Goal: Task Accomplishment & Management: Manage account settings

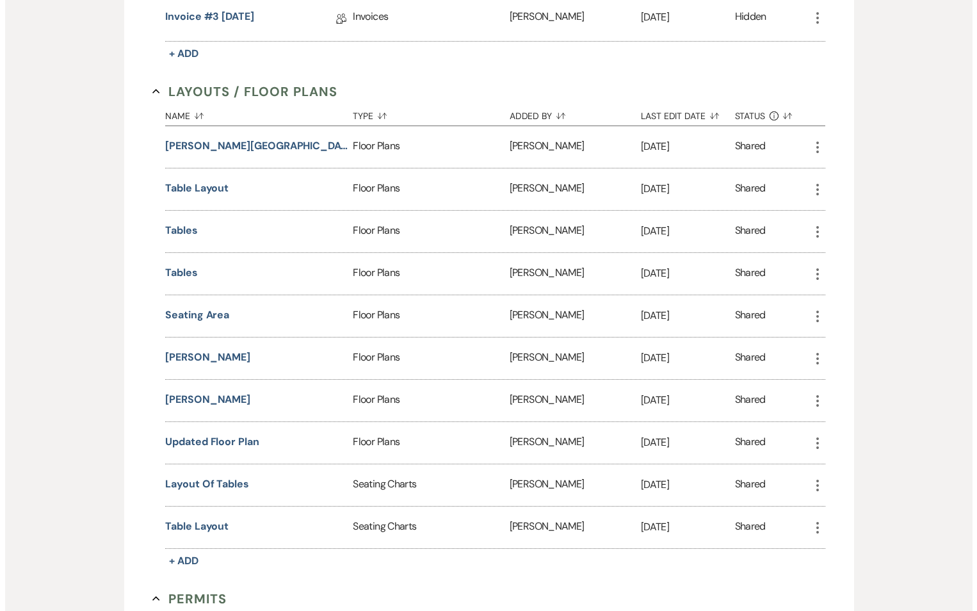
scroll to position [512, 0]
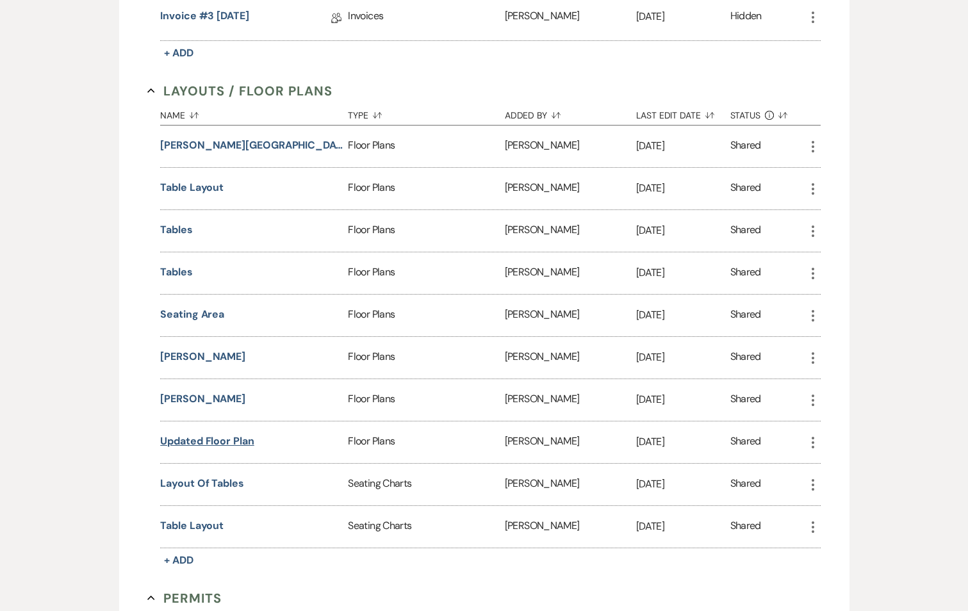
click at [222, 438] on button "Updated Floor Plan" at bounding box center [207, 441] width 94 height 15
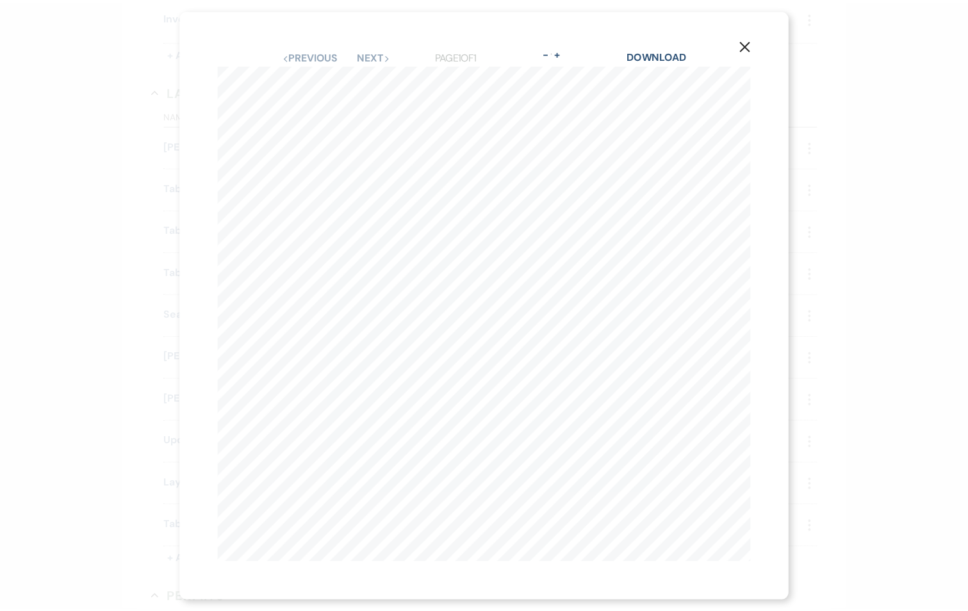
scroll to position [0, 115]
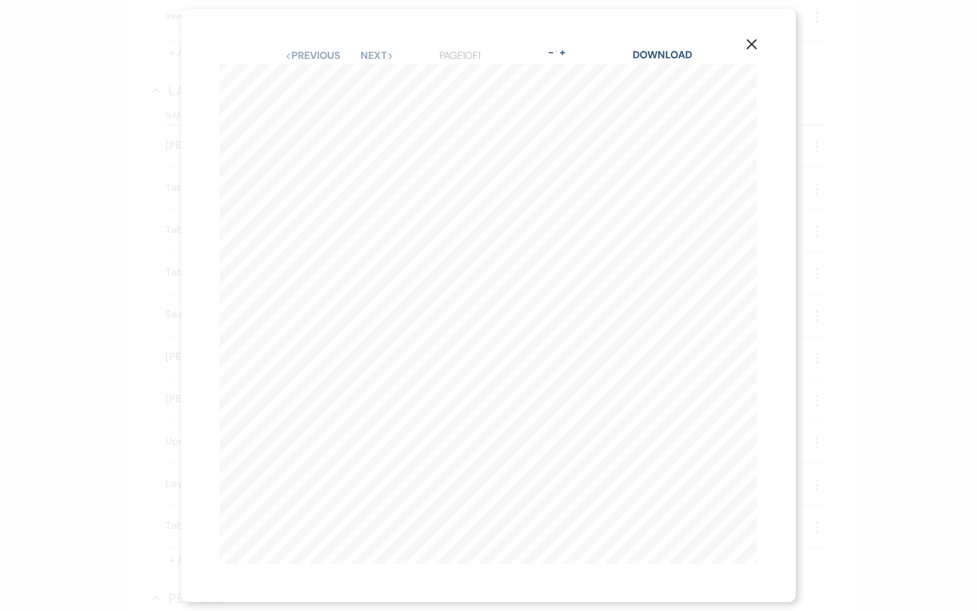
click at [752, 38] on icon "X" at bounding box center [752, 44] width 12 height 12
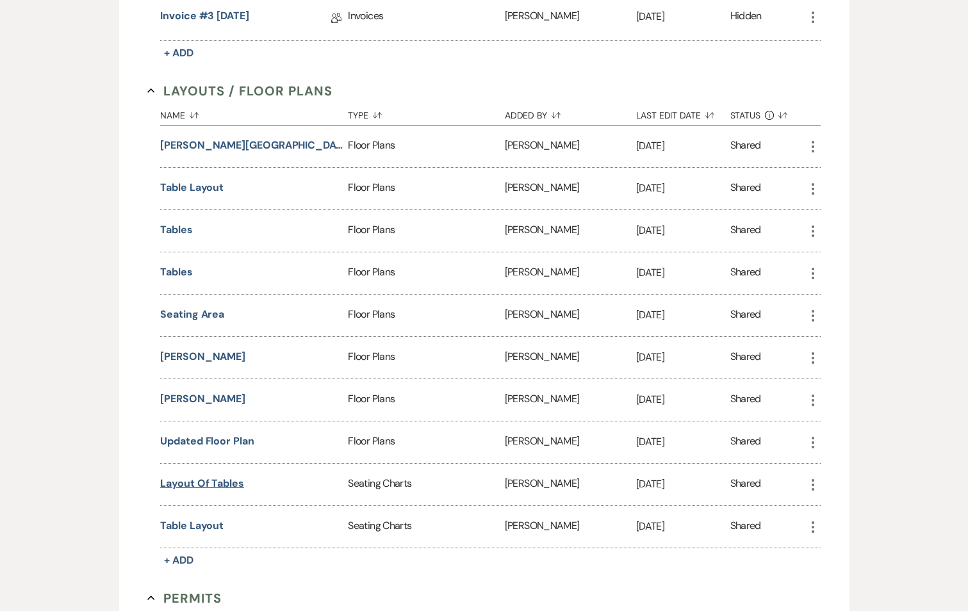
click at [224, 485] on button "Layout of tables" at bounding box center [202, 483] width 84 height 15
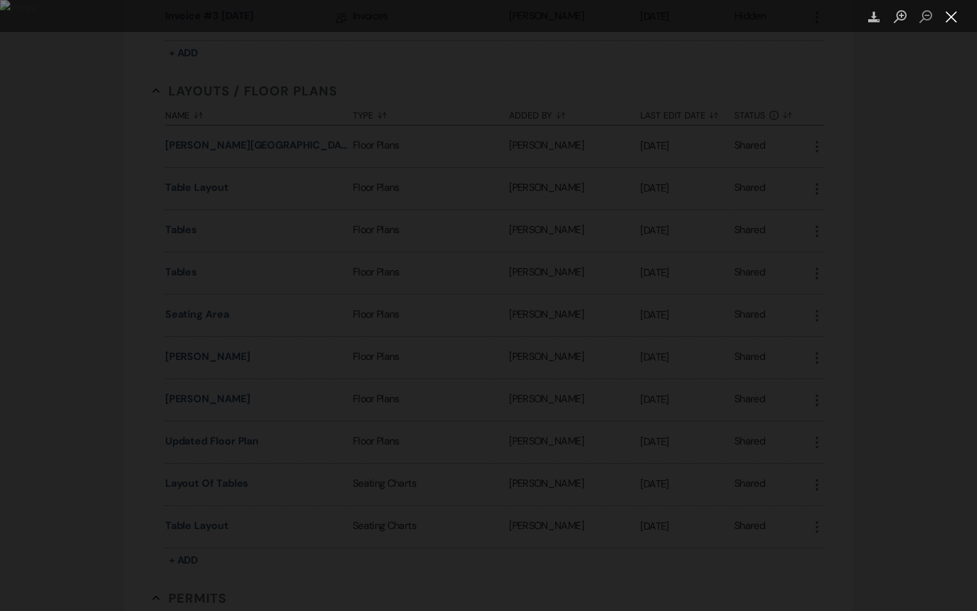
click at [954, 20] on button "Close lightbox" at bounding box center [952, 17] width 26 height 22
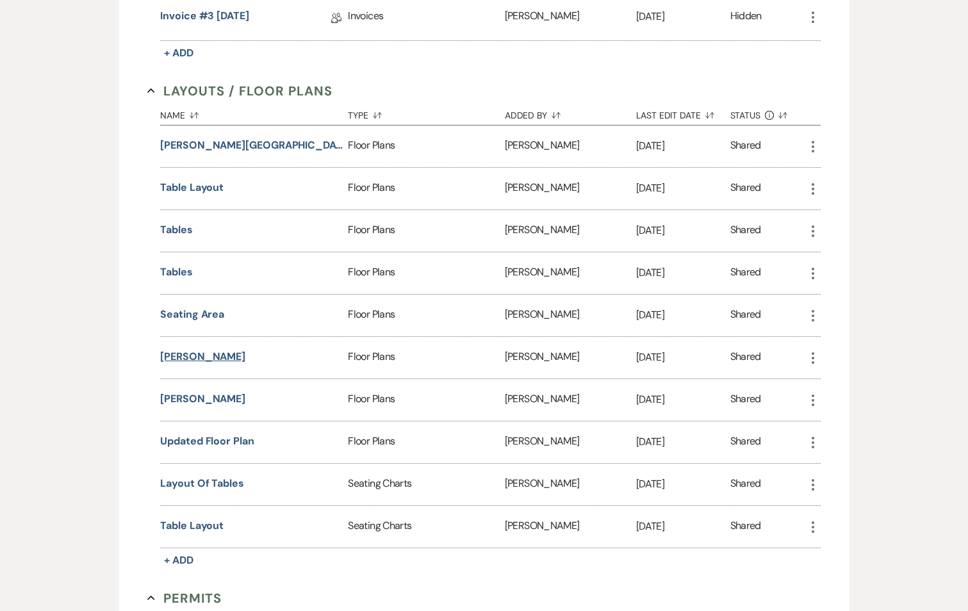
click at [195, 358] on button "Koman, Brittney" at bounding box center [202, 356] width 85 height 15
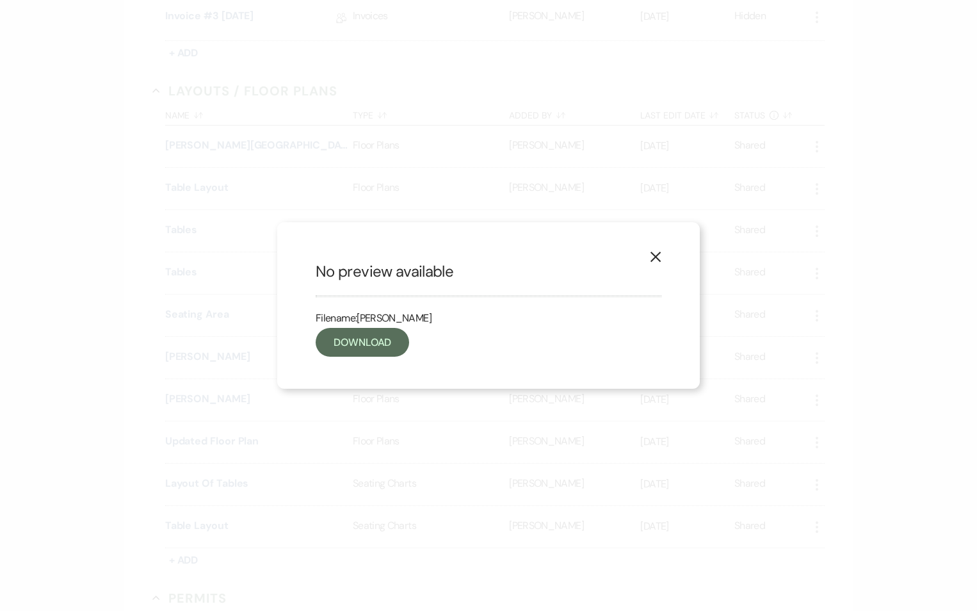
click at [338, 357] on div "X No preview available Filename: Koman, Brittney Download" at bounding box center [488, 305] width 423 height 167
click at [340, 356] on link "Download" at bounding box center [362, 342] width 93 height 29
click at [651, 262] on use "button" at bounding box center [656, 257] width 10 height 10
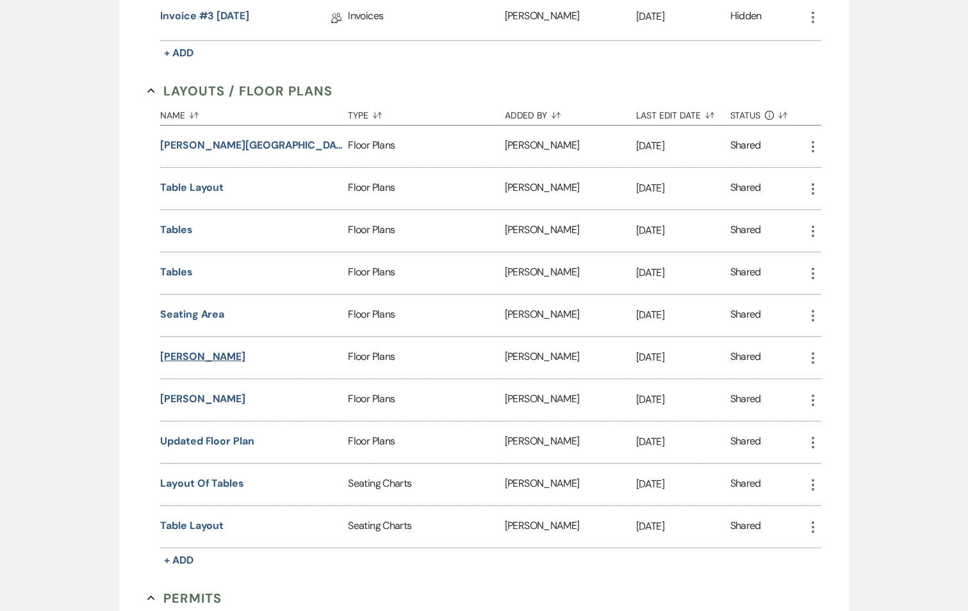
click at [213, 357] on button "Koman, Brittney" at bounding box center [202, 356] width 85 height 15
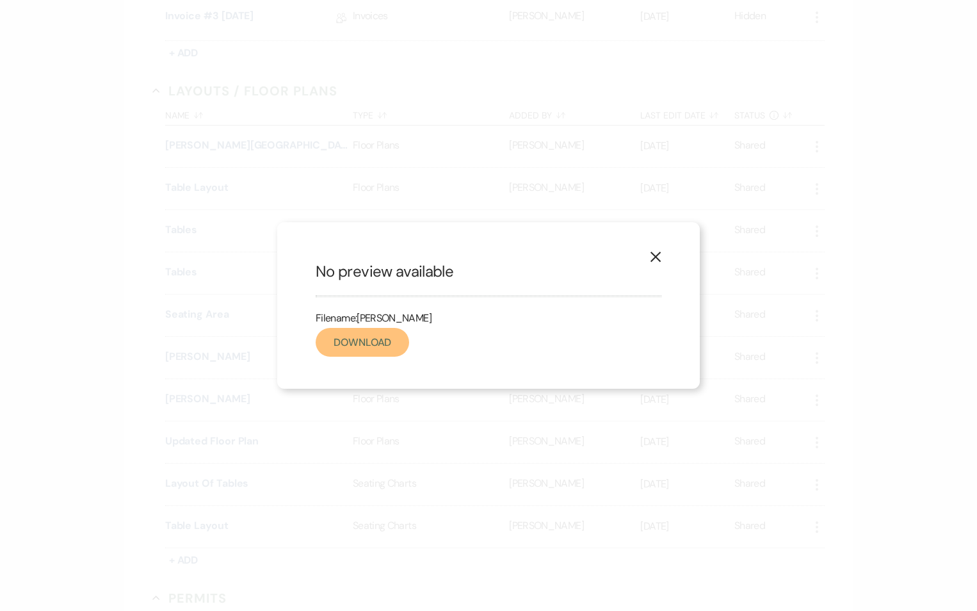
click at [382, 353] on link "Download" at bounding box center [362, 342] width 93 height 29
click at [658, 258] on icon "X" at bounding box center [656, 257] width 12 height 12
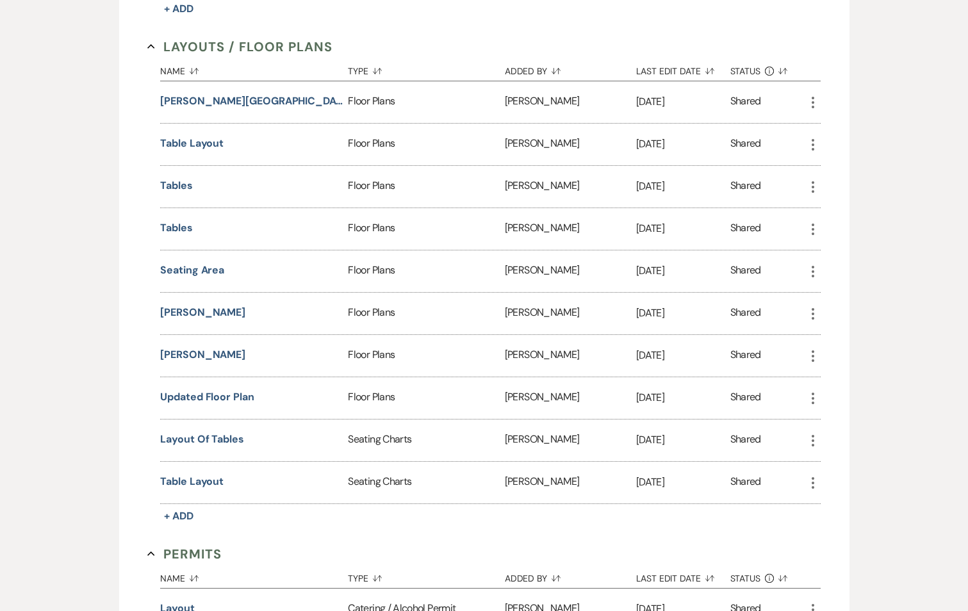
scroll to position [576, 0]
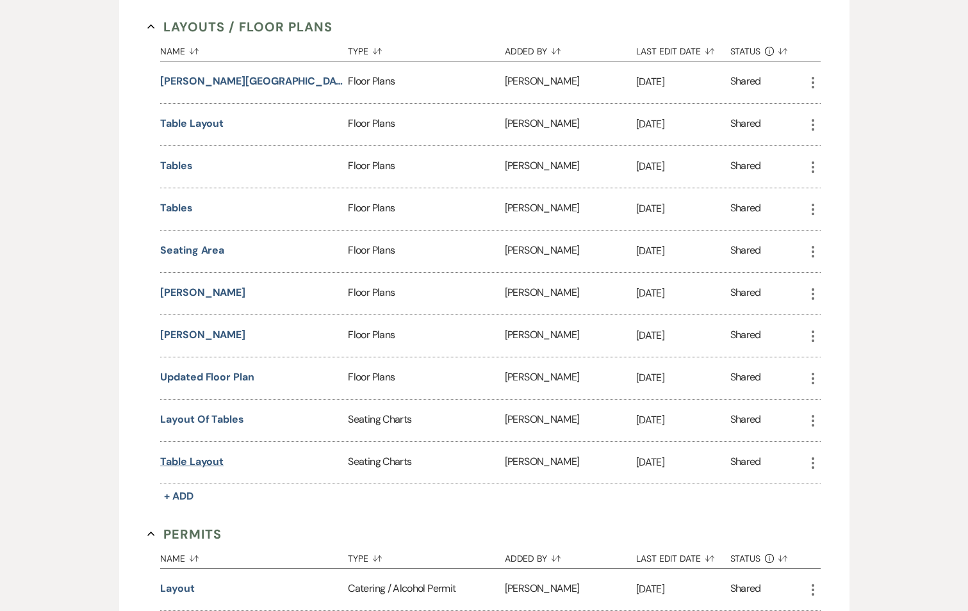
click at [202, 468] on button "Table layout" at bounding box center [191, 461] width 63 height 15
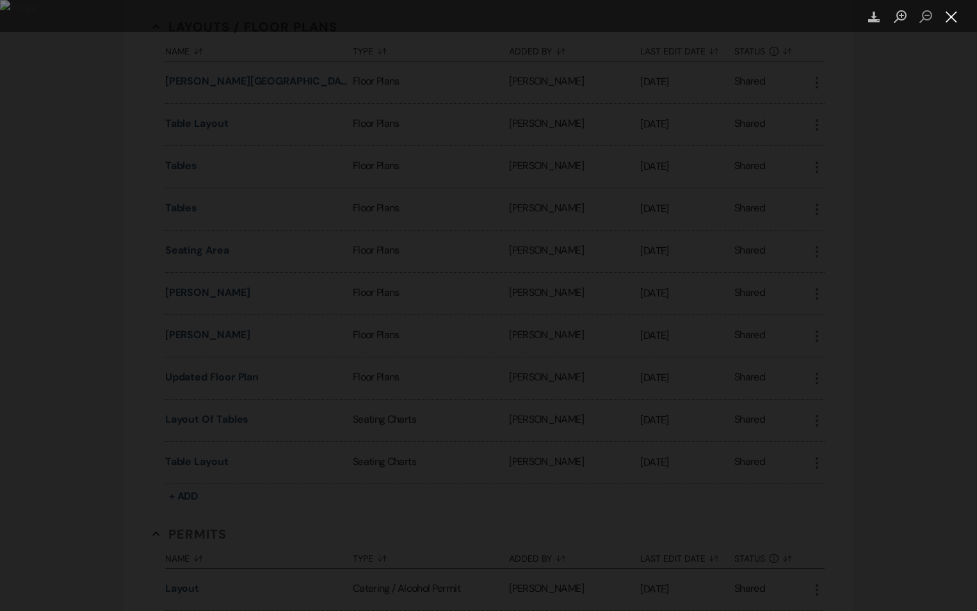
click at [947, 7] on button "Close lightbox" at bounding box center [952, 17] width 26 height 22
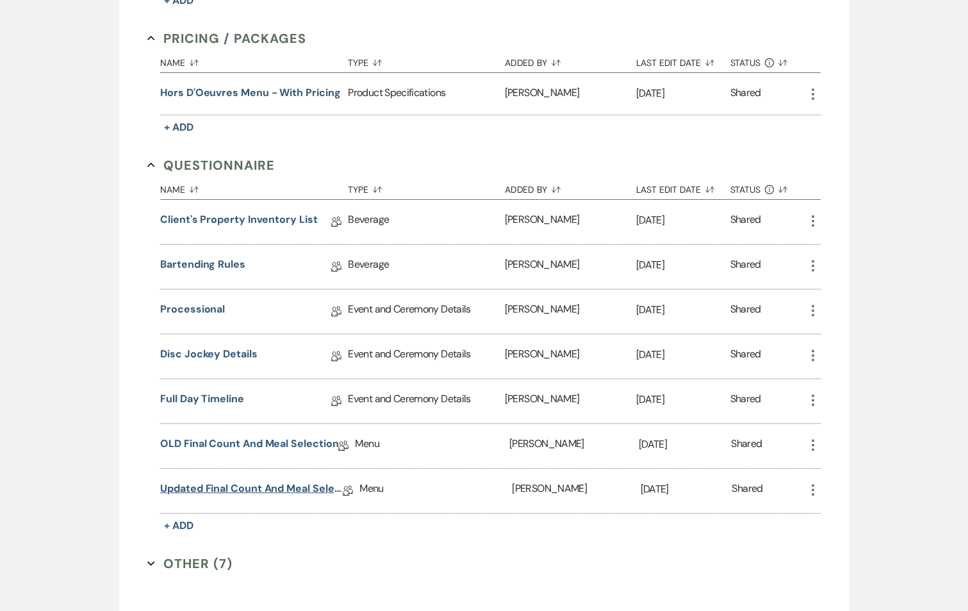
scroll to position [1665, 0]
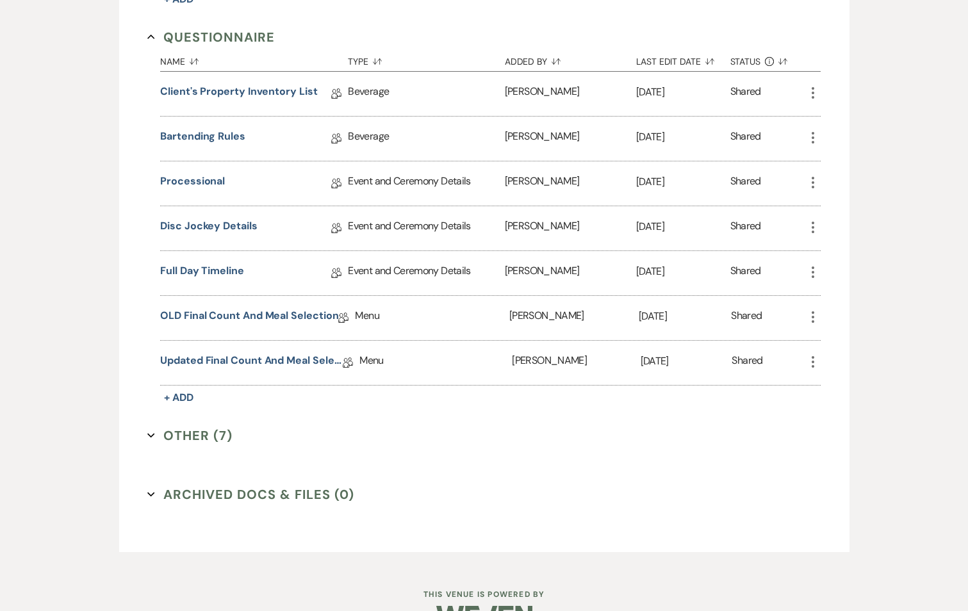
click at [188, 436] on button "Other (7) Expand" at bounding box center [189, 435] width 85 height 19
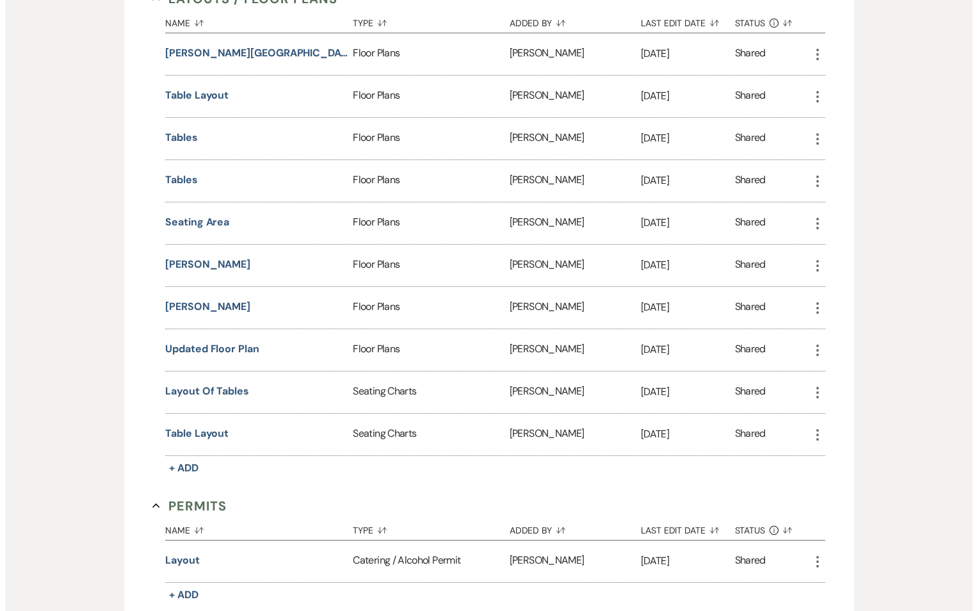
scroll to position [576, 0]
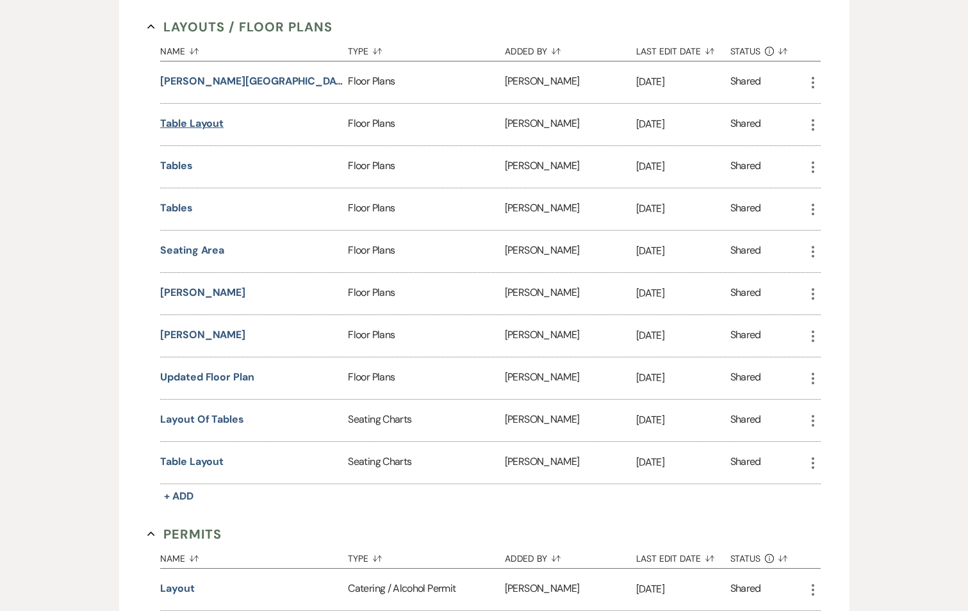
click at [176, 120] on button "Table layout" at bounding box center [191, 123] width 63 height 15
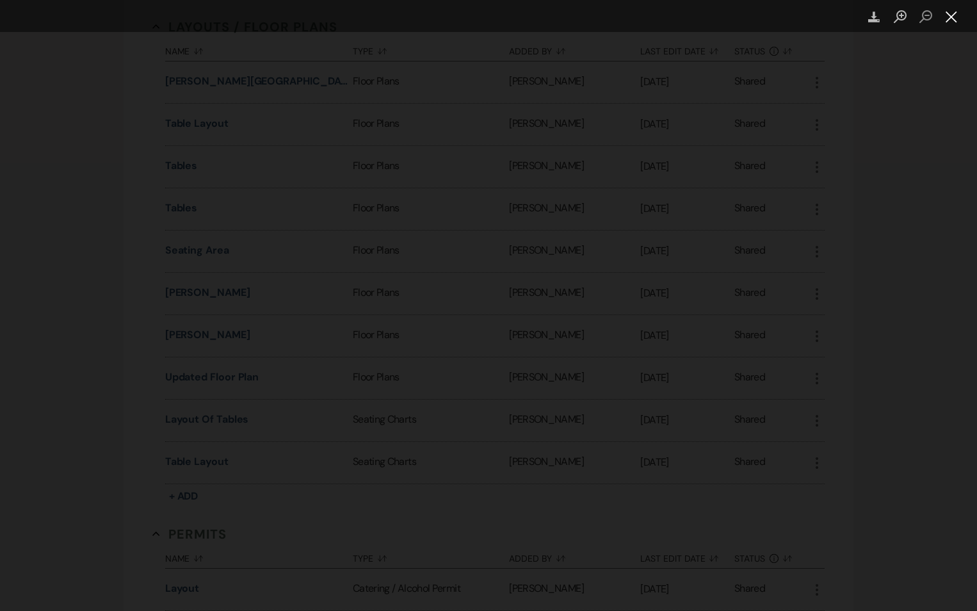
click at [949, 23] on button "Close lightbox" at bounding box center [952, 17] width 26 height 22
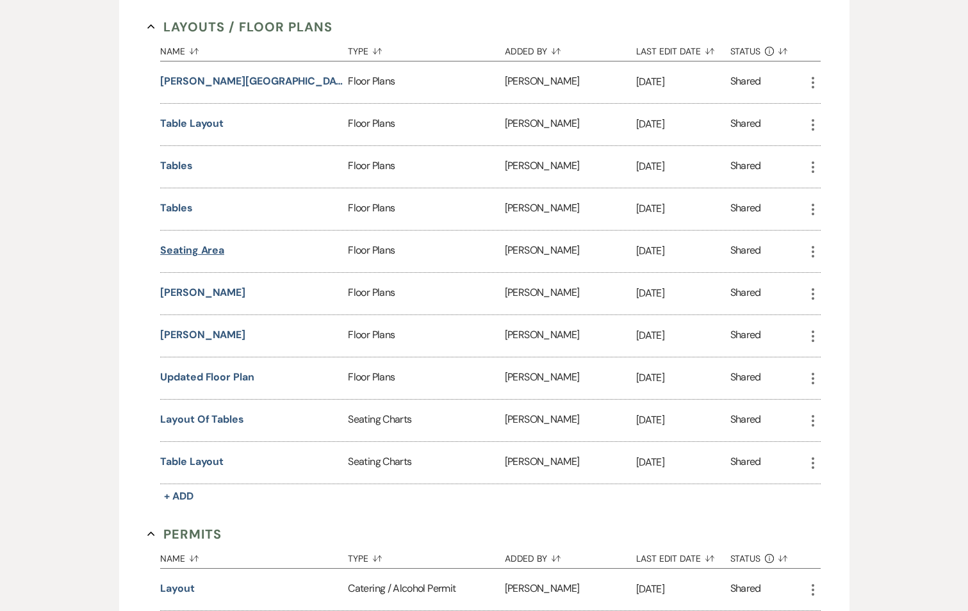
click at [193, 249] on button "Seating area" at bounding box center [192, 250] width 64 height 15
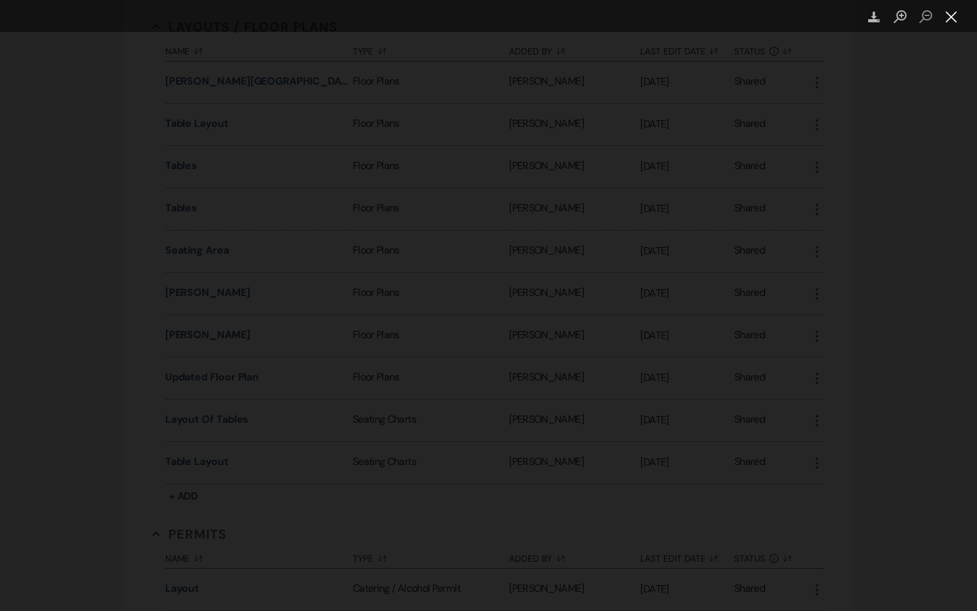
click at [952, 20] on button "Close lightbox" at bounding box center [952, 17] width 26 height 22
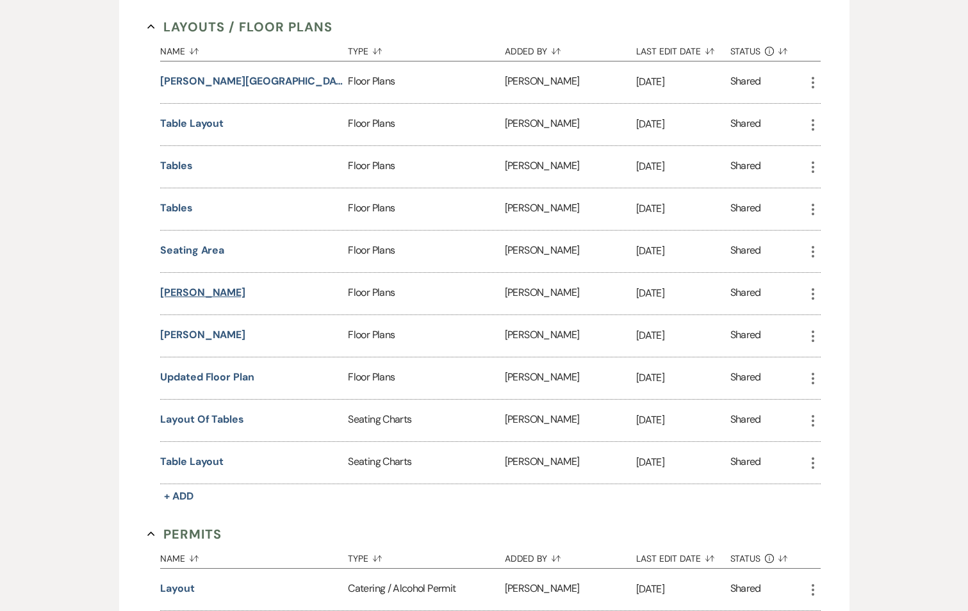
click at [204, 289] on button "Koman, Brittney" at bounding box center [202, 292] width 85 height 15
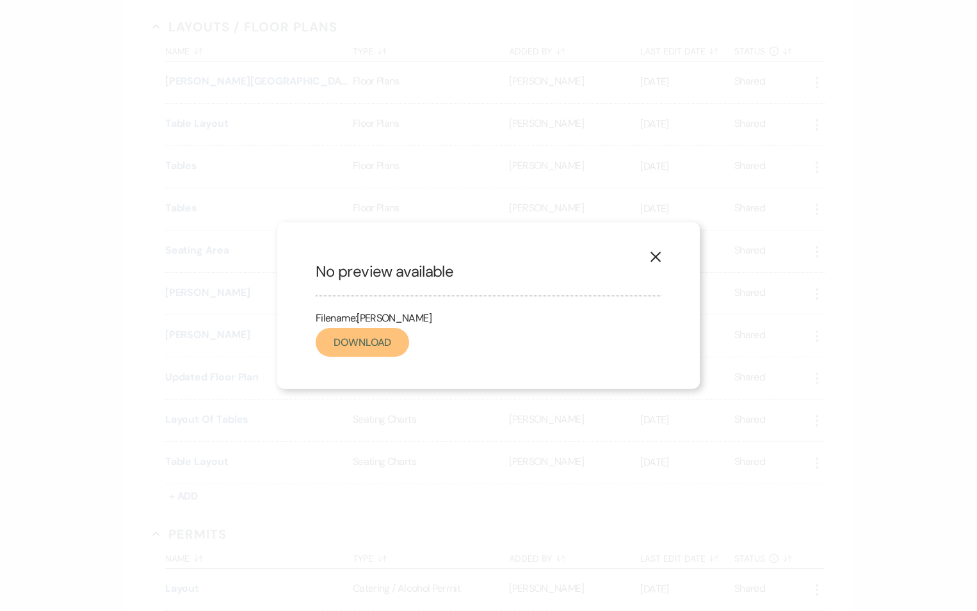
click at [335, 345] on link "Download" at bounding box center [362, 342] width 93 height 29
click at [656, 257] on use "button" at bounding box center [656, 257] width 10 height 10
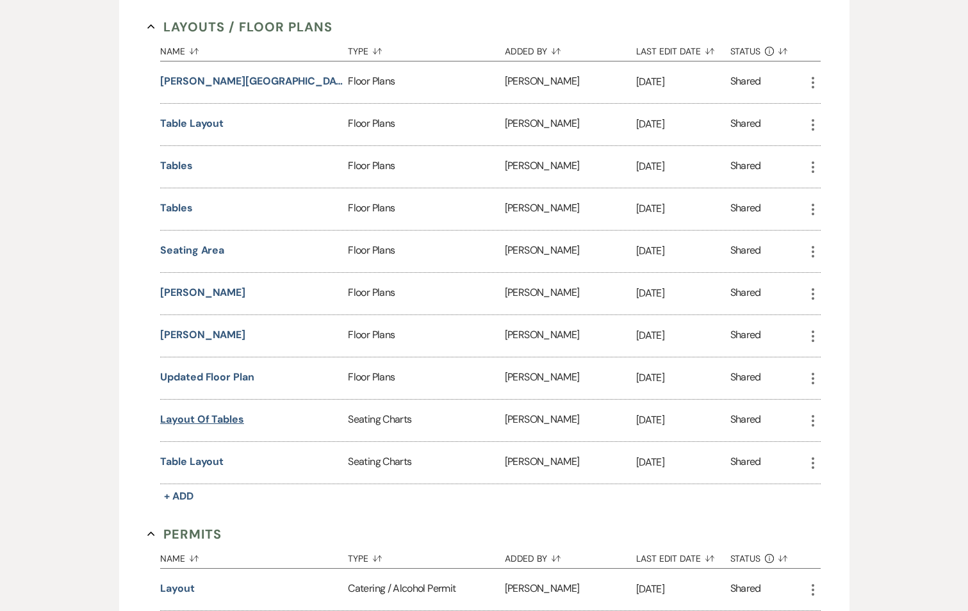
click at [234, 422] on button "Layout of tables" at bounding box center [202, 419] width 84 height 15
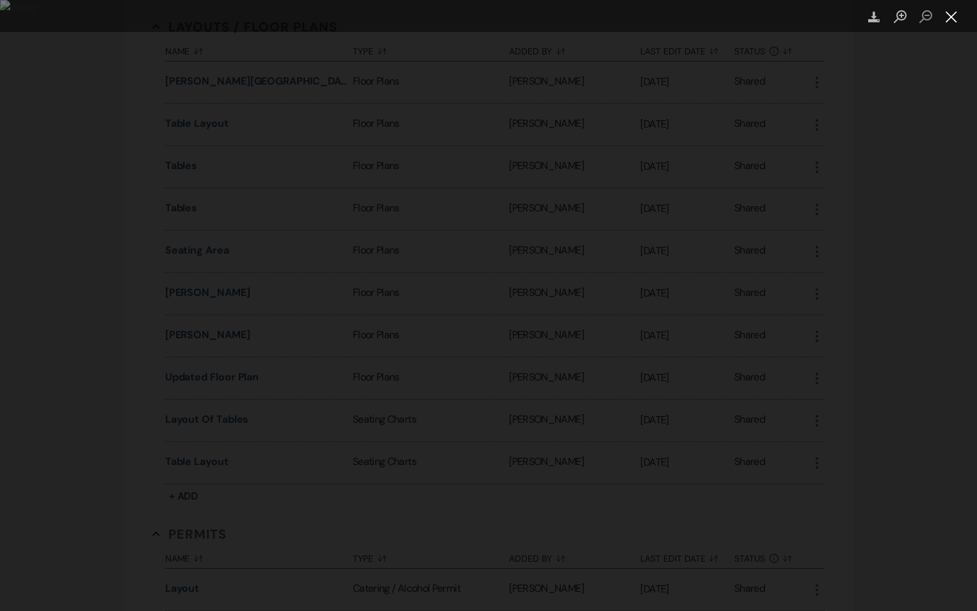
click at [953, 18] on button "Close lightbox" at bounding box center [952, 17] width 26 height 22
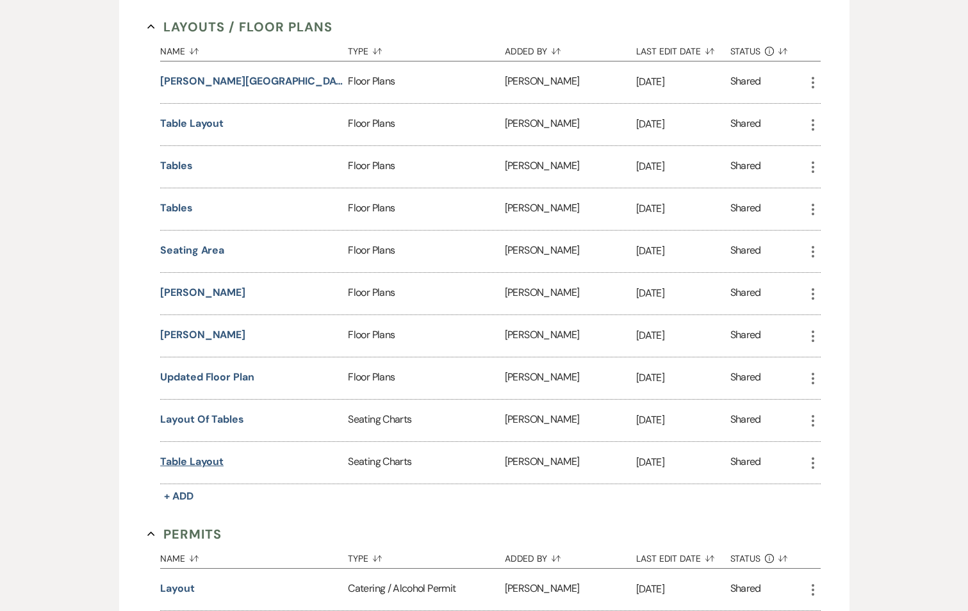
click at [205, 465] on button "Table layout" at bounding box center [191, 461] width 63 height 15
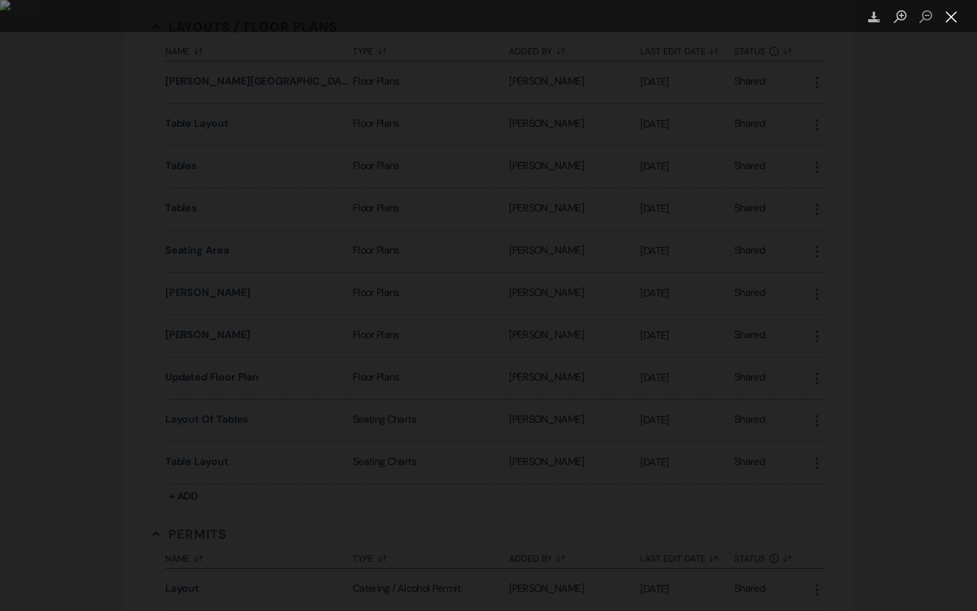
click at [958, 13] on button "Close lightbox" at bounding box center [952, 17] width 26 height 22
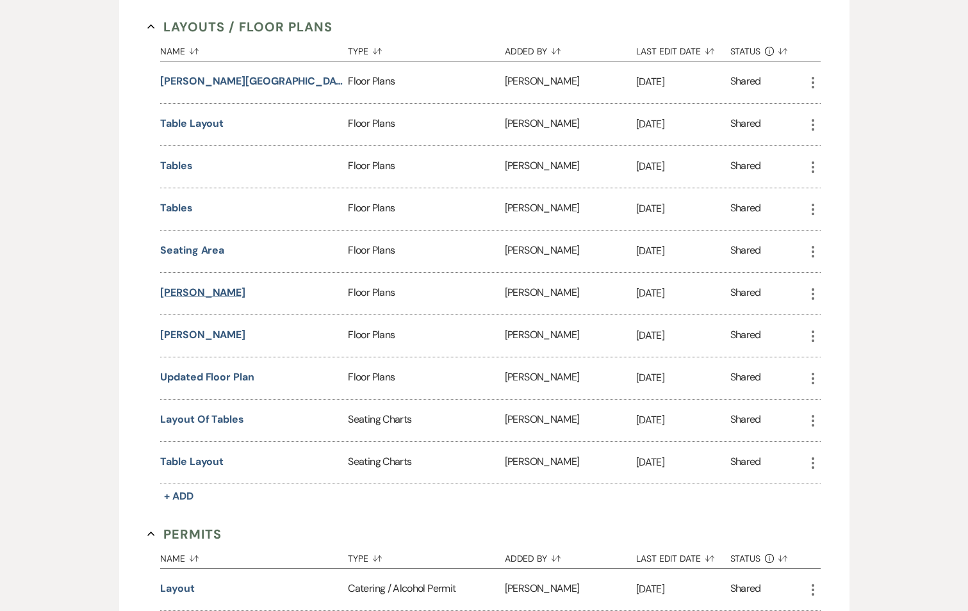
click at [211, 297] on button "Koman, Brittney" at bounding box center [202, 292] width 85 height 15
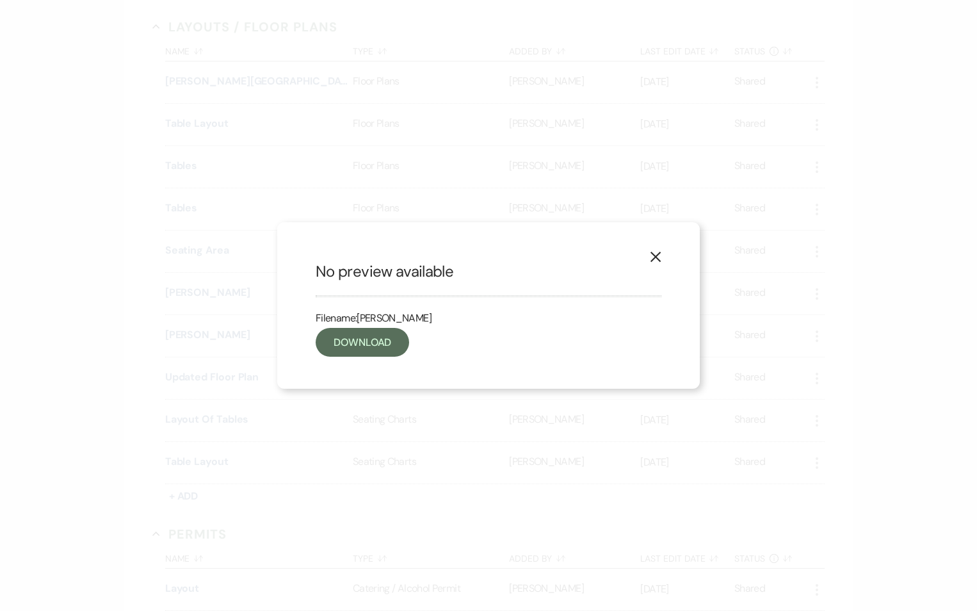
click at [643, 256] on div "X No preview available Filename: Koman, Brittney Download" at bounding box center [488, 305] width 423 height 167
click at [651, 258] on icon "X" at bounding box center [656, 257] width 12 height 12
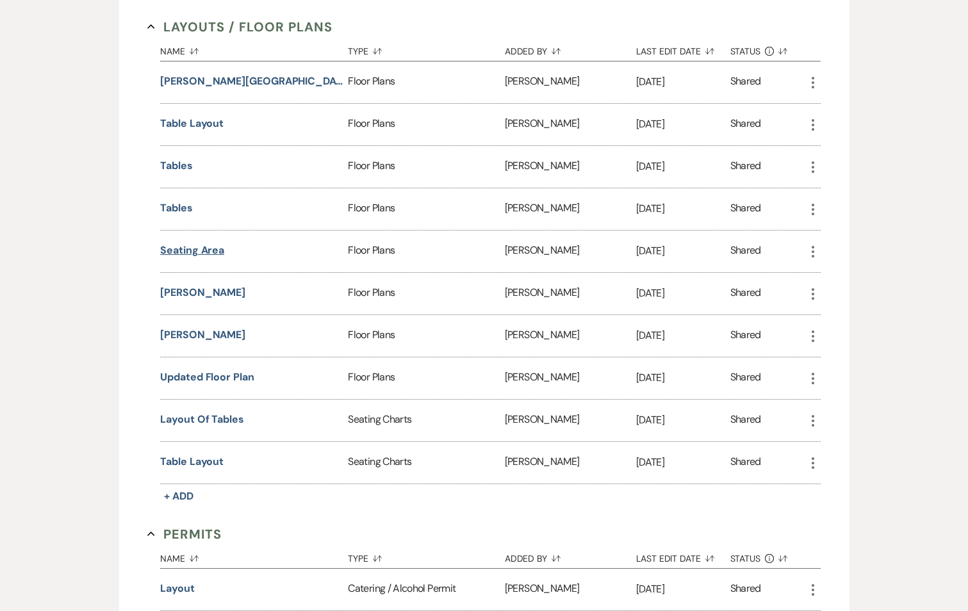
click at [201, 250] on button "Seating area" at bounding box center [192, 250] width 64 height 15
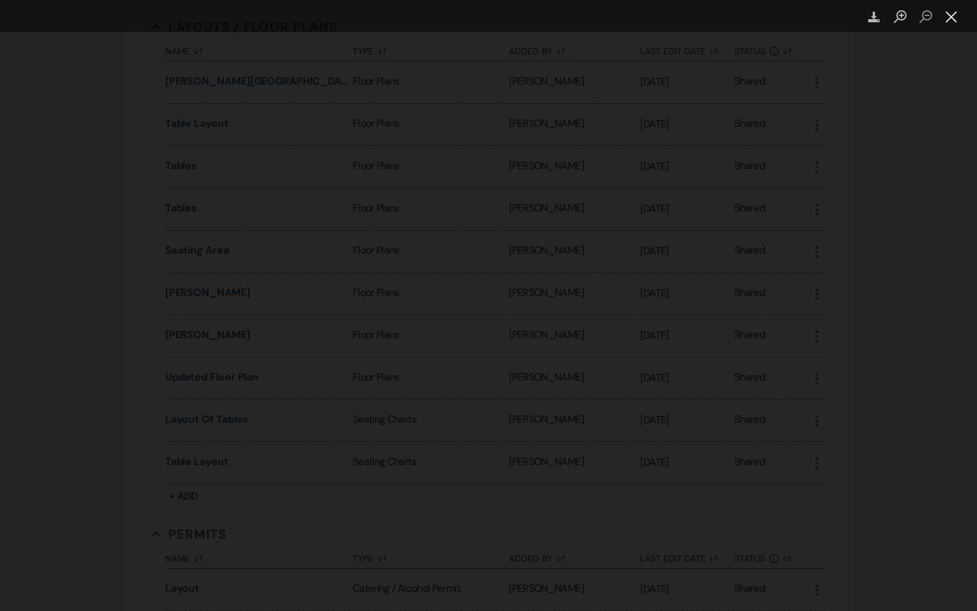
click at [951, 19] on button "Close lightbox" at bounding box center [952, 17] width 26 height 22
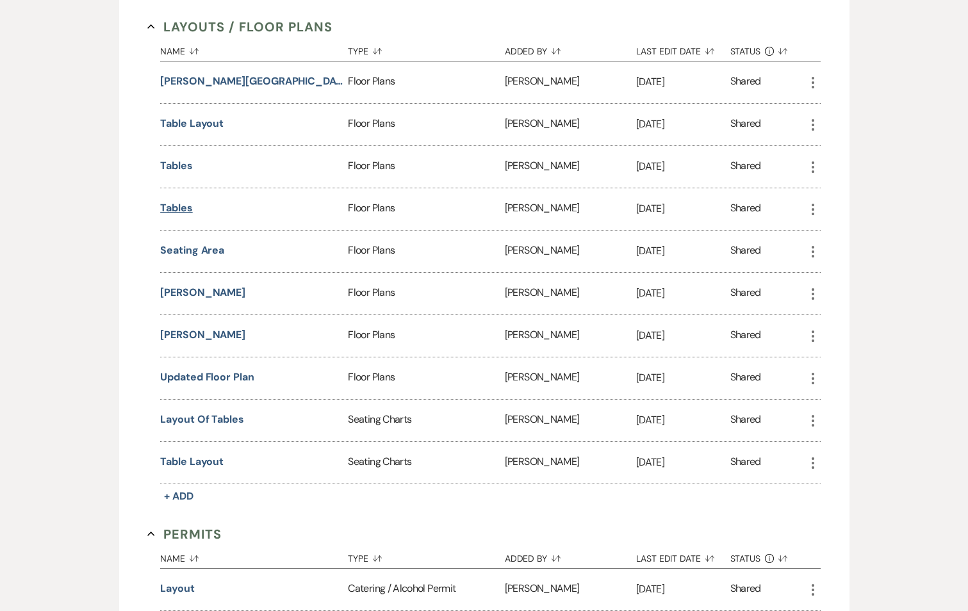
click at [167, 206] on button "Tables" at bounding box center [176, 207] width 33 height 15
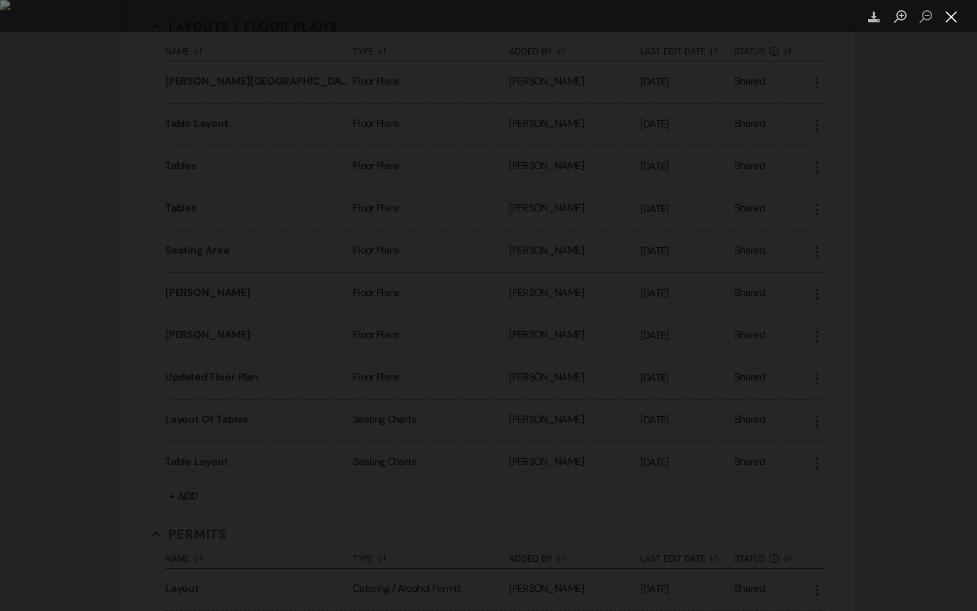
click at [943, 11] on button "Close lightbox" at bounding box center [952, 17] width 26 height 22
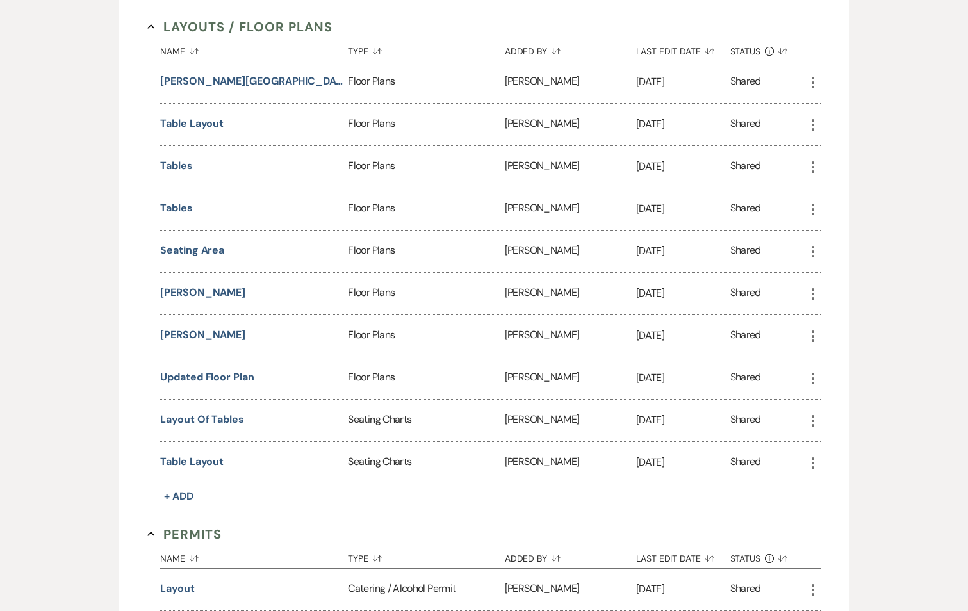
click at [172, 168] on button "Tables" at bounding box center [176, 165] width 33 height 15
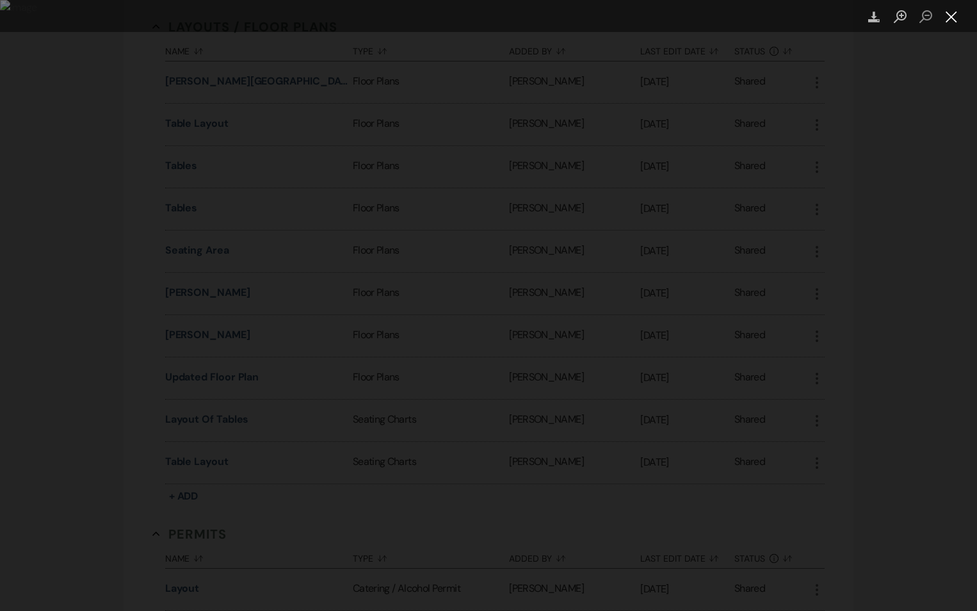
click at [952, 17] on button "Close lightbox" at bounding box center [952, 17] width 26 height 22
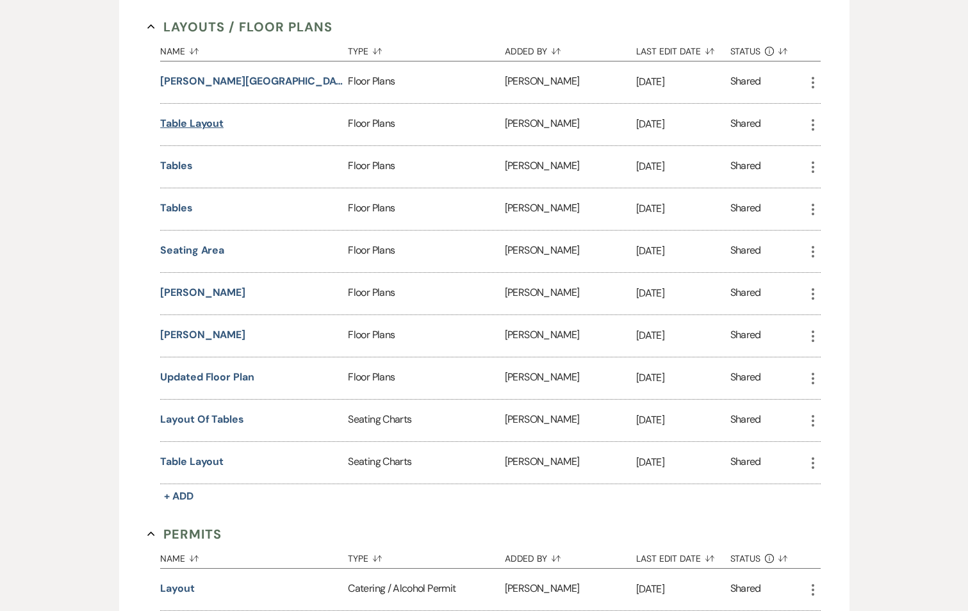
click at [186, 127] on button "Table layout" at bounding box center [191, 123] width 63 height 15
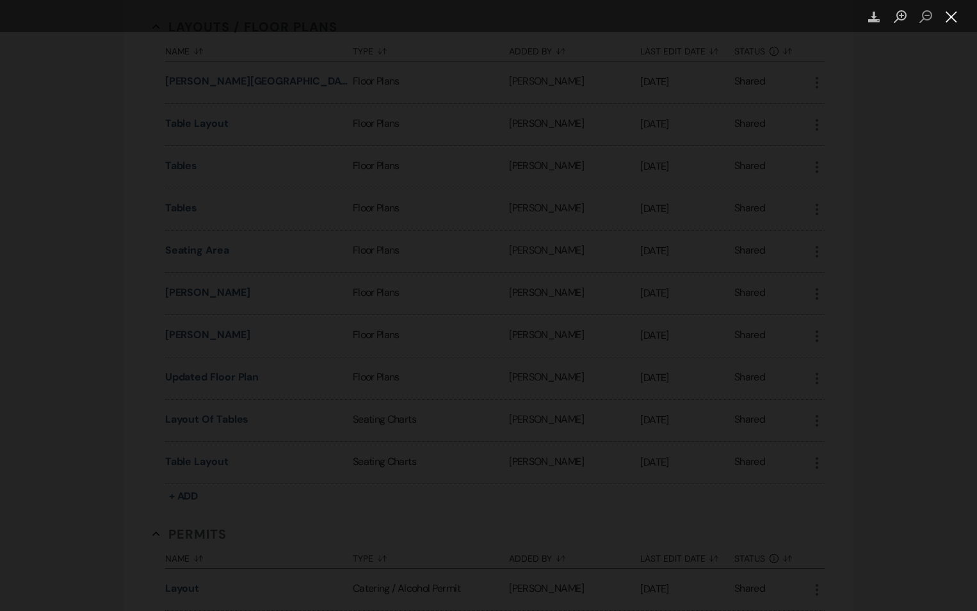
click at [955, 17] on button "Close lightbox" at bounding box center [952, 17] width 26 height 22
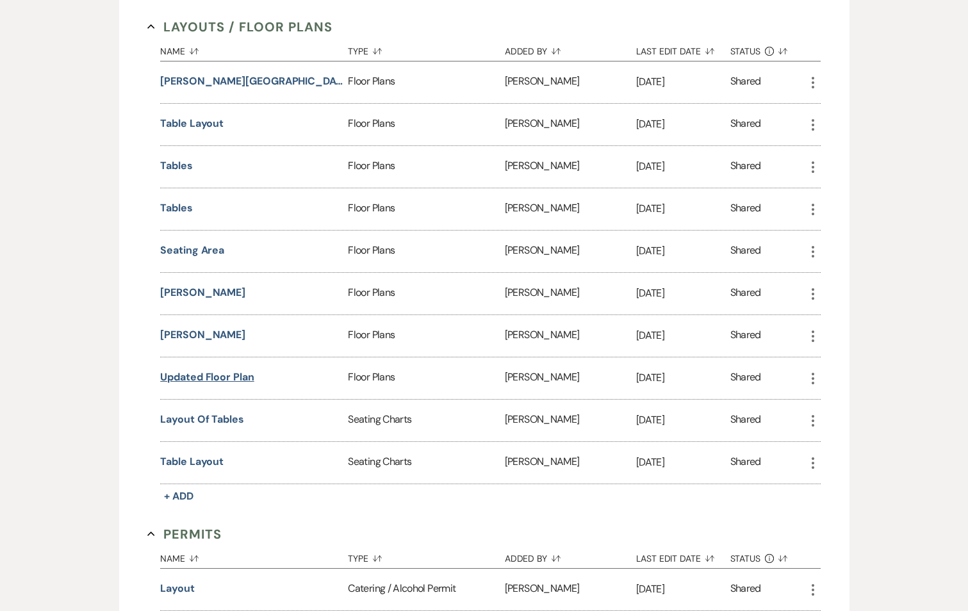
click at [207, 377] on button "Updated Floor Plan" at bounding box center [207, 377] width 94 height 15
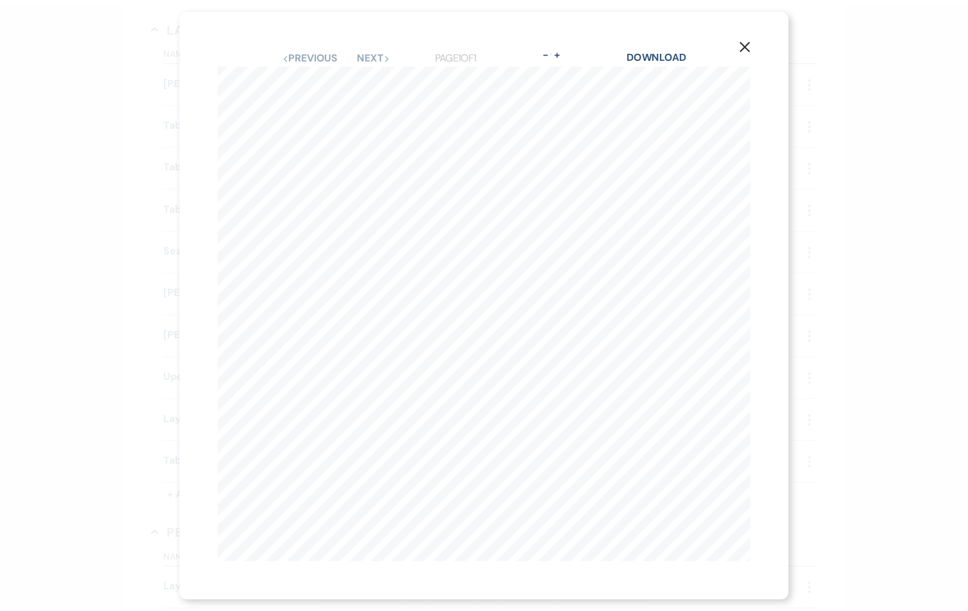
scroll to position [0, 73]
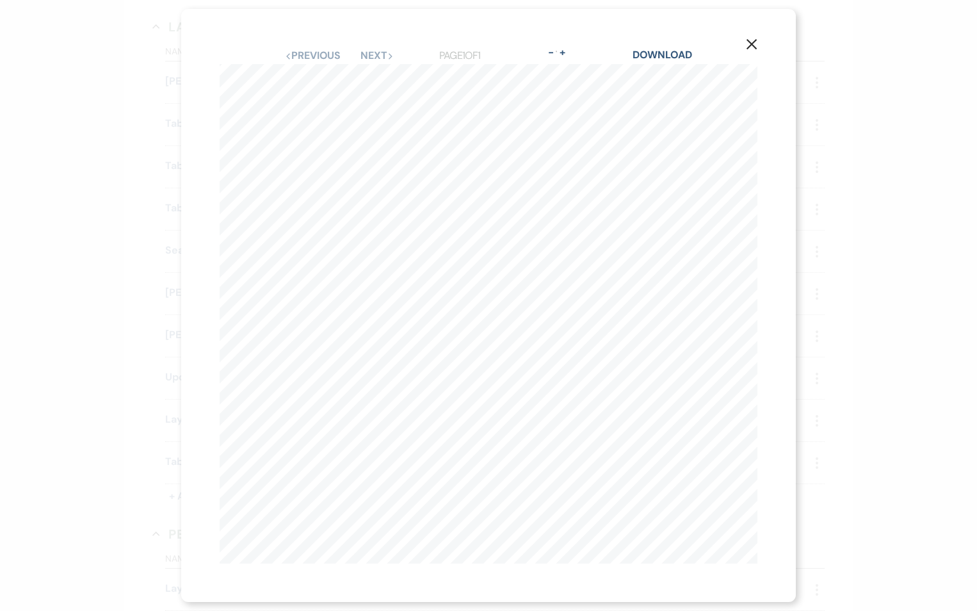
click at [750, 40] on use "button" at bounding box center [752, 44] width 10 height 10
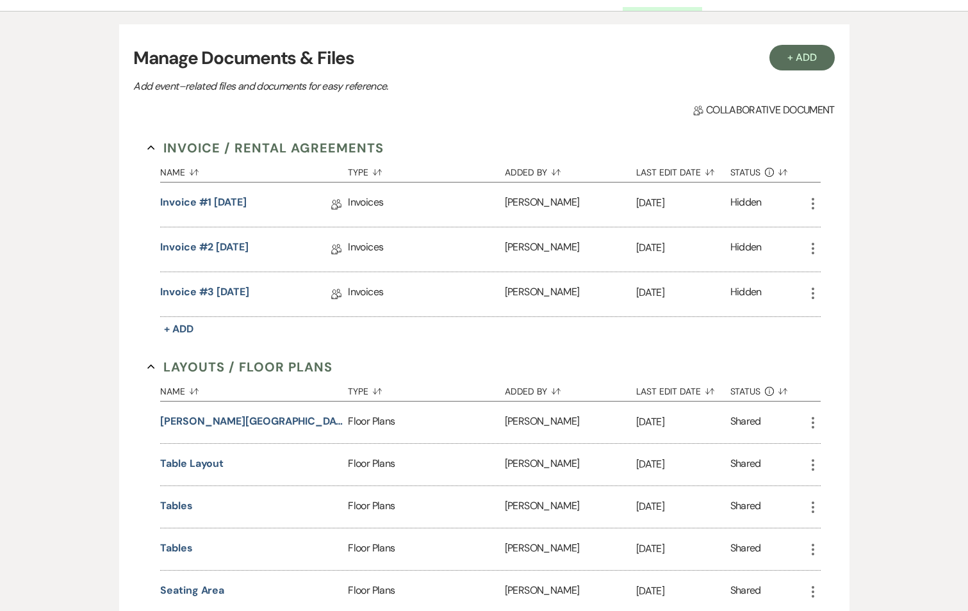
scroll to position [0, 0]
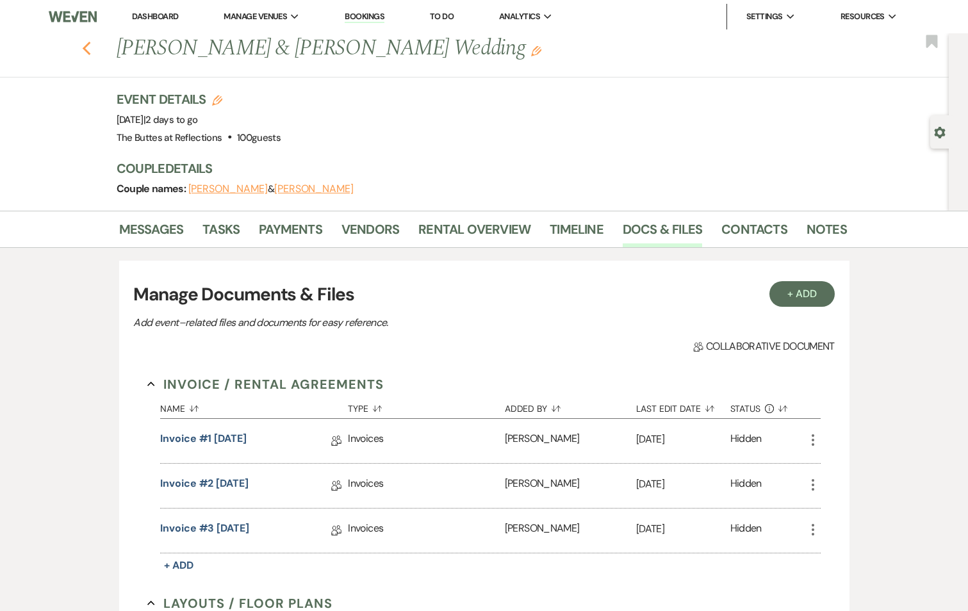
click at [88, 45] on icon "Previous" at bounding box center [87, 48] width 10 height 15
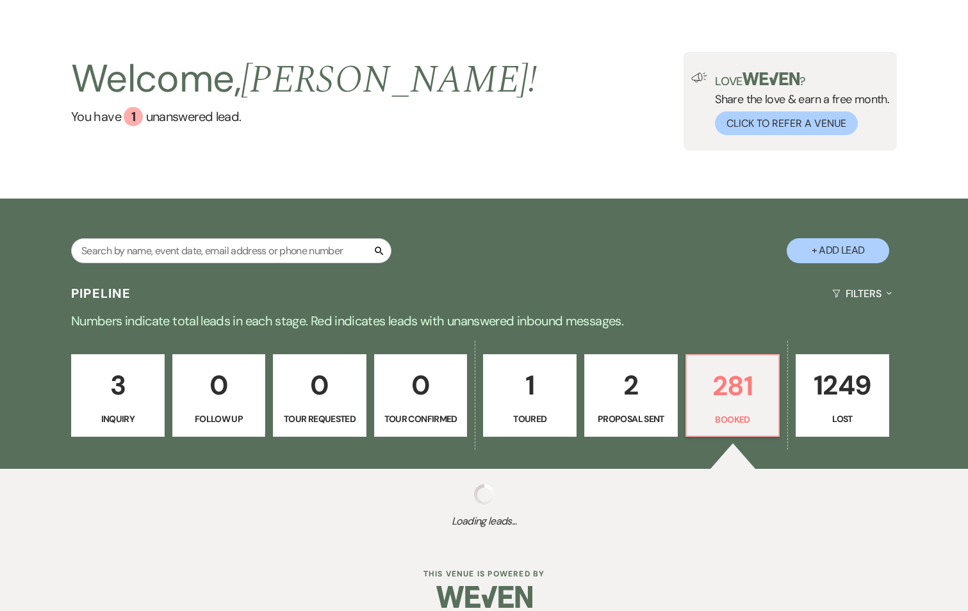
scroll to position [46, 0]
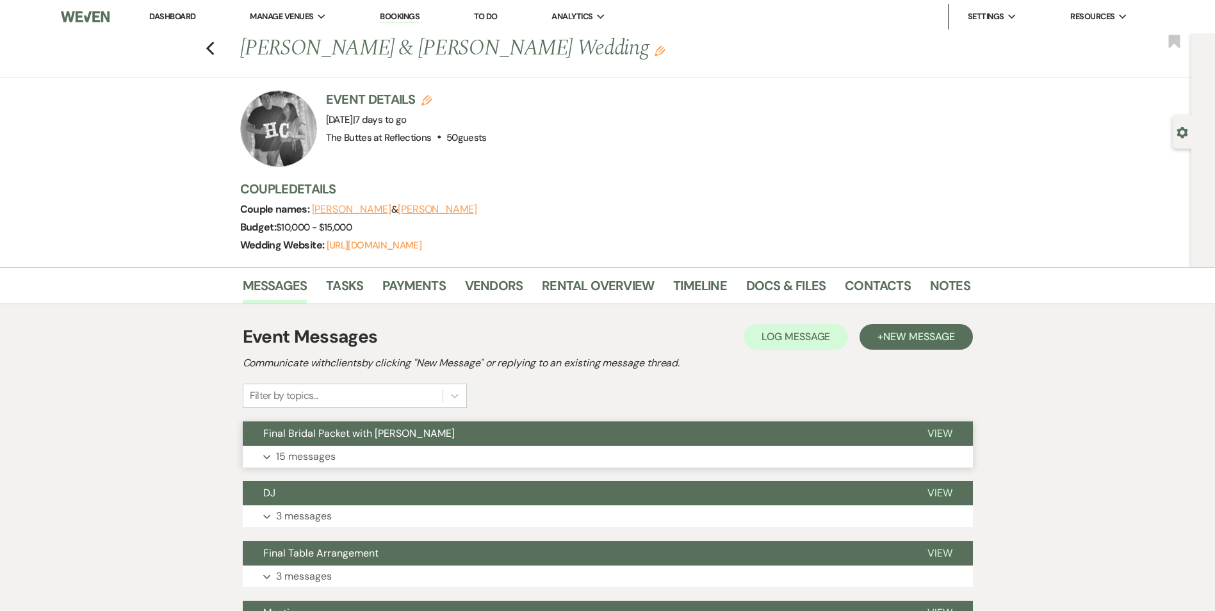
click at [440, 432] on button "Final Bridal Packet with [PERSON_NAME]" at bounding box center [575, 433] width 664 height 24
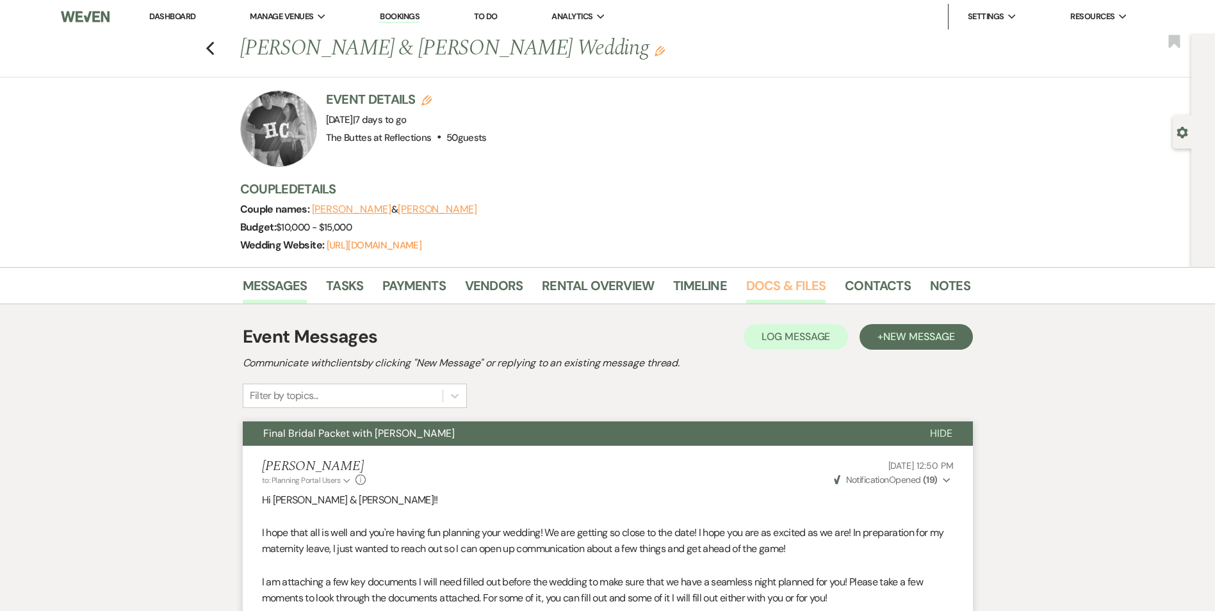
click at [769, 291] on link "Docs & Files" at bounding box center [785, 289] width 79 height 28
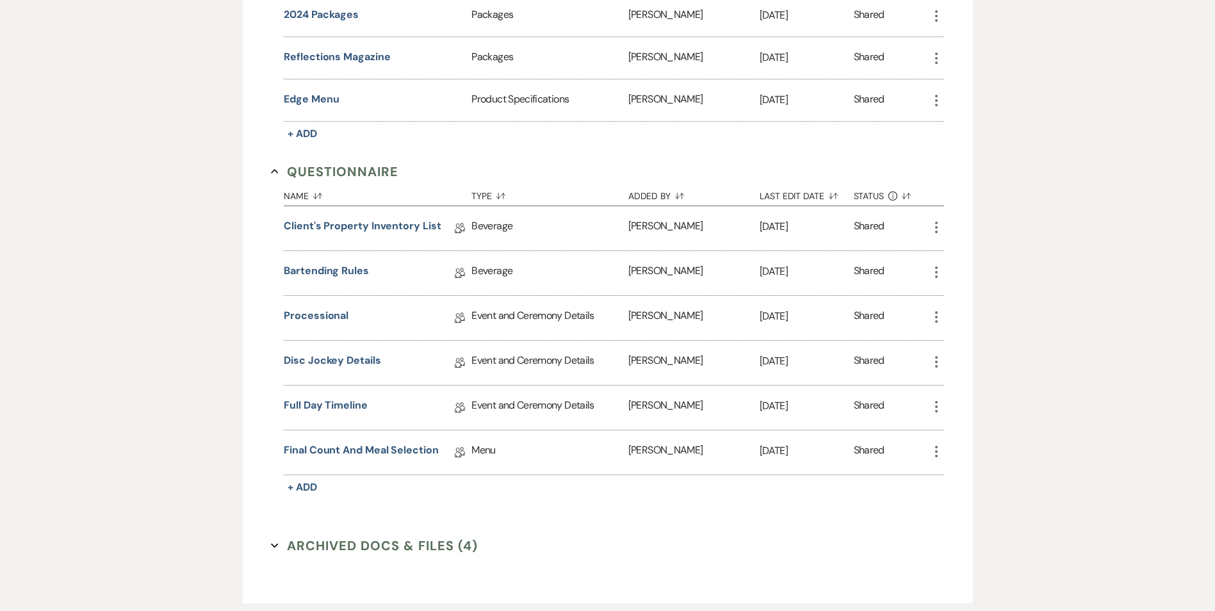
scroll to position [1217, 0]
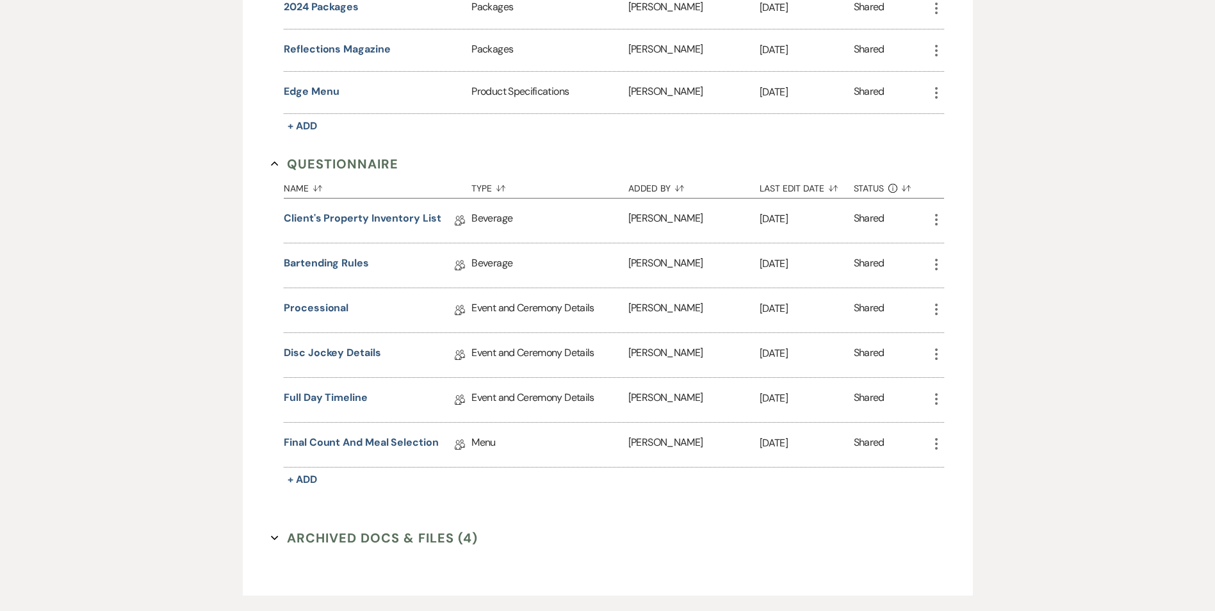
click at [334, 539] on button "Archived Docs & Files (4) Expand" at bounding box center [374, 537] width 207 height 19
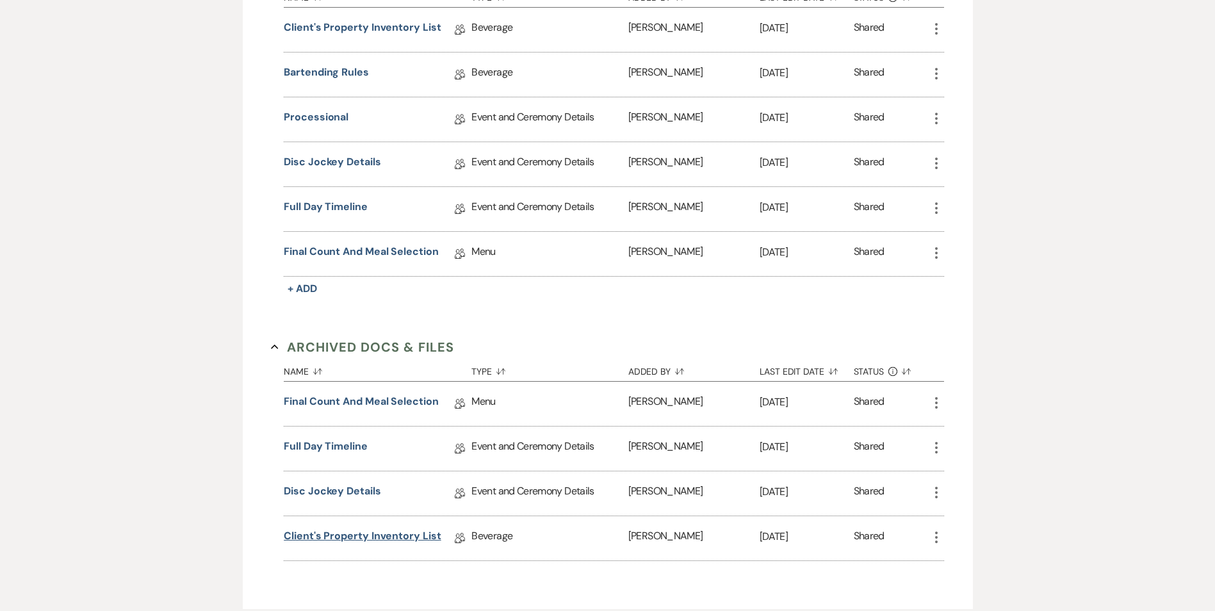
scroll to position [1409, 0]
click at [354, 254] on link "Final Count and Meal Selection" at bounding box center [361, 253] width 155 height 20
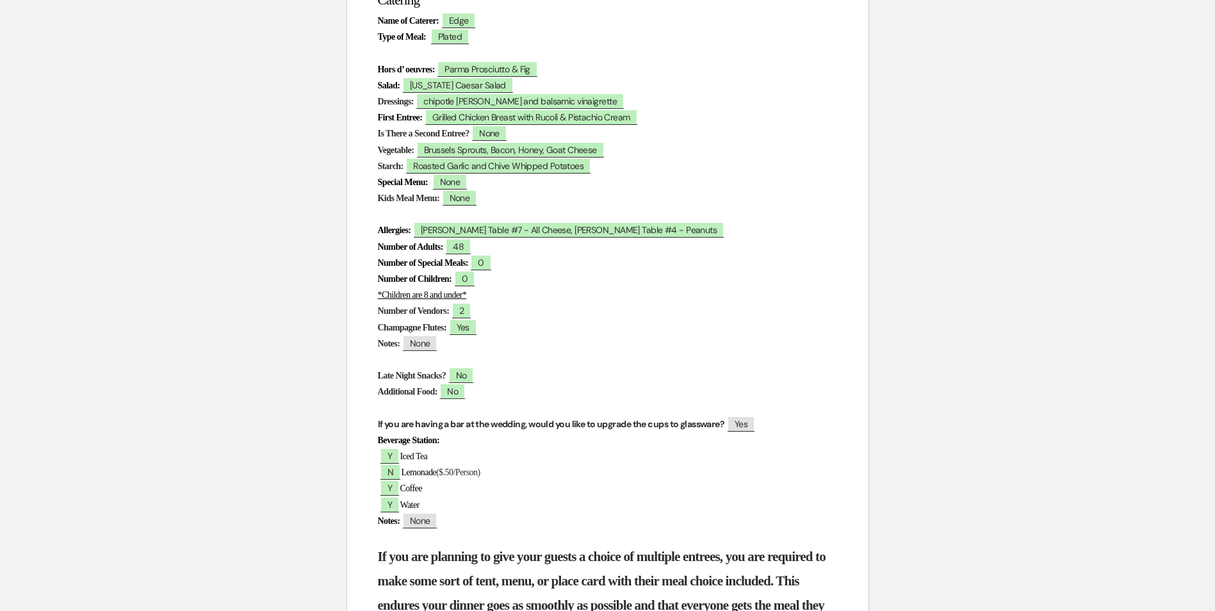
scroll to position [49, 0]
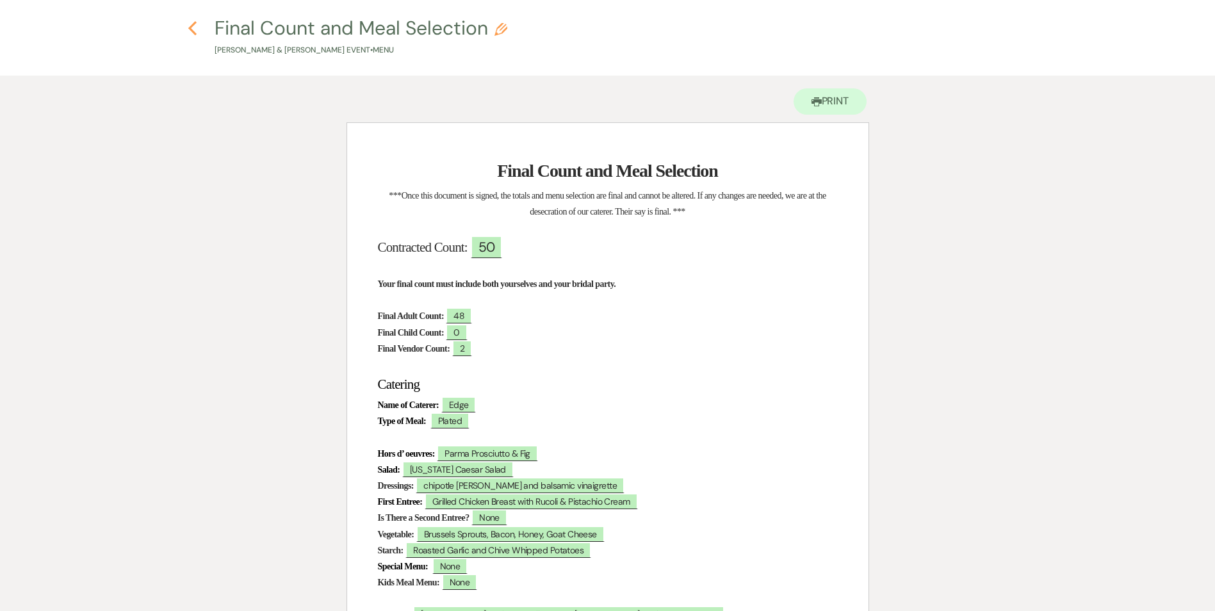
click at [189, 29] on icon "Previous" at bounding box center [193, 27] width 10 height 15
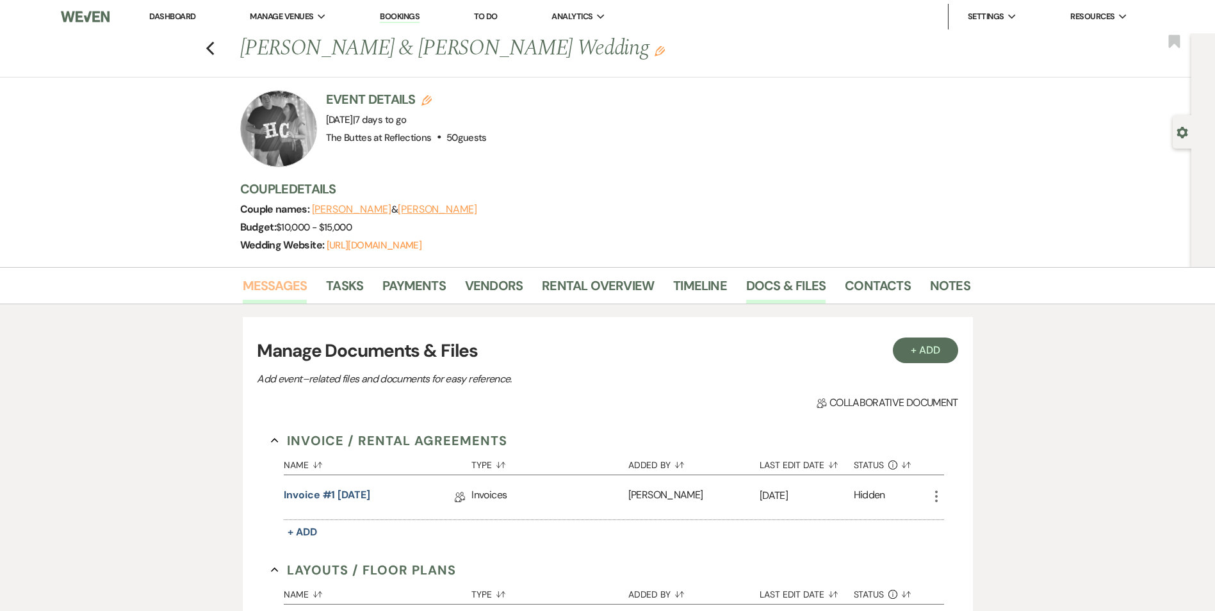
click at [271, 294] on link "Messages" at bounding box center [275, 289] width 65 height 28
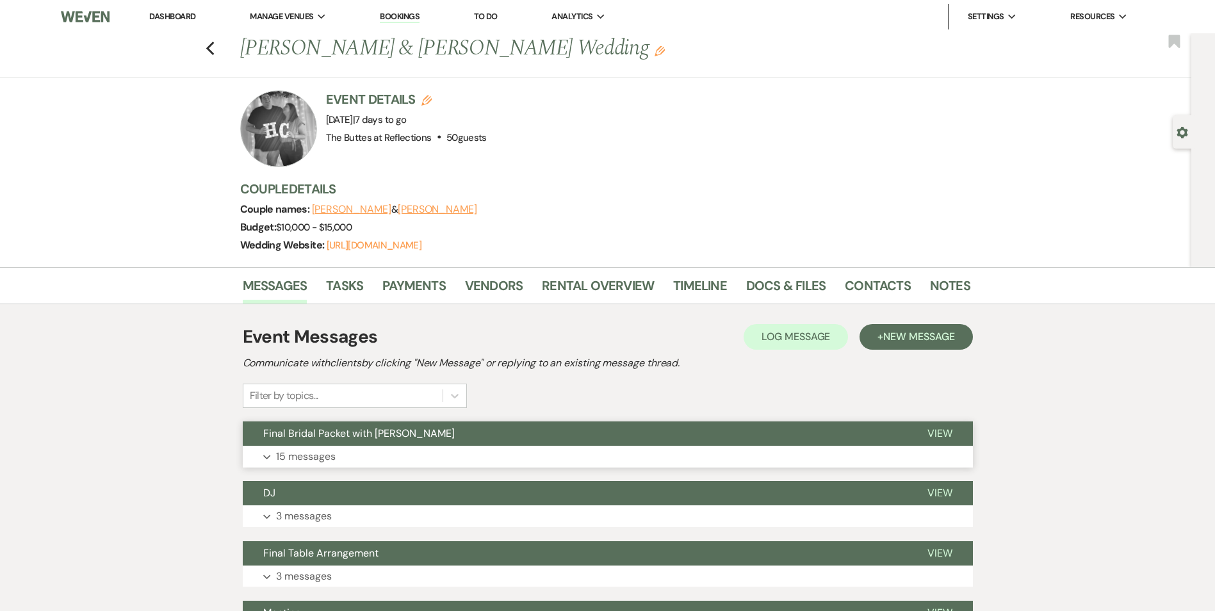
click at [471, 434] on button "Final Bridal Packet with [PERSON_NAME]" at bounding box center [575, 433] width 664 height 24
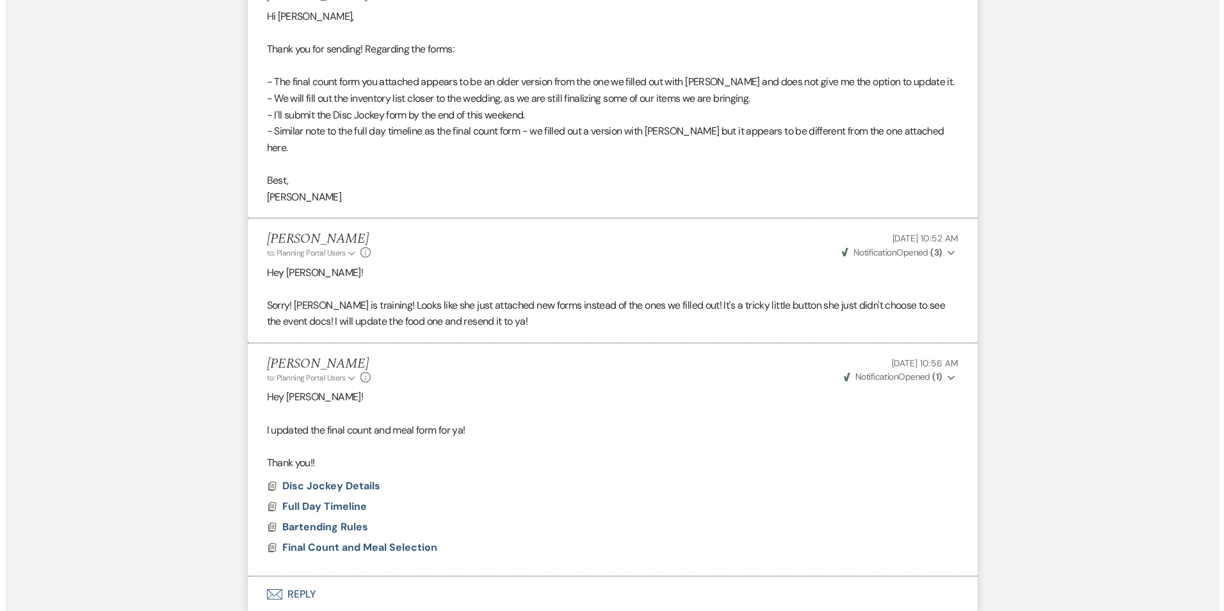
scroll to position [2690, 0]
click at [368, 542] on span "Final Count and Meal Selection" at bounding box center [354, 548] width 155 height 13
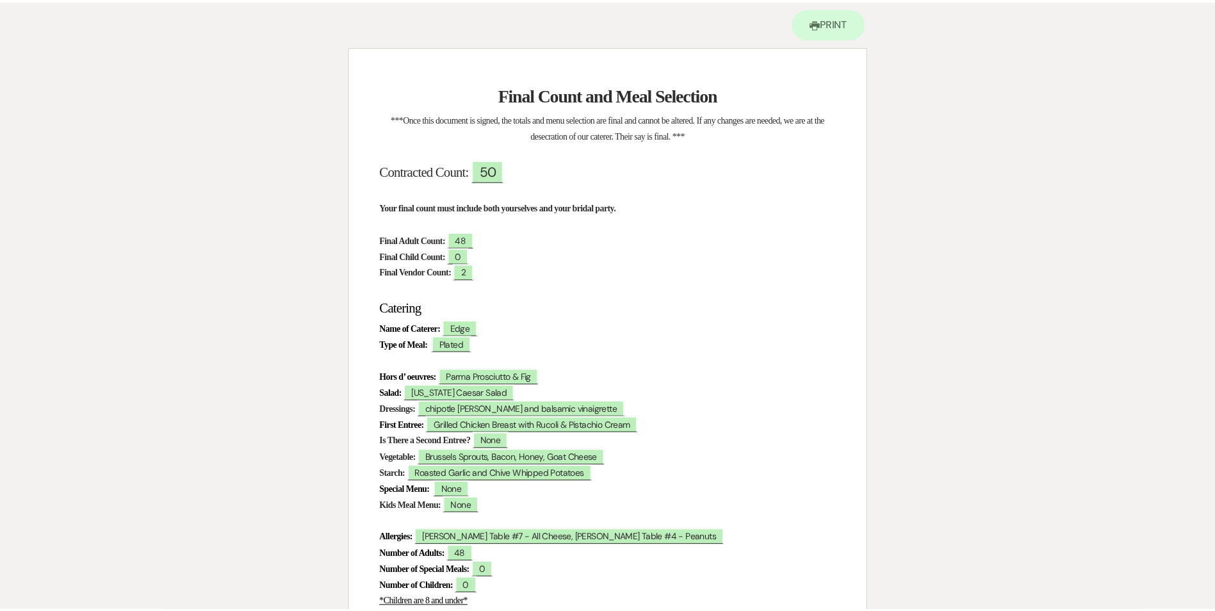
scroll to position [0, 0]
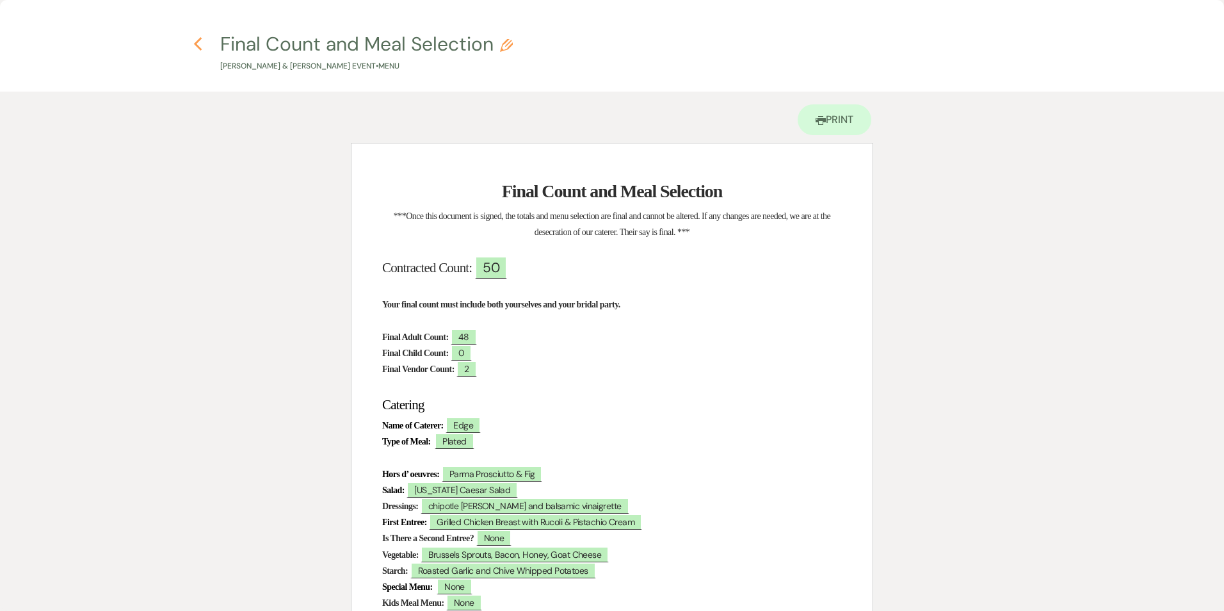
click at [197, 43] on use "button" at bounding box center [197, 44] width 8 height 14
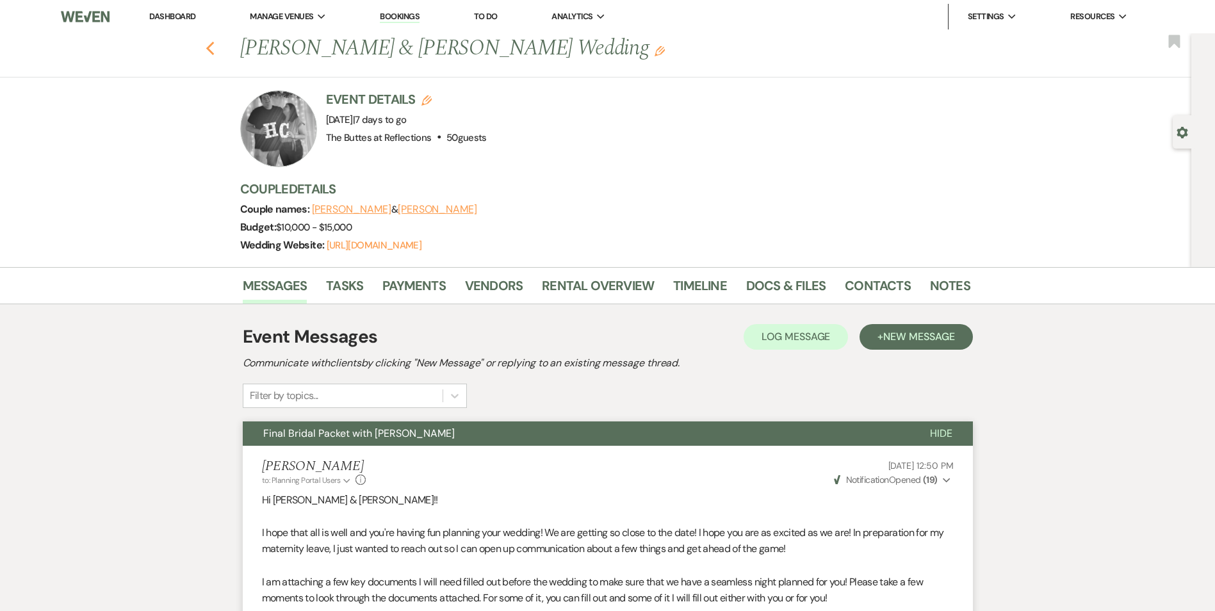
click at [215, 47] on icon "Previous" at bounding box center [211, 48] width 10 height 15
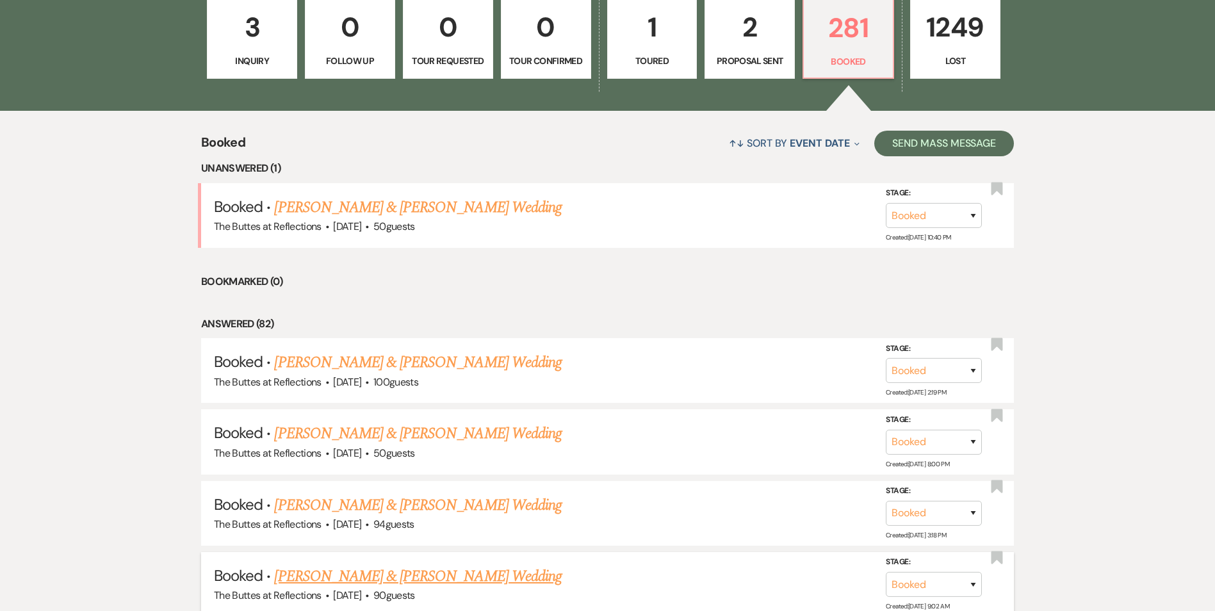
scroll to position [507, 0]
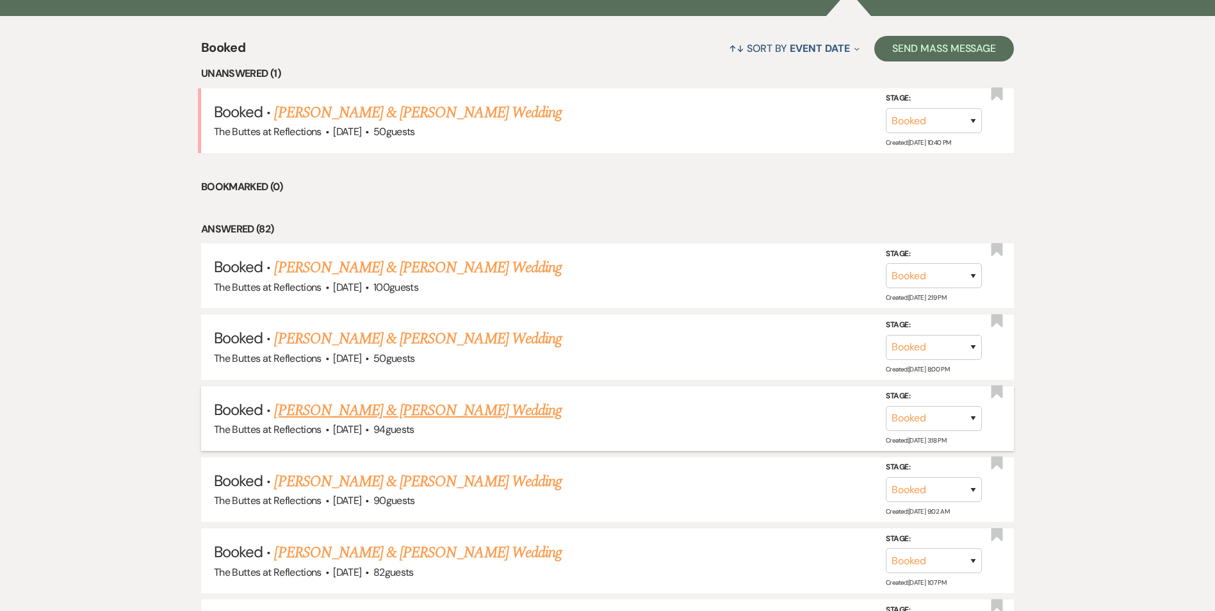
click at [428, 413] on link "[PERSON_NAME] & [PERSON_NAME] Wedding" at bounding box center [417, 410] width 287 height 23
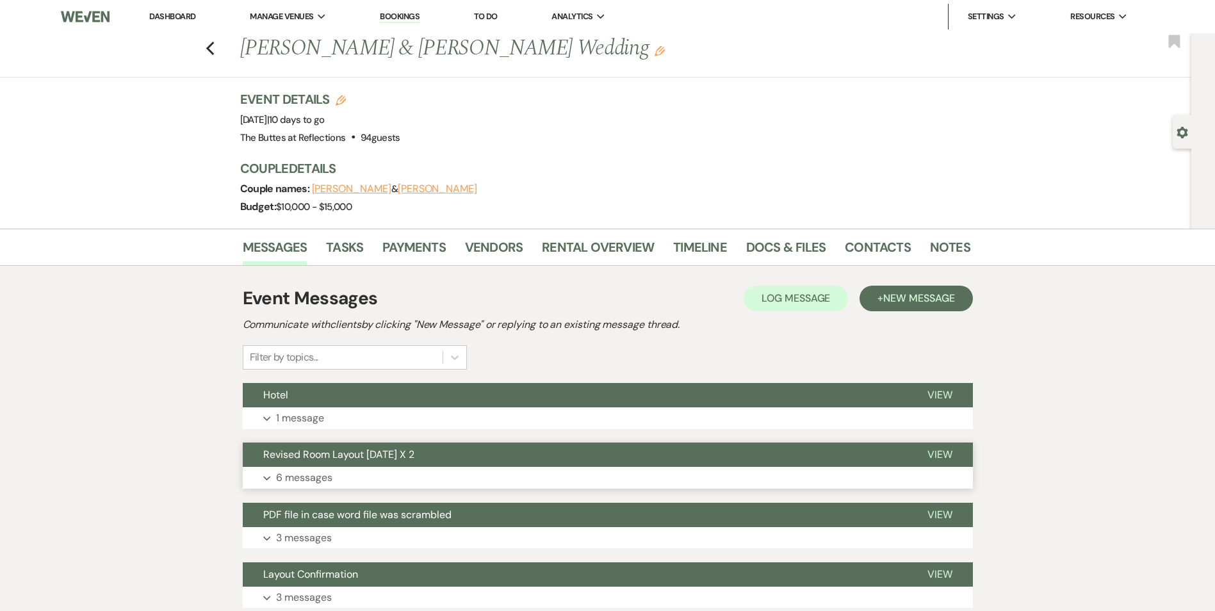
click at [412, 459] on span "Revised Room Layout [DATE] X 2" at bounding box center [338, 454] width 151 height 13
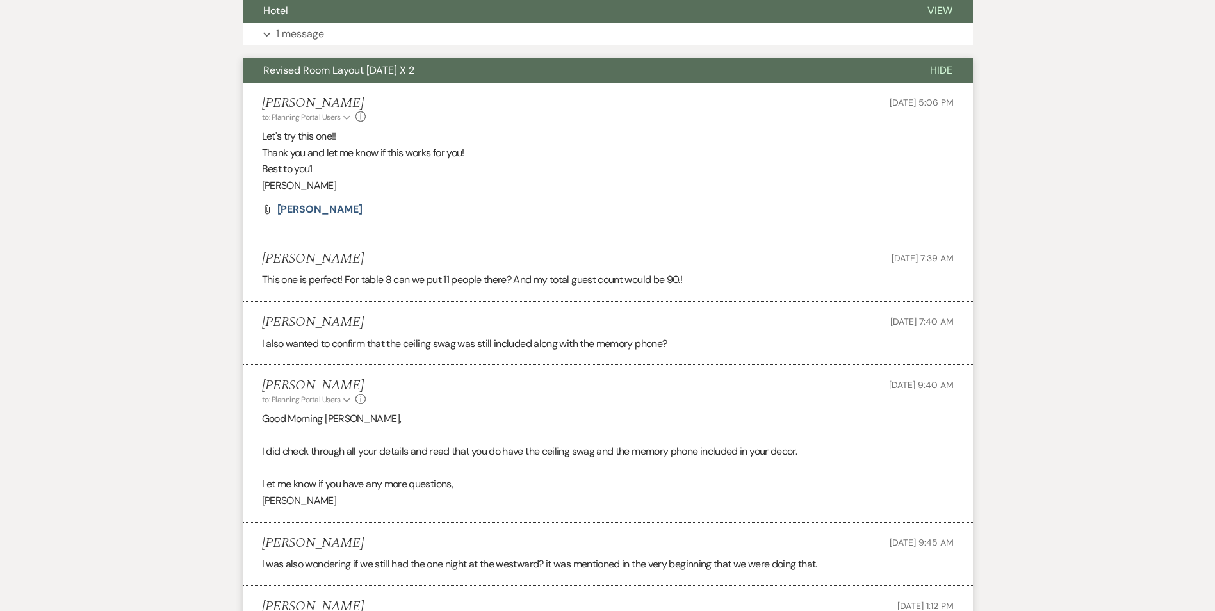
scroll to position [704, 0]
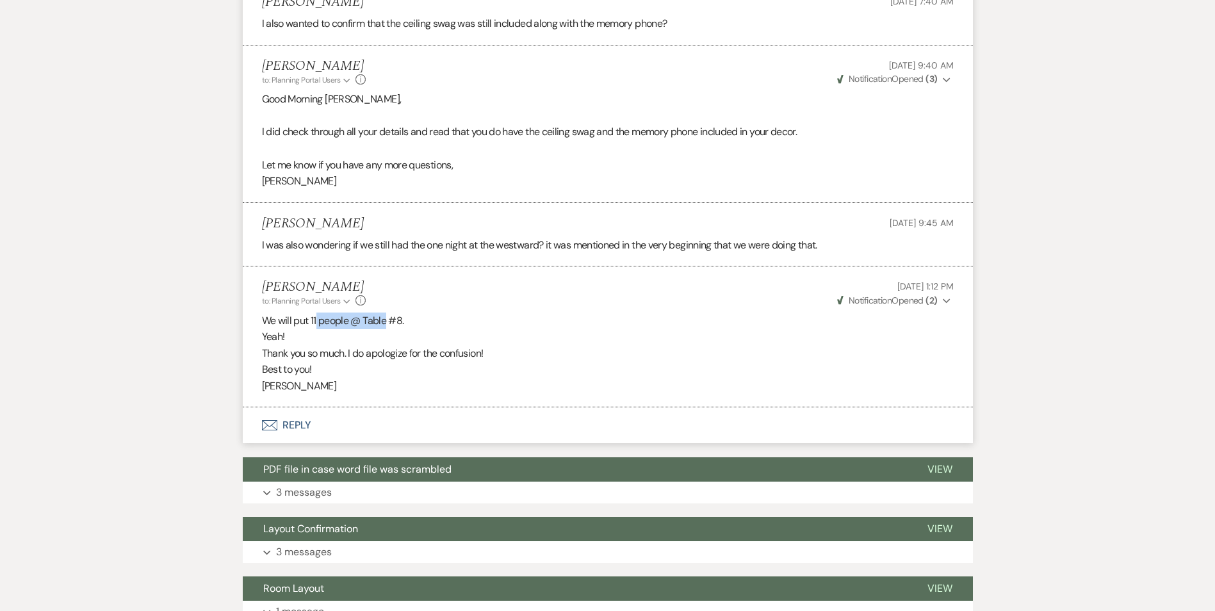
drag, startPoint x: 318, startPoint y: 323, endPoint x: 388, endPoint y: 323, distance: 70.4
click at [388, 323] on p "We will put 11 people @ Table #8." at bounding box center [608, 321] width 692 height 17
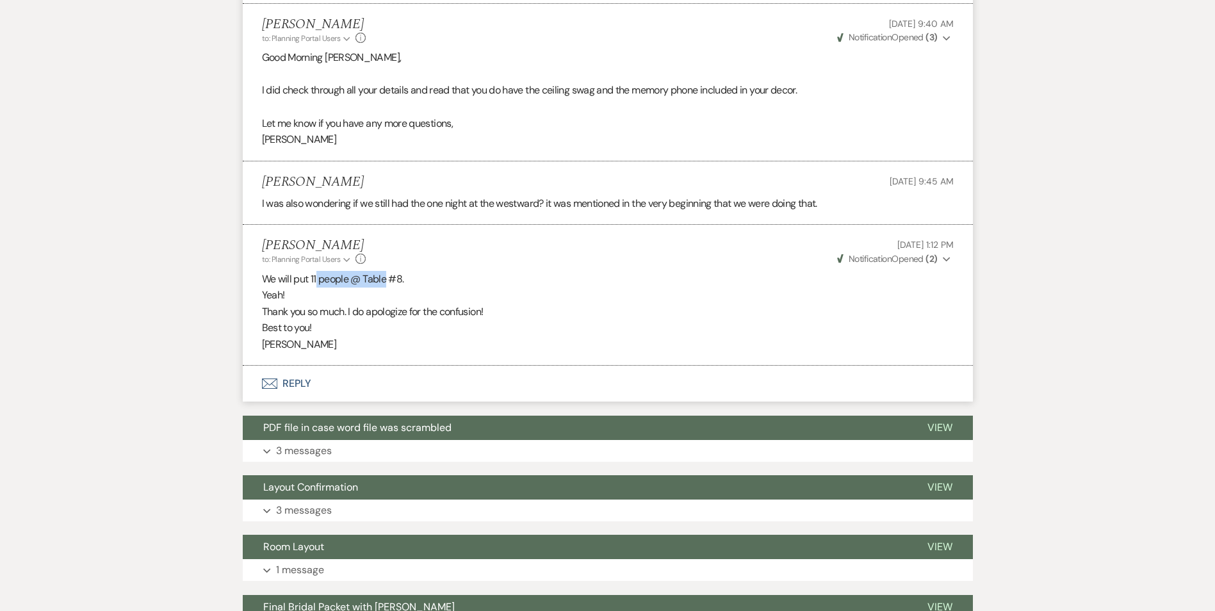
scroll to position [833, 0]
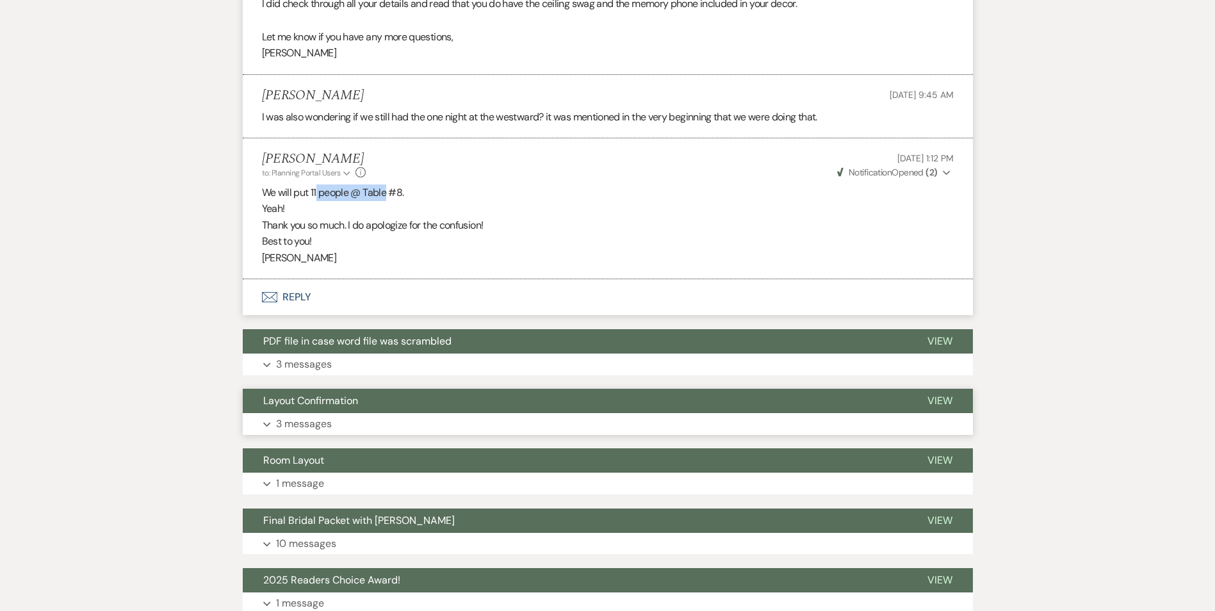
click at [394, 407] on button "Layout Confirmation" at bounding box center [575, 401] width 664 height 24
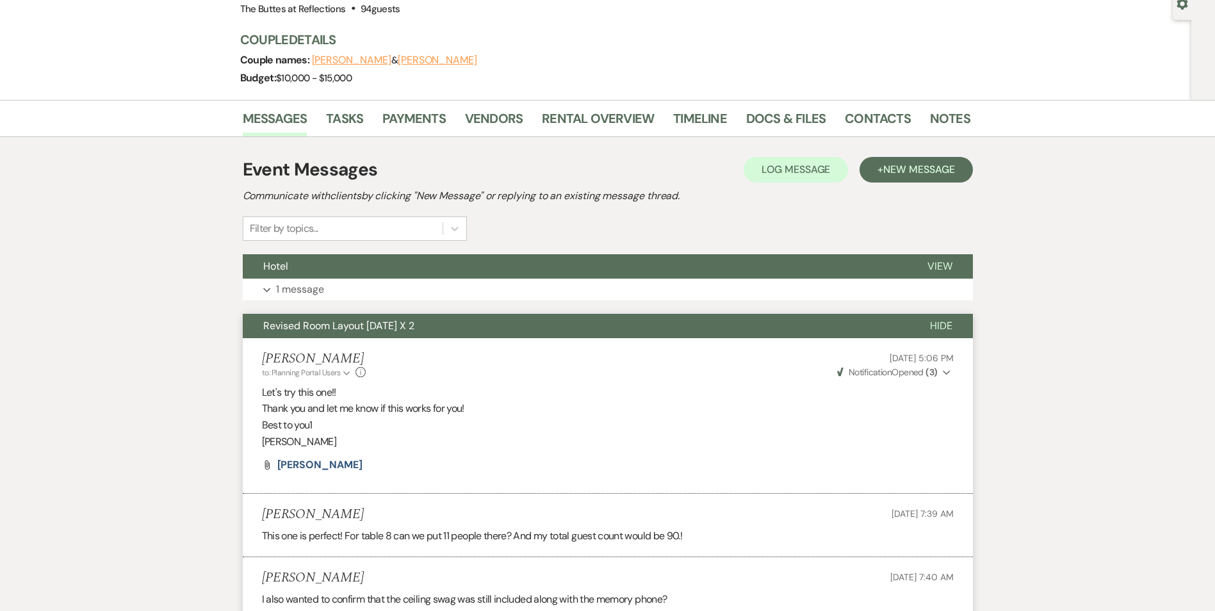
scroll to position [128, 0]
click at [783, 132] on link "Docs & Files" at bounding box center [785, 123] width 79 height 28
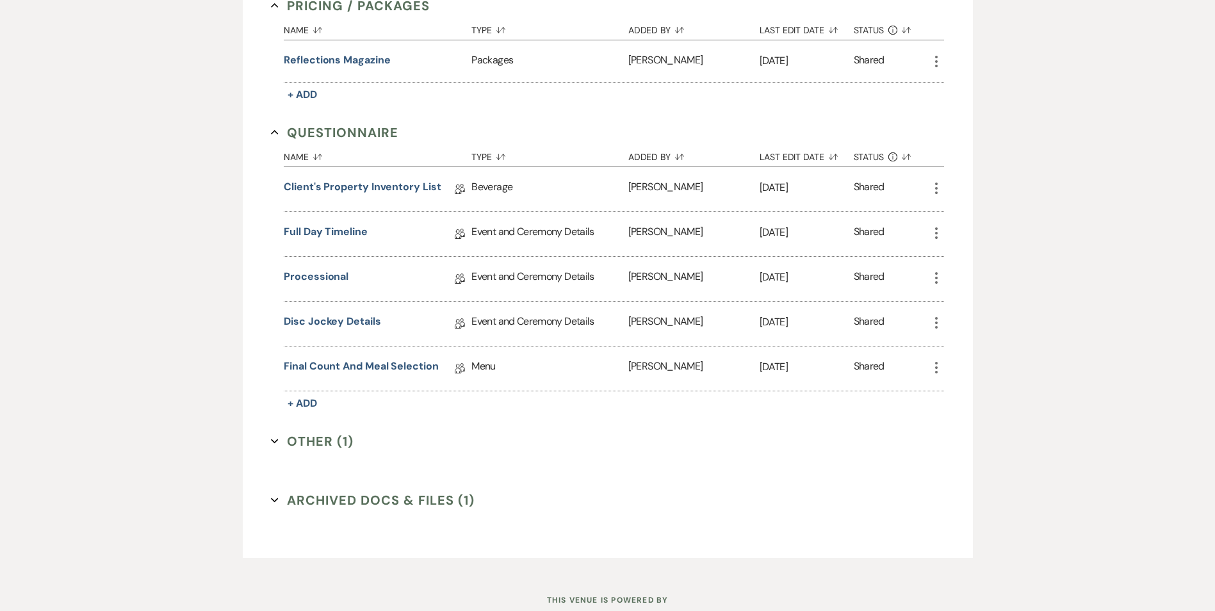
scroll to position [757, 0]
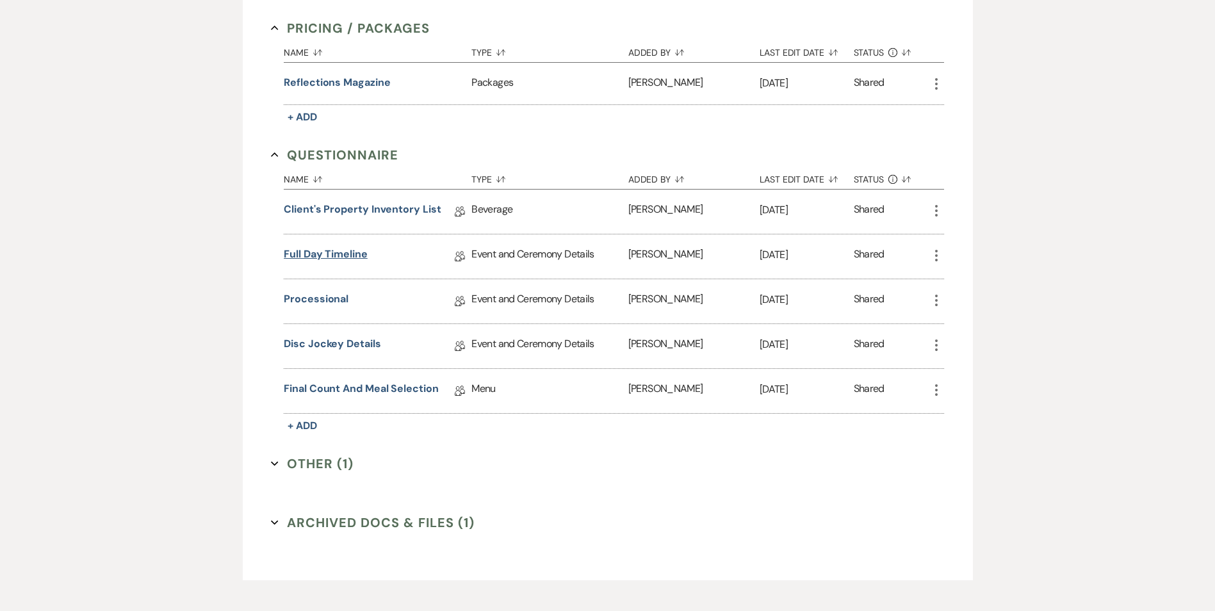
click at [351, 258] on link "Full Day Timeline" at bounding box center [326, 257] width 84 height 20
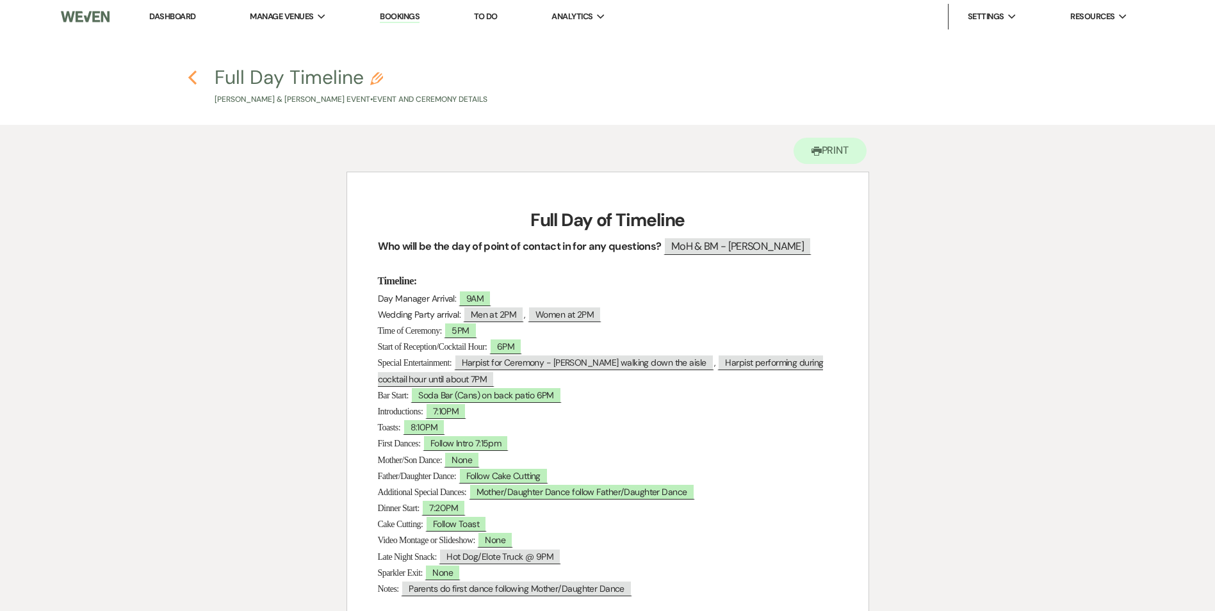
click at [188, 81] on icon "Previous" at bounding box center [193, 77] width 10 height 15
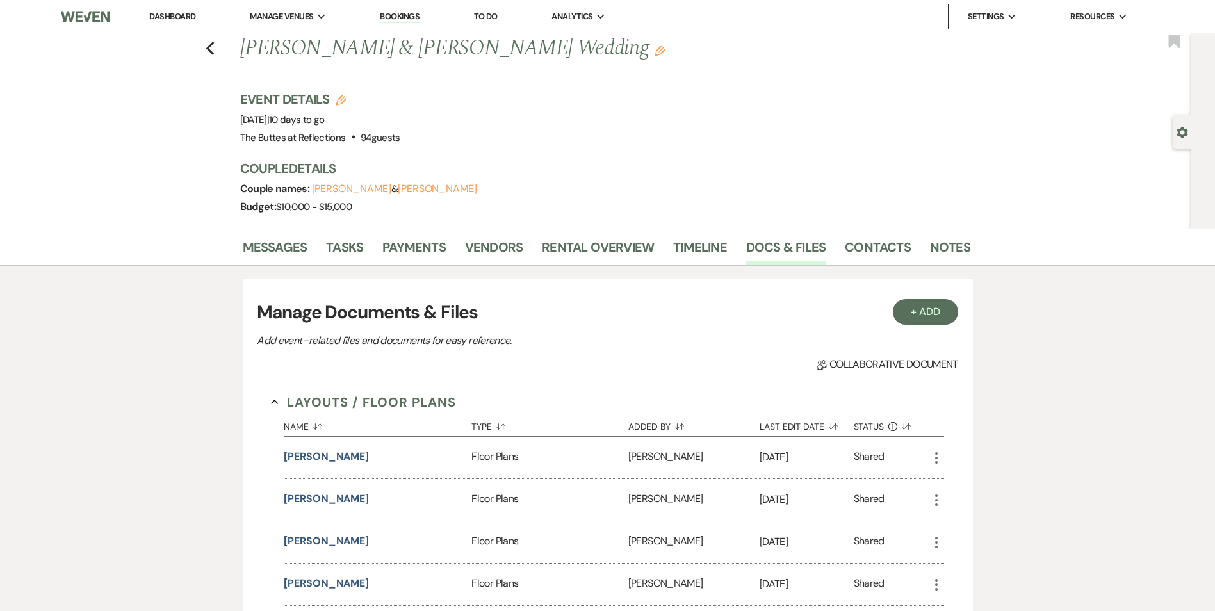
scroll to position [757, 0]
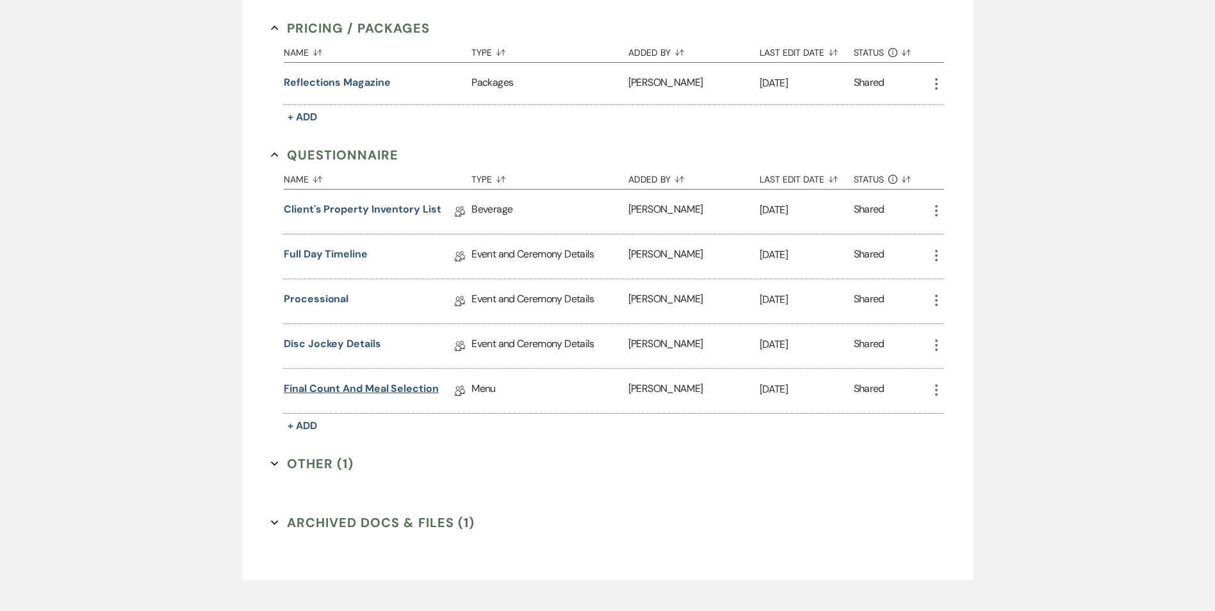
click at [336, 388] on link "Final Count and Meal Selection" at bounding box center [361, 391] width 155 height 20
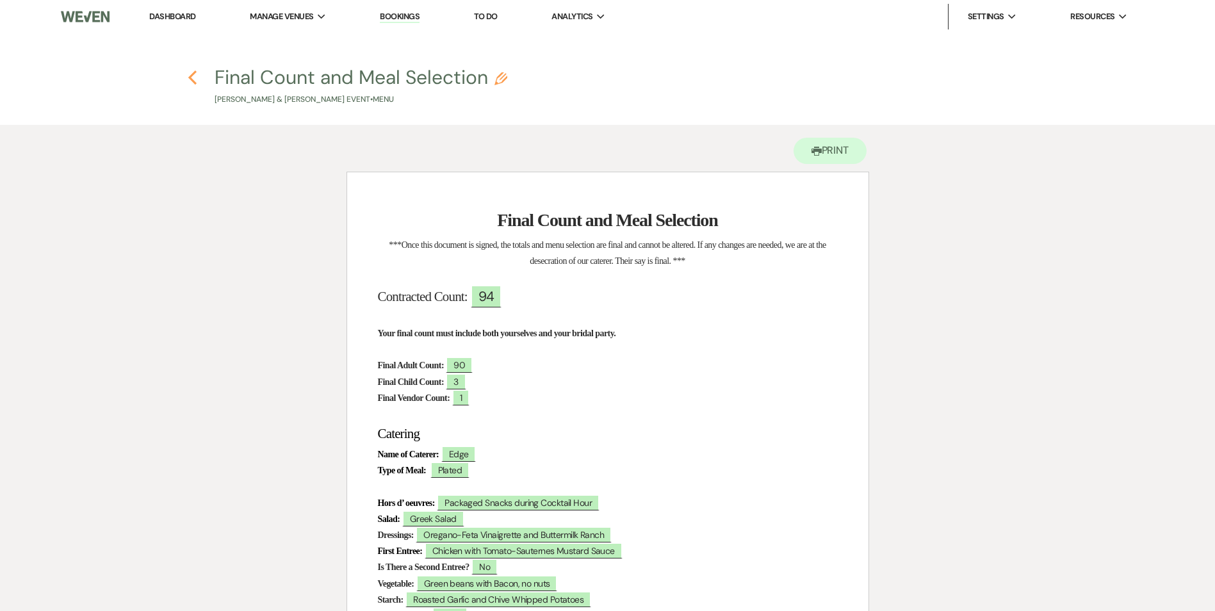
click at [193, 76] on icon "Previous" at bounding box center [193, 77] width 10 height 15
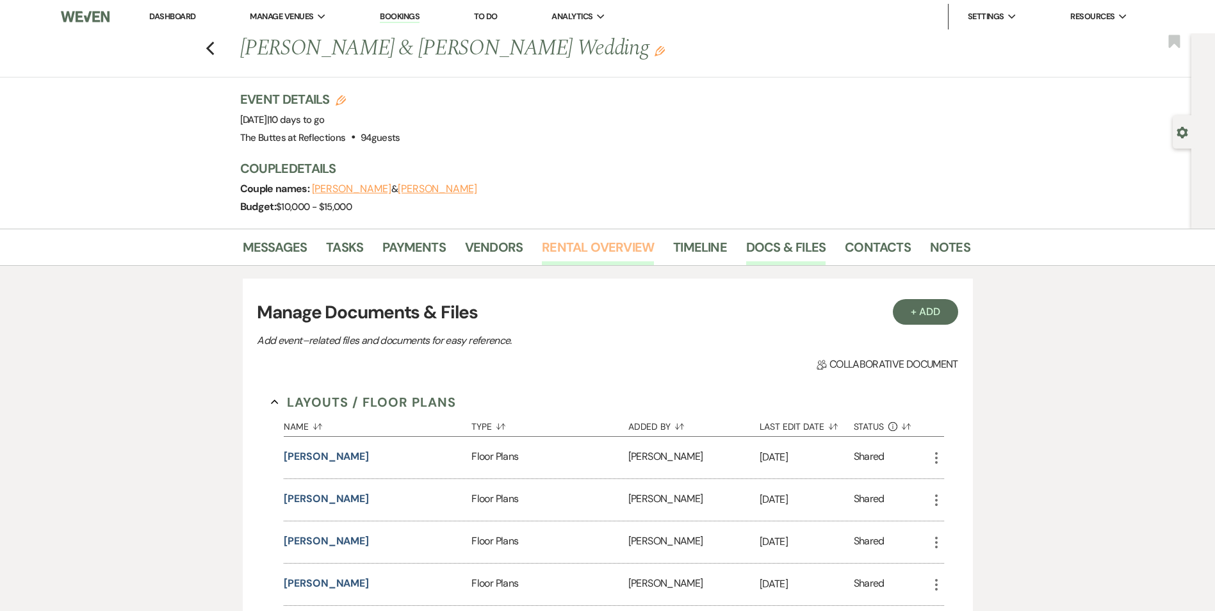
click at [587, 250] on link "Rental Overview" at bounding box center [598, 251] width 112 height 28
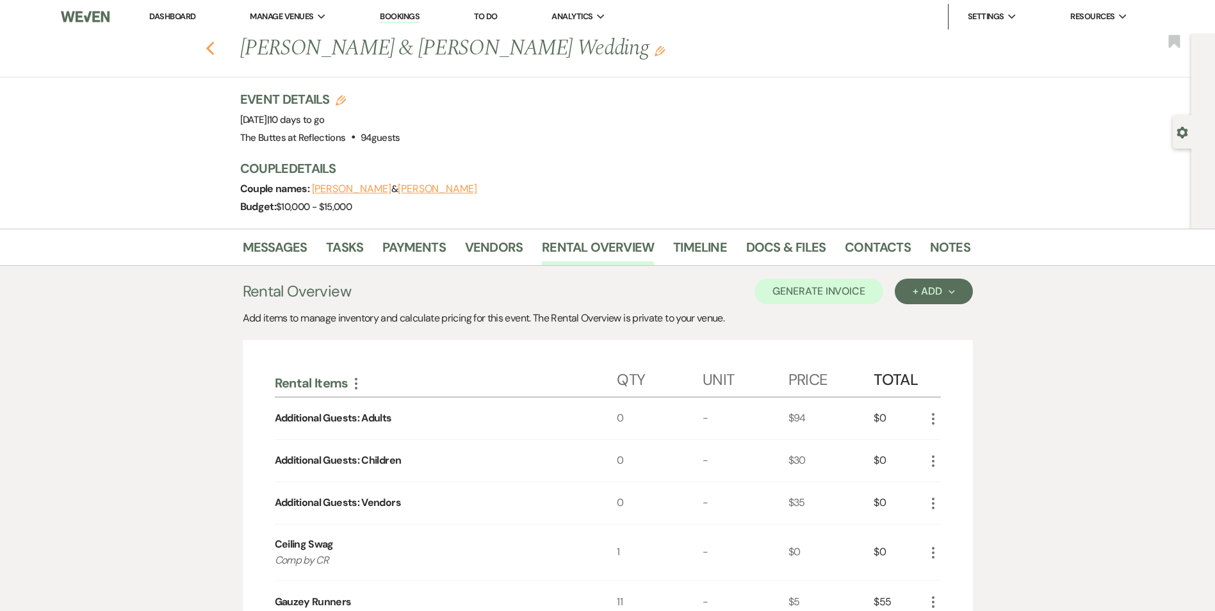
click at [214, 52] on use "button" at bounding box center [210, 49] width 8 height 14
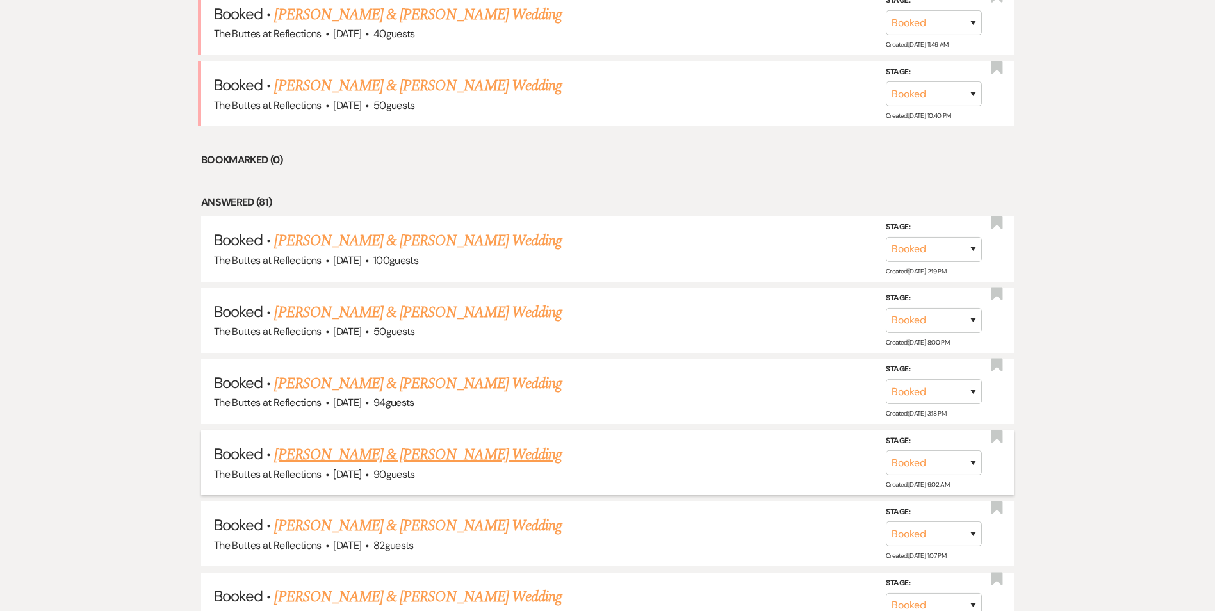
scroll to position [571, 0]
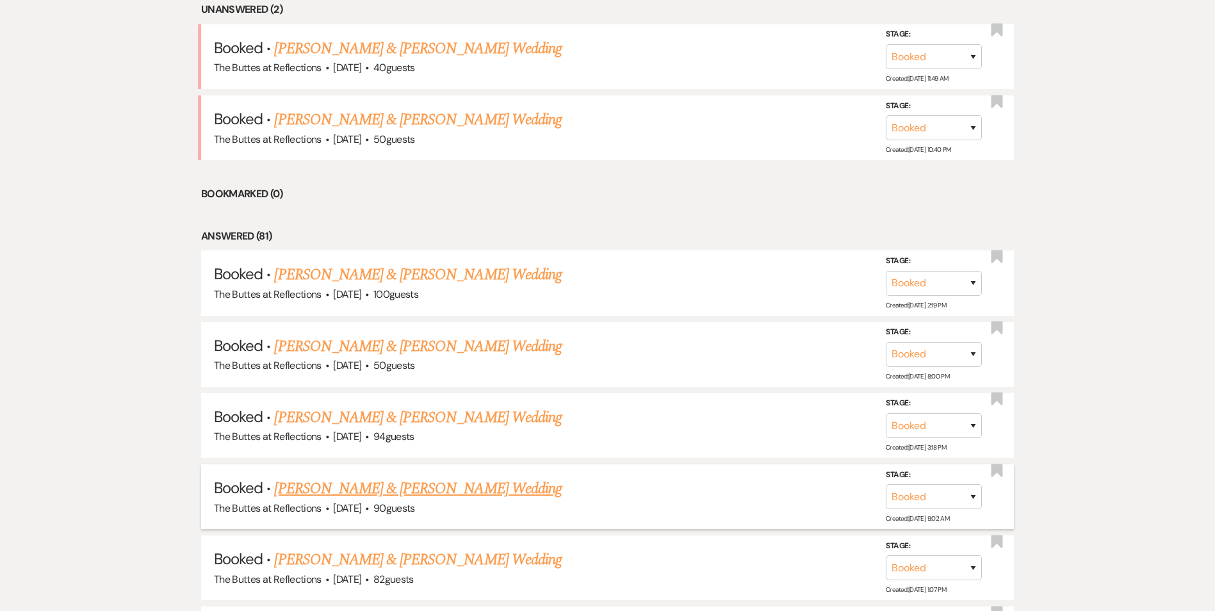
click at [460, 493] on link "[PERSON_NAME] & [PERSON_NAME] Wedding" at bounding box center [417, 488] width 287 height 23
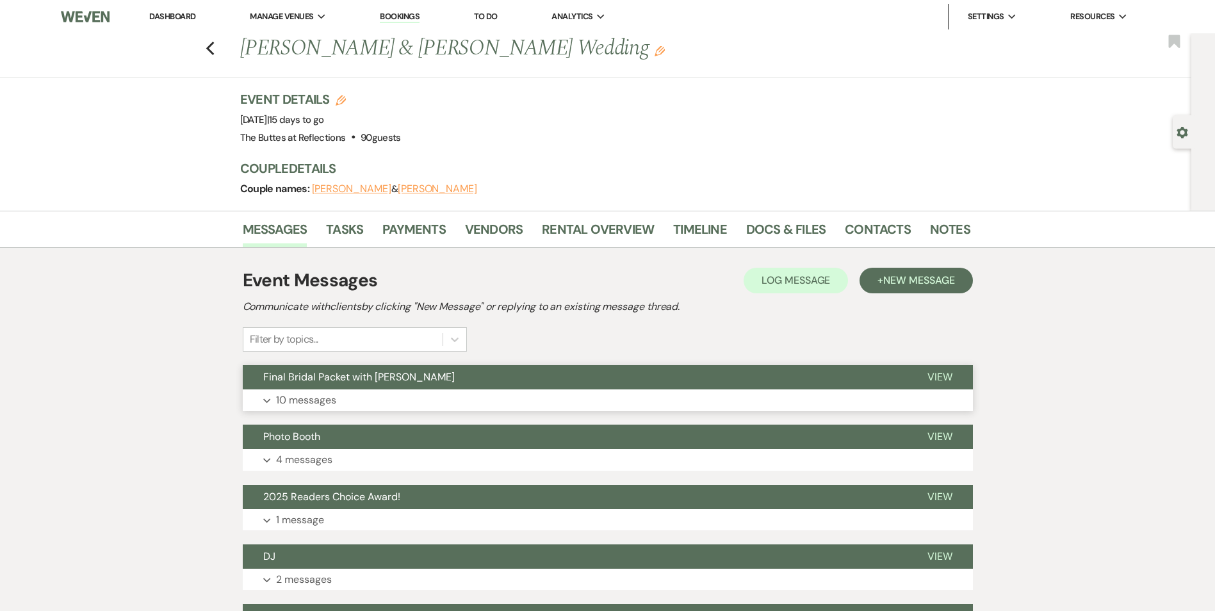
click at [514, 386] on button "Final Bridal Packet with [PERSON_NAME]" at bounding box center [575, 377] width 664 height 24
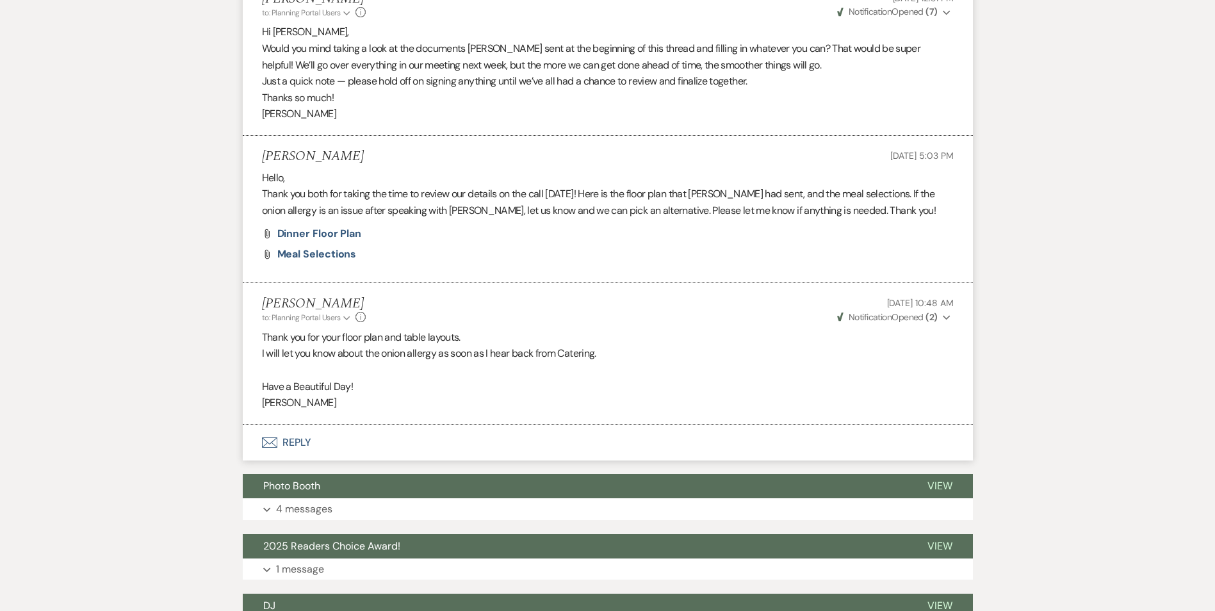
scroll to position [1602, 0]
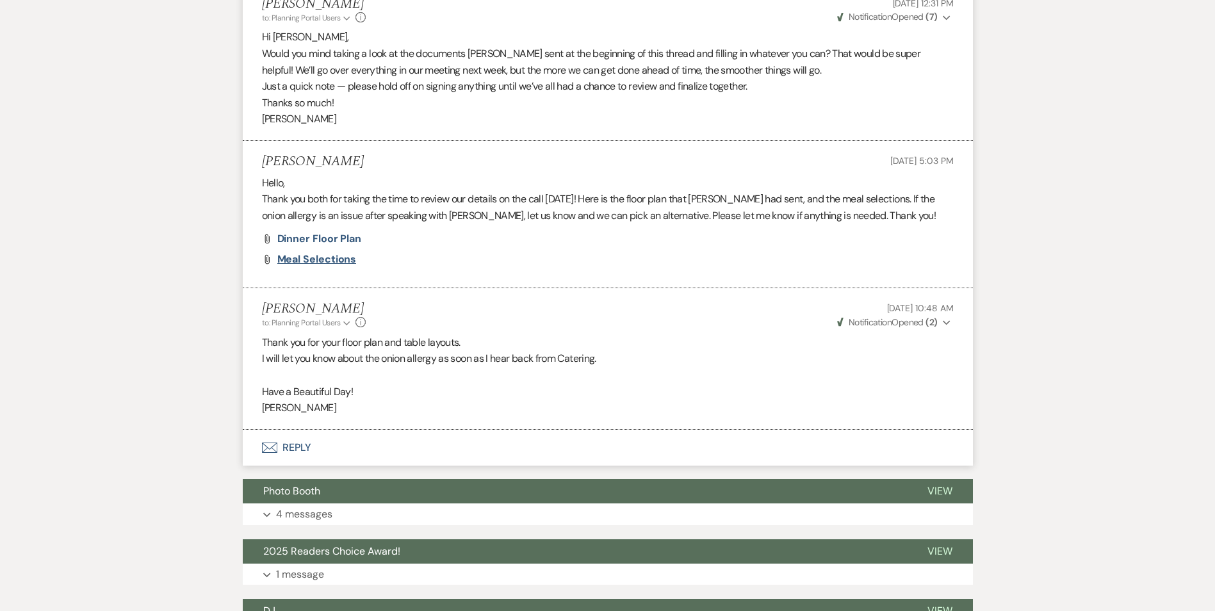
click at [302, 257] on span "Meal Selections" at bounding box center [316, 258] width 79 height 13
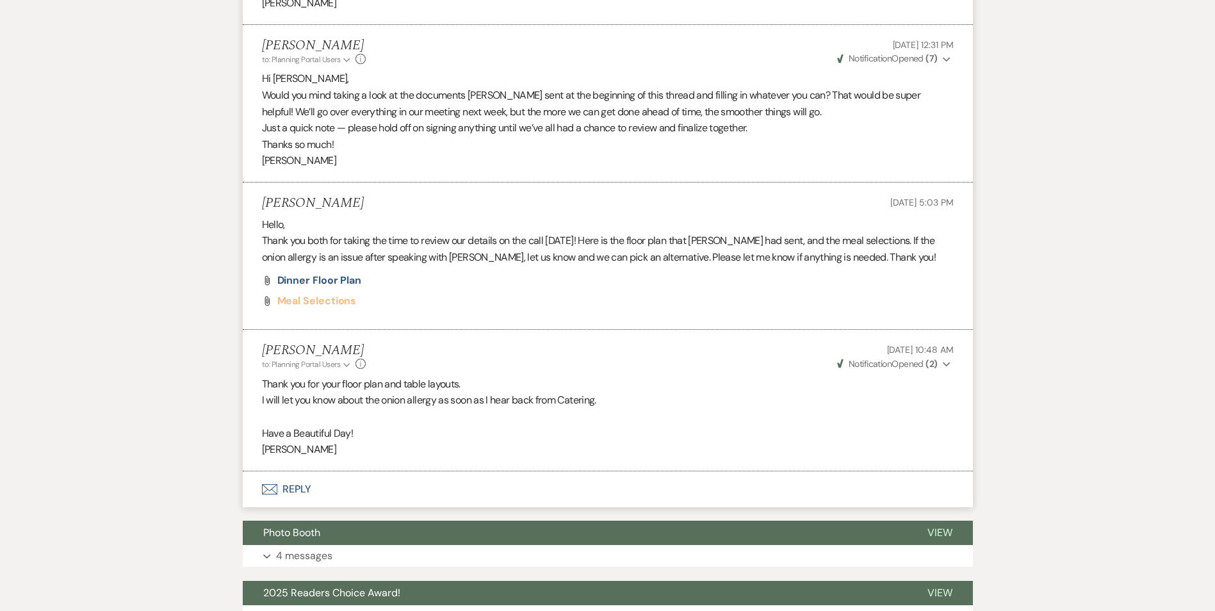
scroll to position [1538, 0]
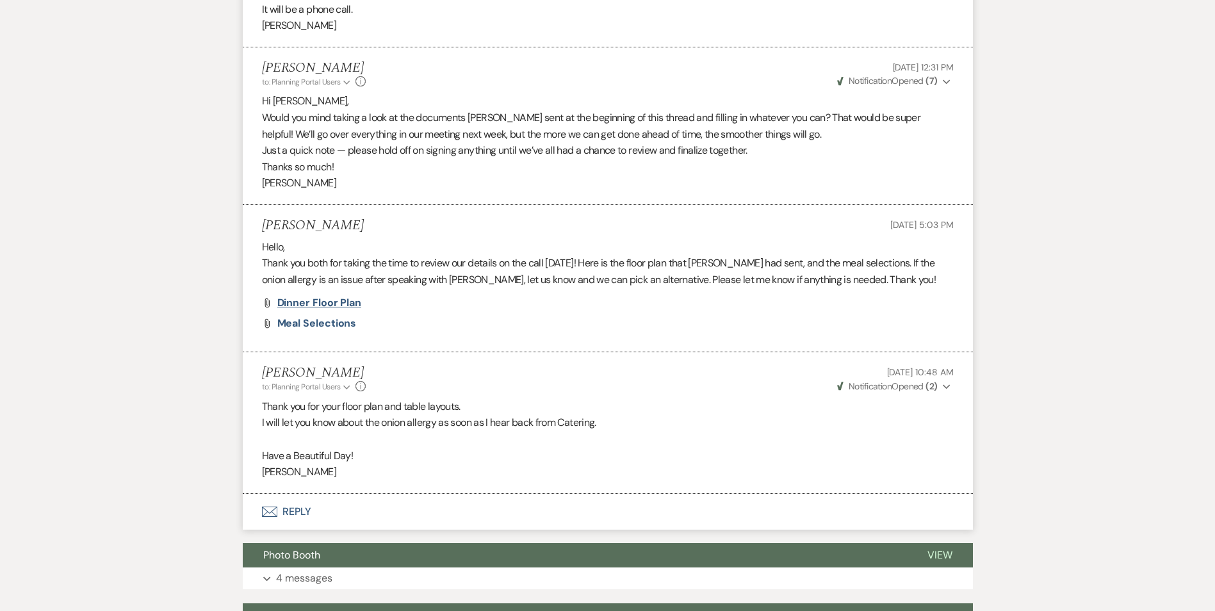
click at [322, 300] on span "Dinner floor plan" at bounding box center [319, 302] width 85 height 13
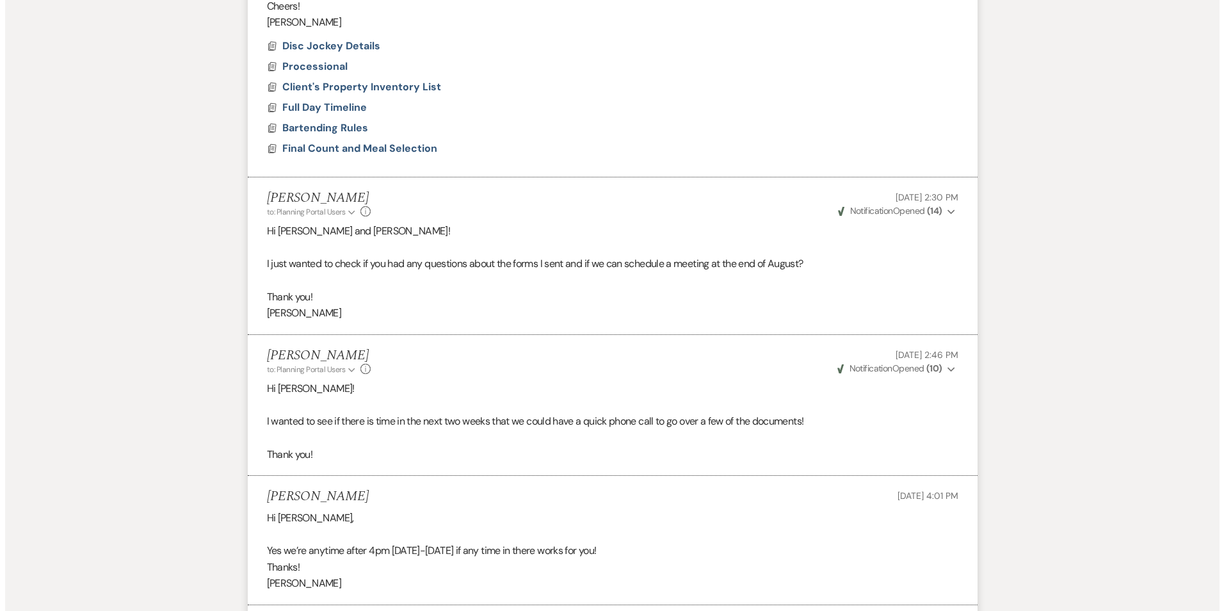
scroll to position [641, 0]
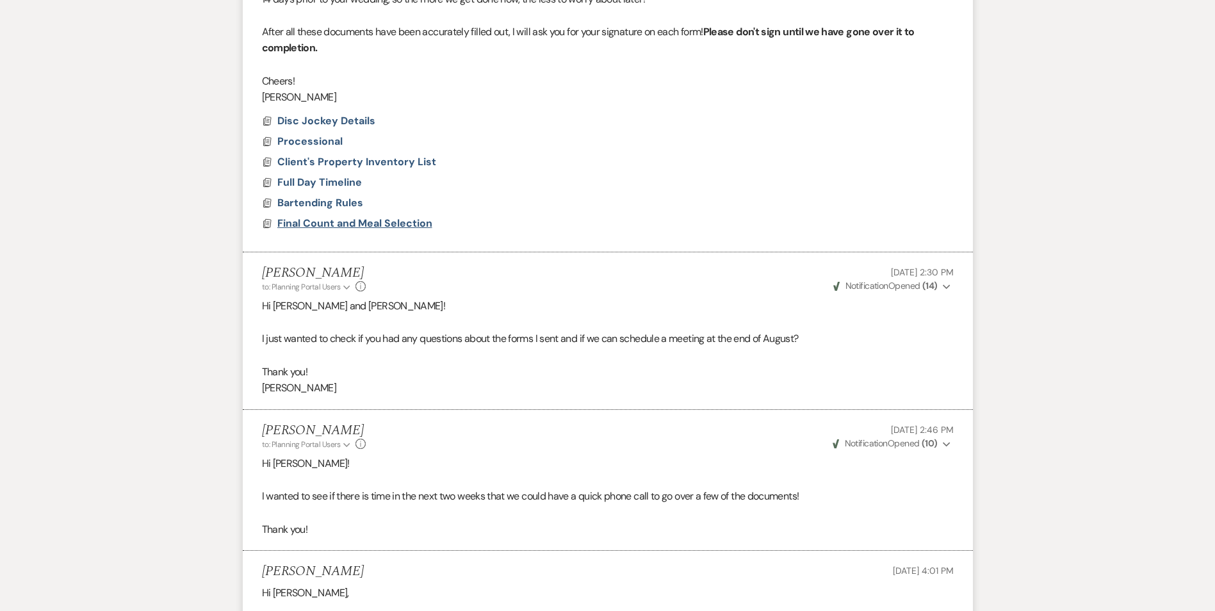
click at [316, 225] on span "Final Count and Meal Selection" at bounding box center [354, 222] width 155 height 13
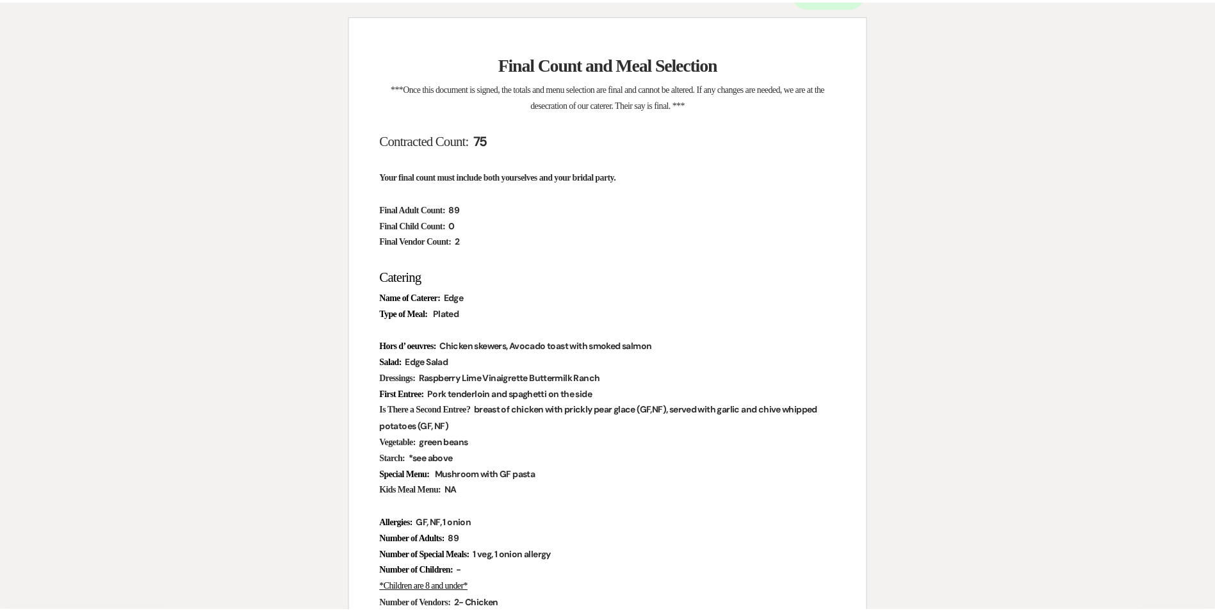
scroll to position [0, 0]
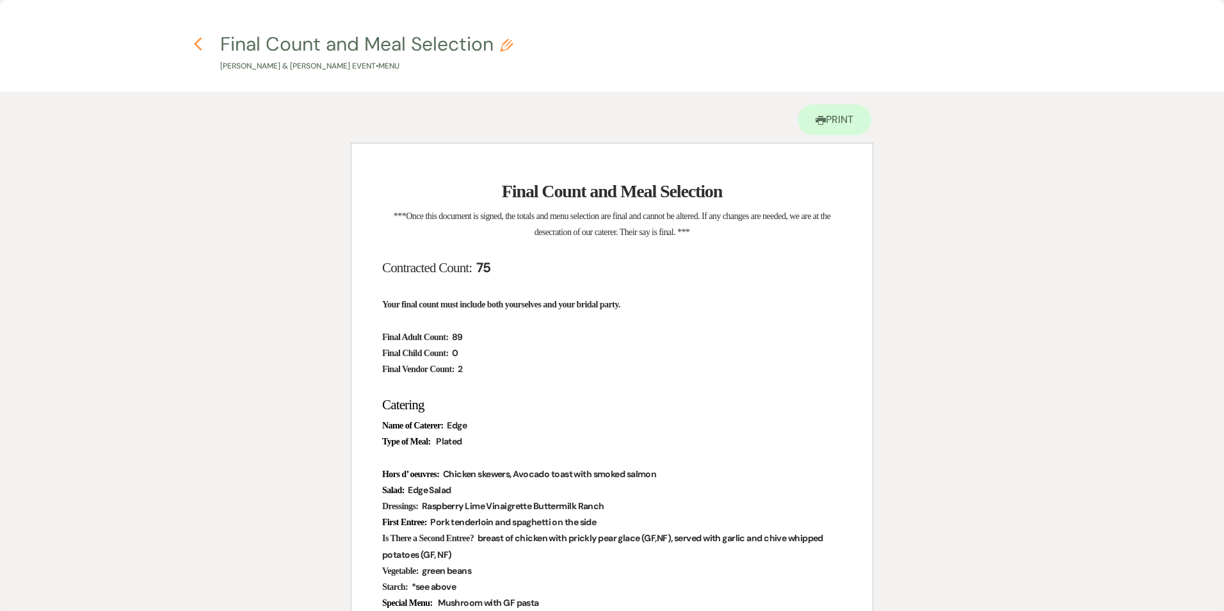
click at [197, 45] on icon "Previous" at bounding box center [198, 44] width 10 height 15
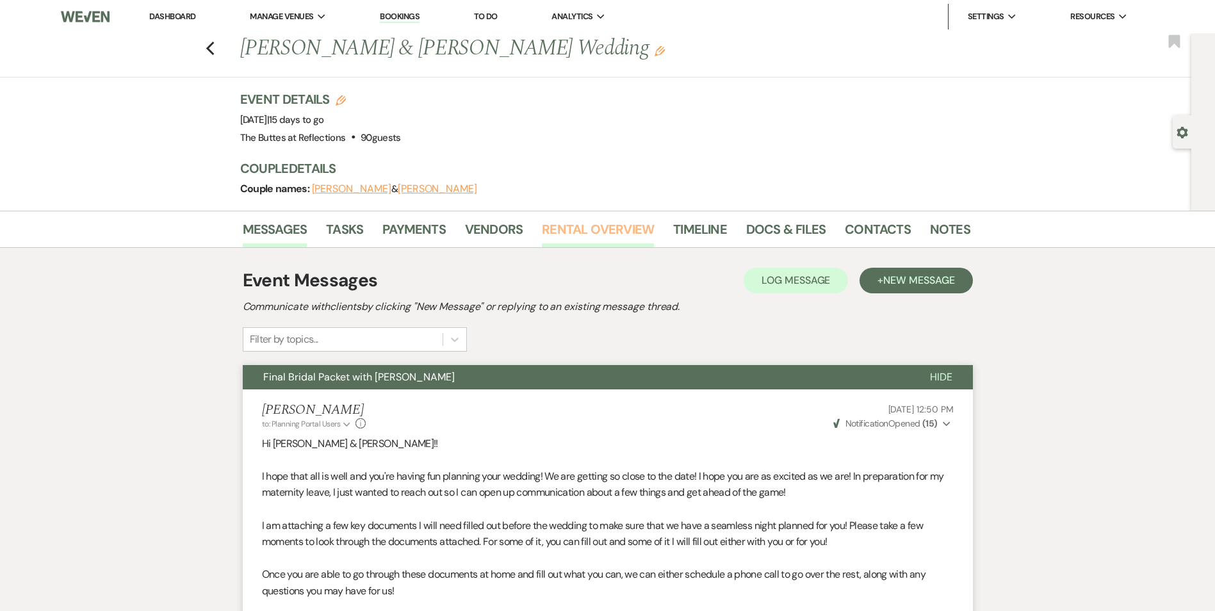
click at [575, 234] on link "Rental Overview" at bounding box center [598, 233] width 112 height 28
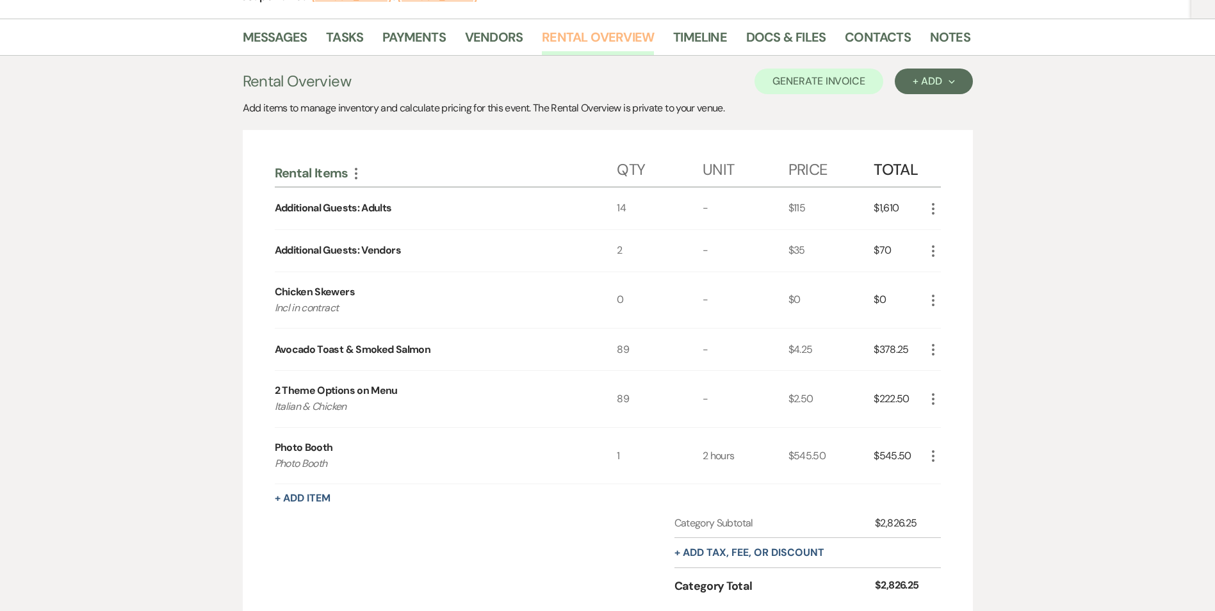
scroll to position [128, 0]
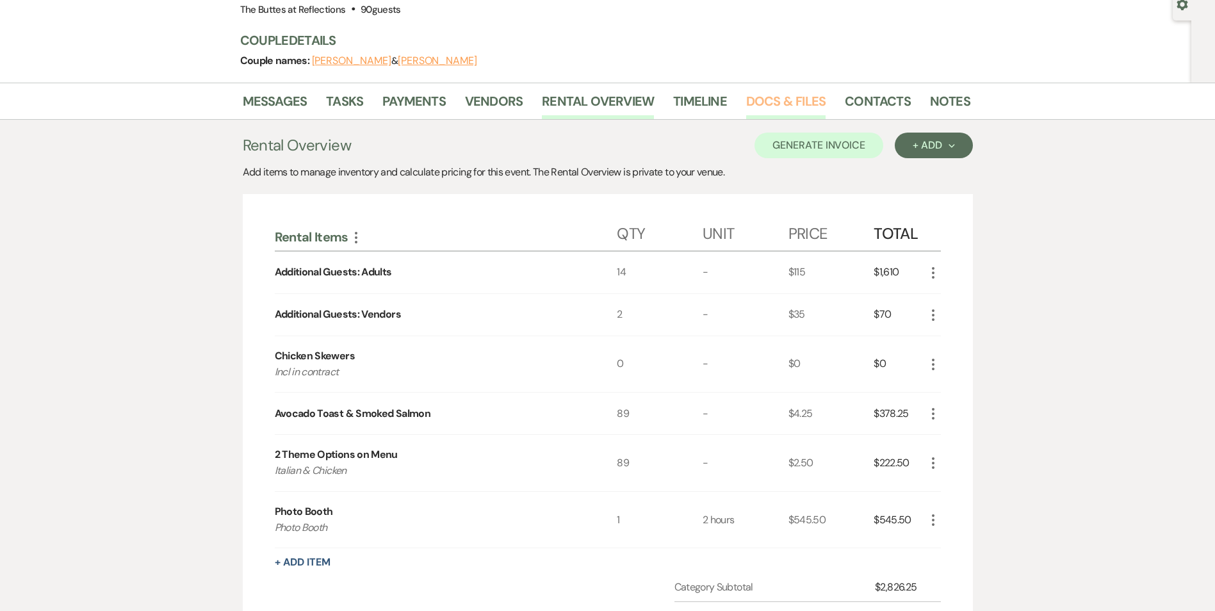
click at [785, 106] on link "Docs & Files" at bounding box center [785, 105] width 79 height 28
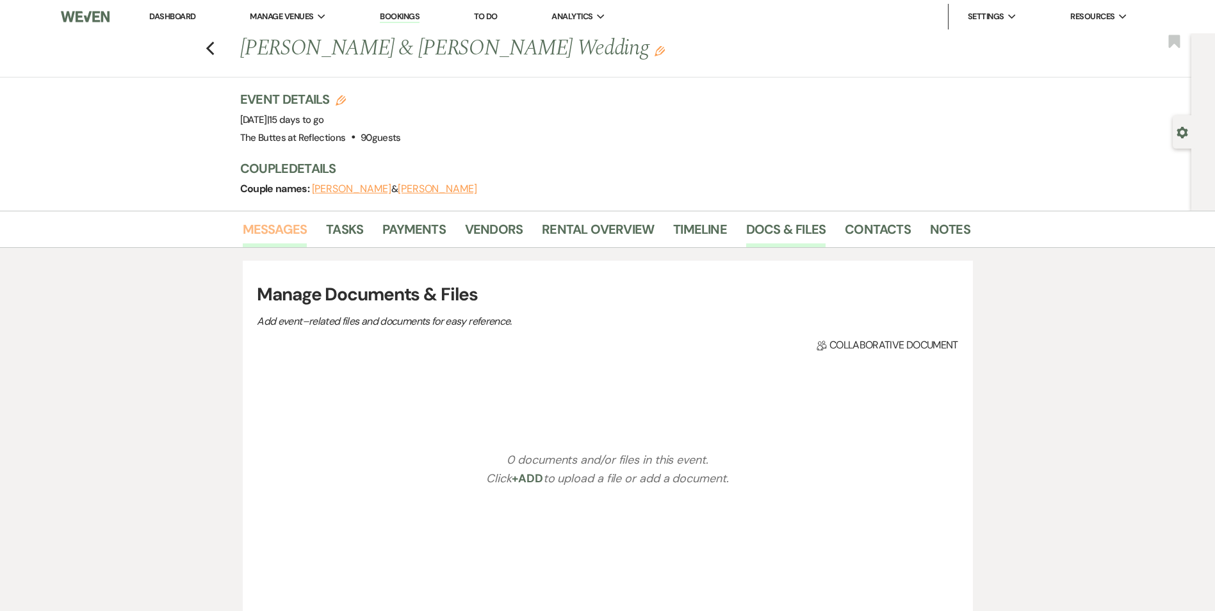
click at [280, 240] on link "Messages" at bounding box center [275, 233] width 65 height 28
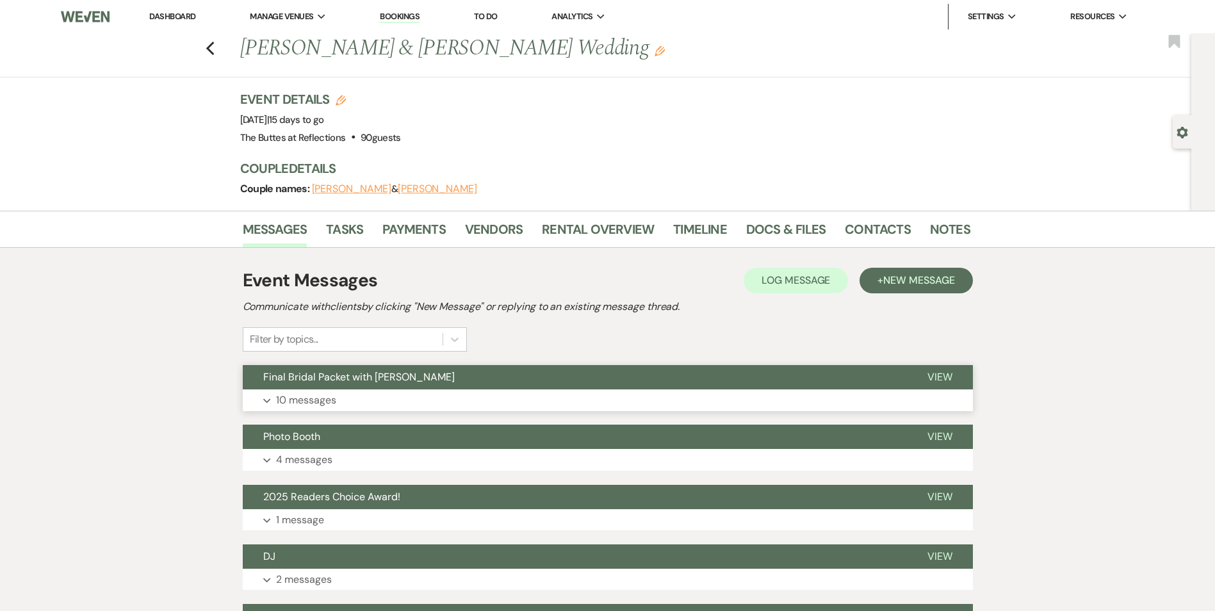
click at [375, 381] on span "Final Bridal Packet with [PERSON_NAME]" at bounding box center [358, 376] width 191 height 13
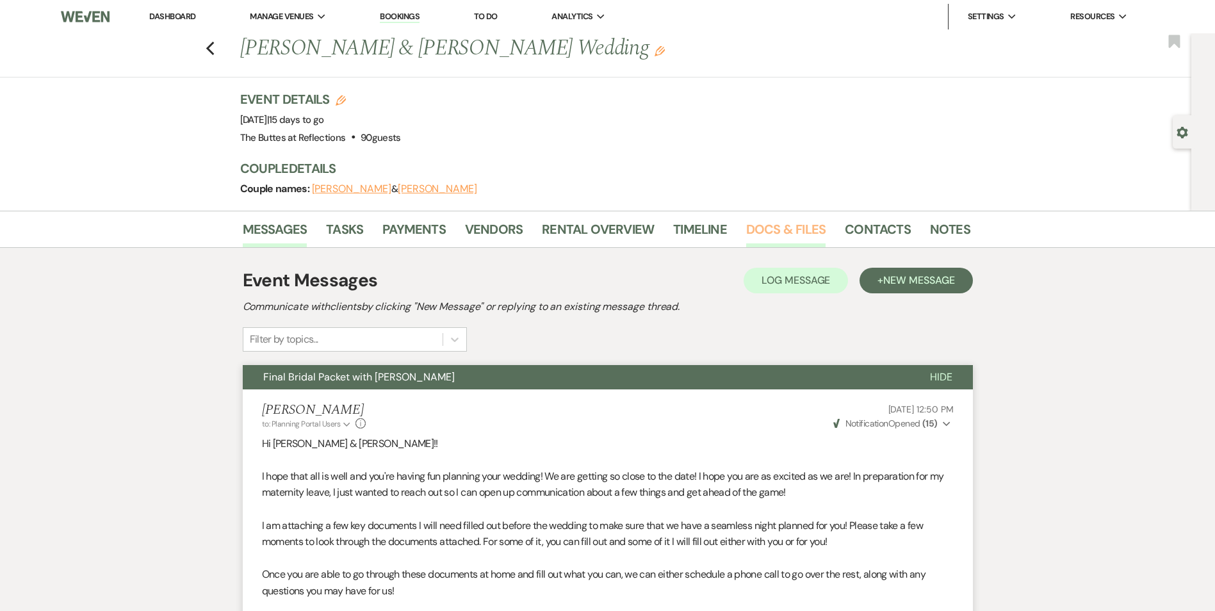
click at [790, 229] on link "Docs & Files" at bounding box center [785, 233] width 79 height 28
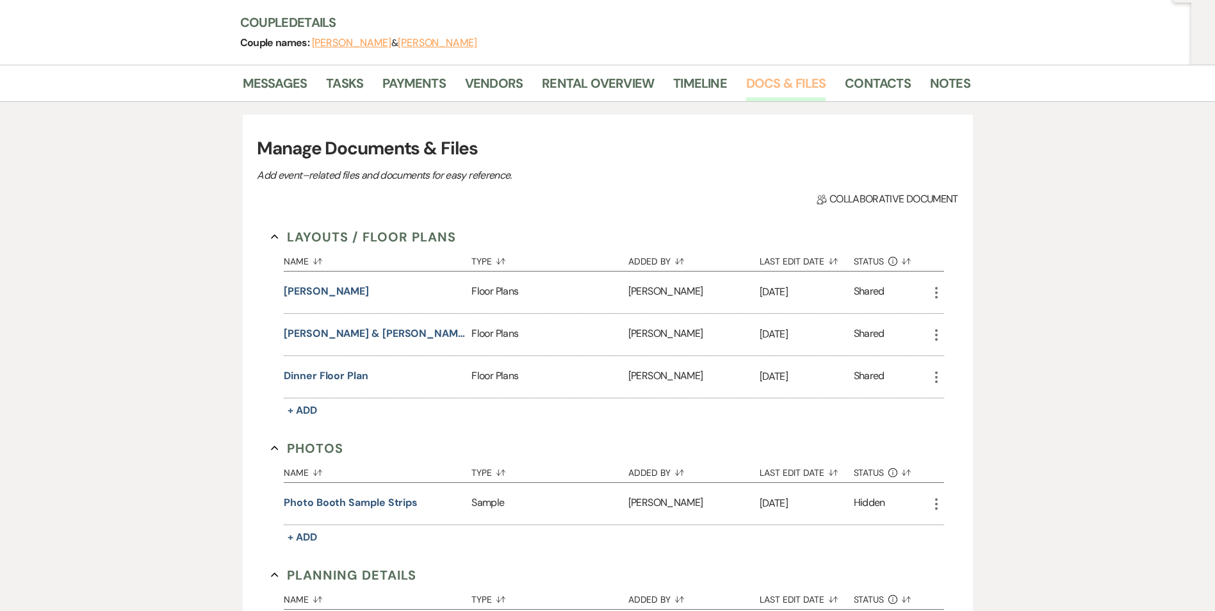
scroll to position [192, 0]
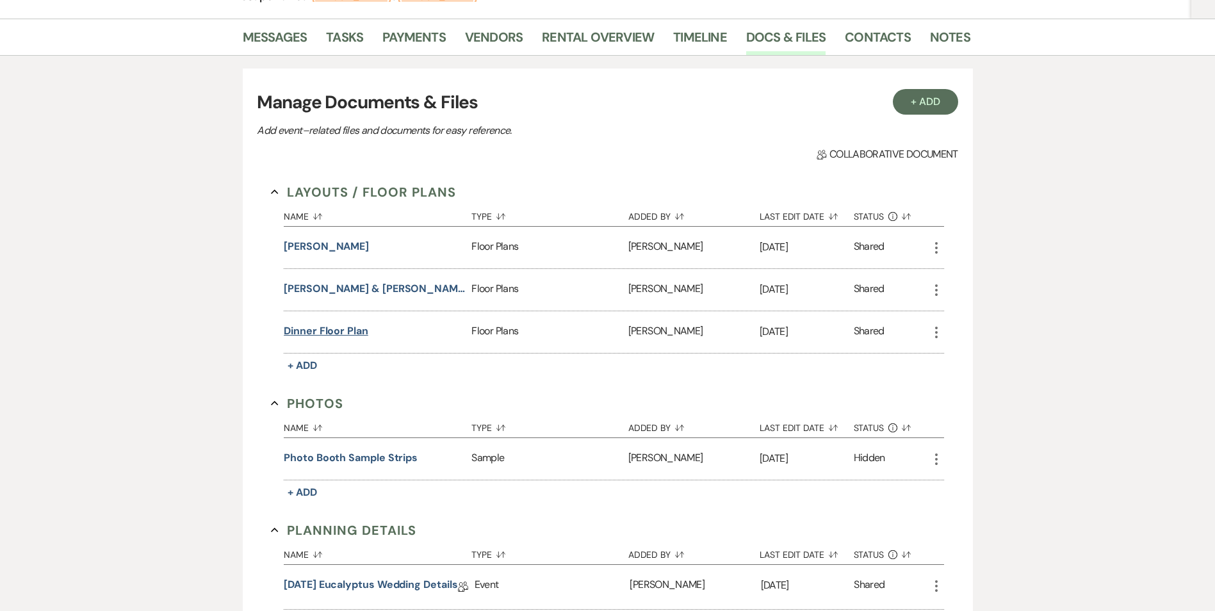
click at [332, 327] on button "Dinner floor plan" at bounding box center [326, 330] width 85 height 15
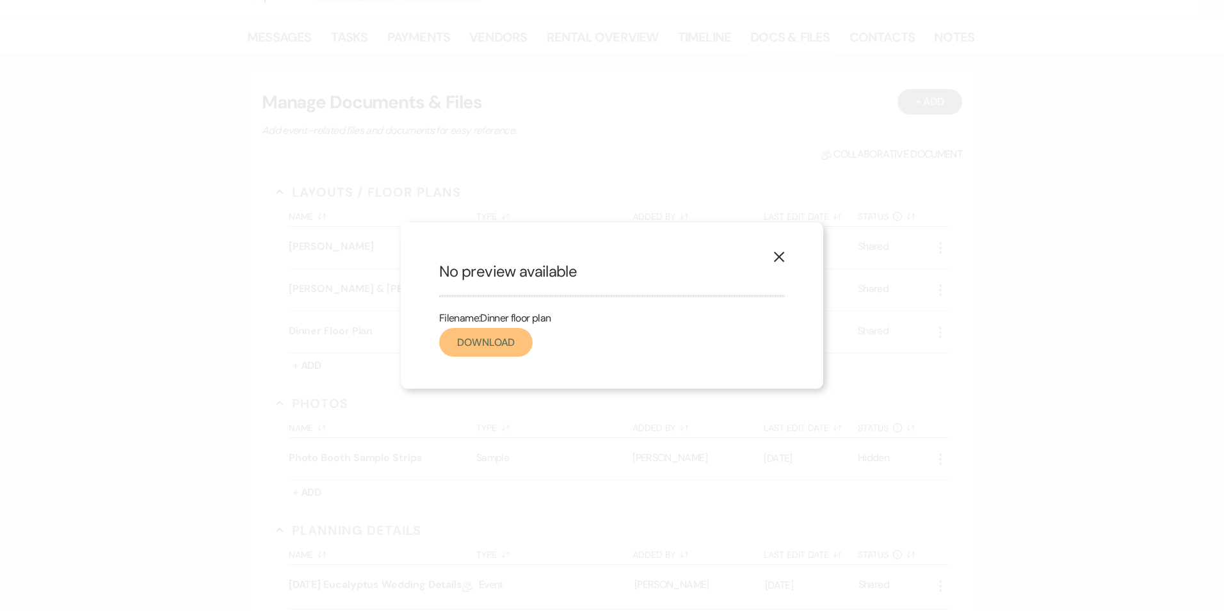
click at [466, 343] on link "Download" at bounding box center [485, 342] width 93 height 29
click at [776, 262] on use "button" at bounding box center [779, 257] width 10 height 10
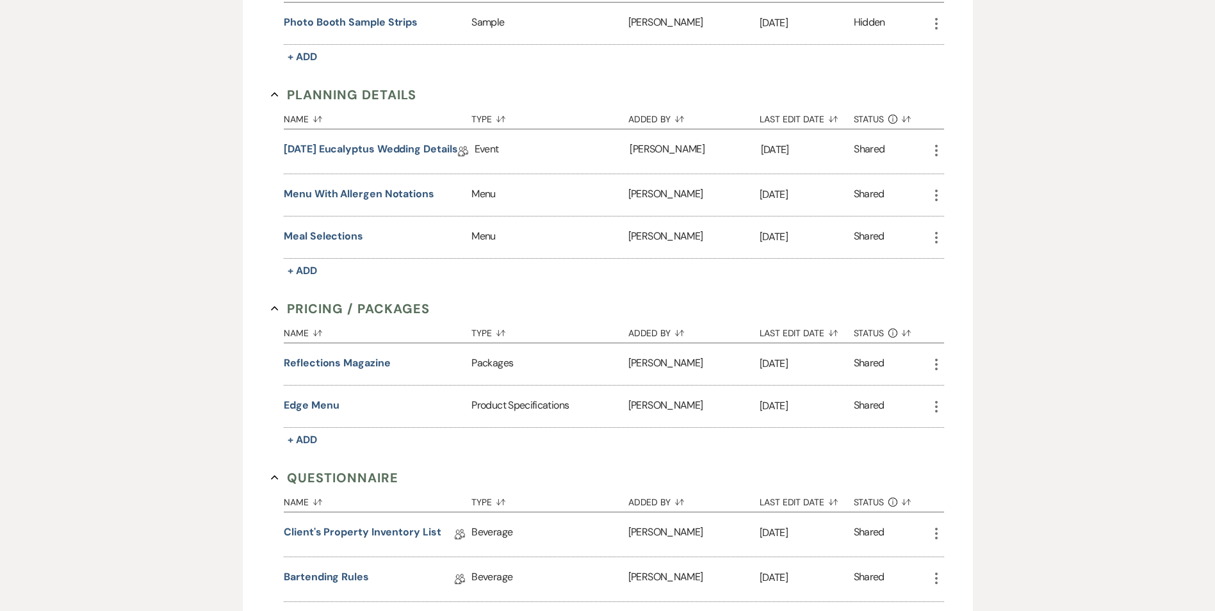
scroll to position [640, 0]
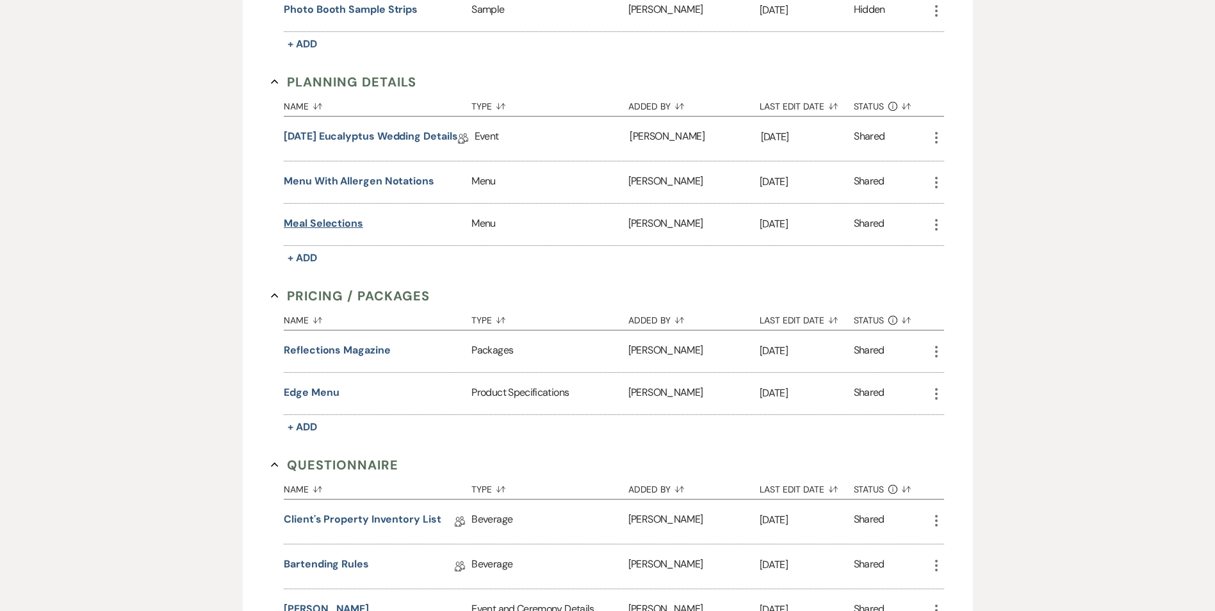
click at [336, 224] on button "Meal Selections" at bounding box center [323, 223] width 79 height 15
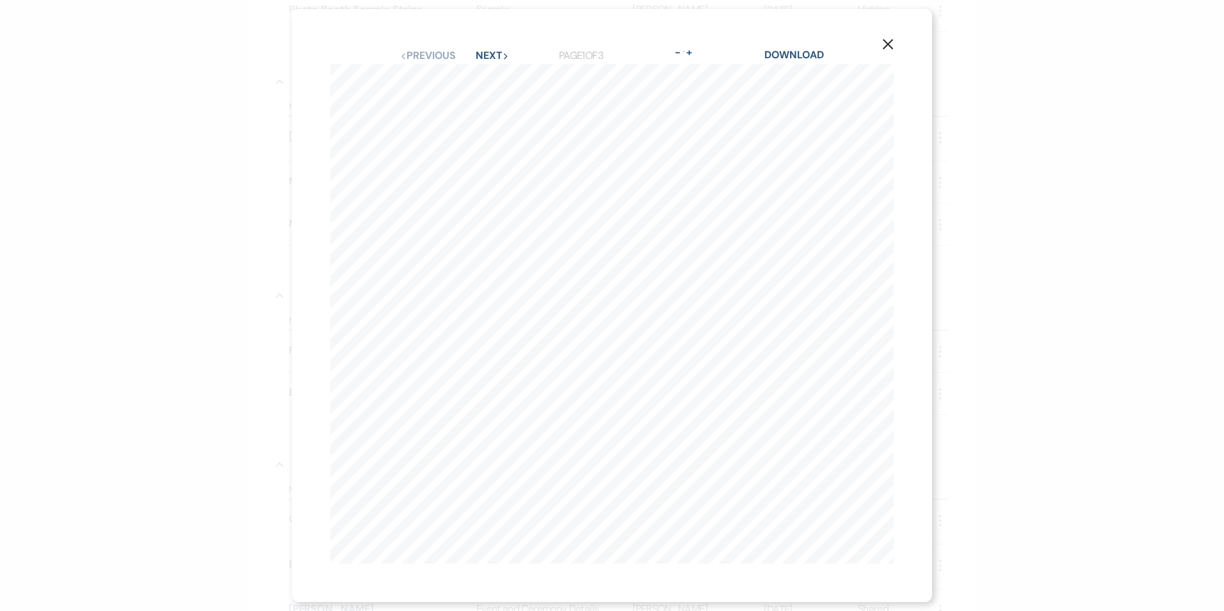
click at [890, 39] on icon "X" at bounding box center [888, 44] width 12 height 12
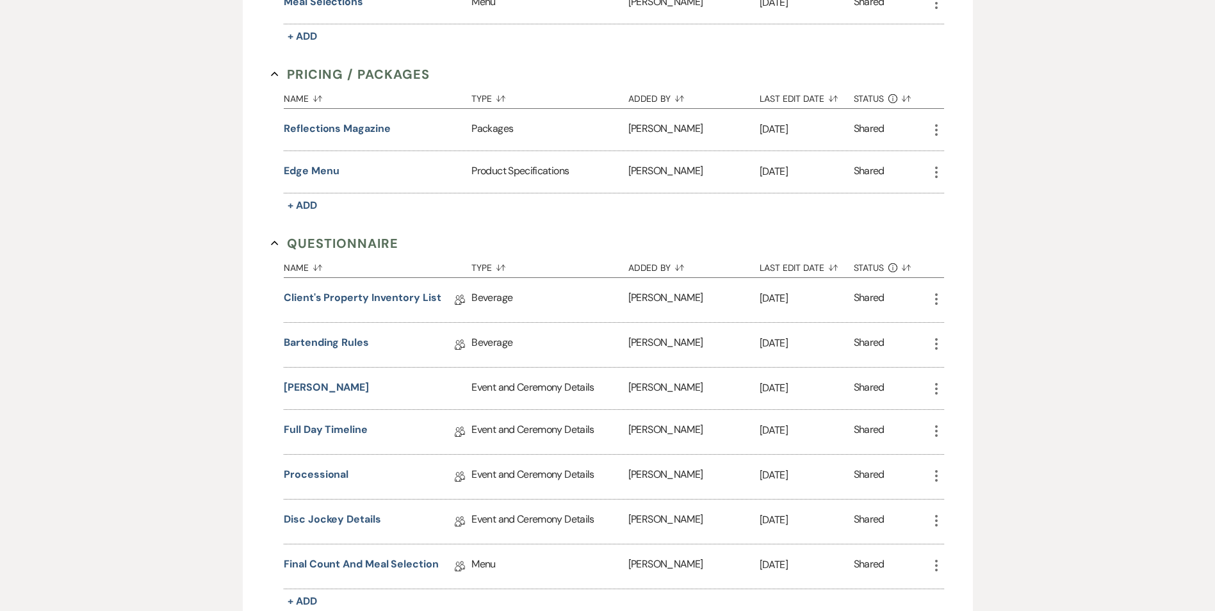
scroll to position [897, 0]
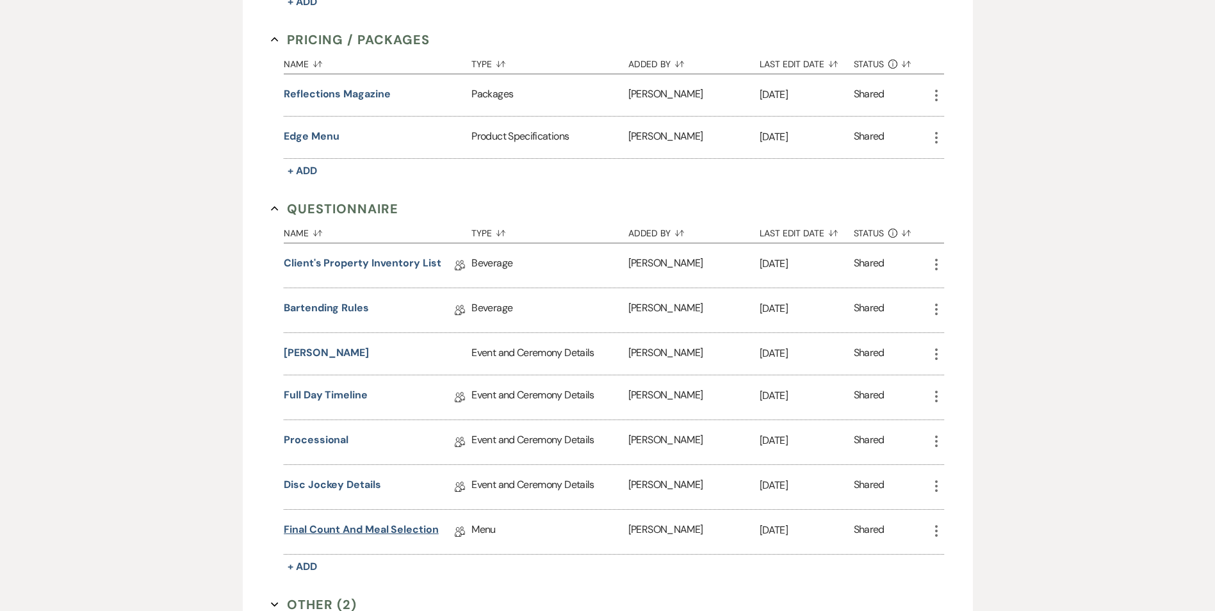
click at [365, 528] on link "Final Count and Meal Selection" at bounding box center [361, 532] width 155 height 20
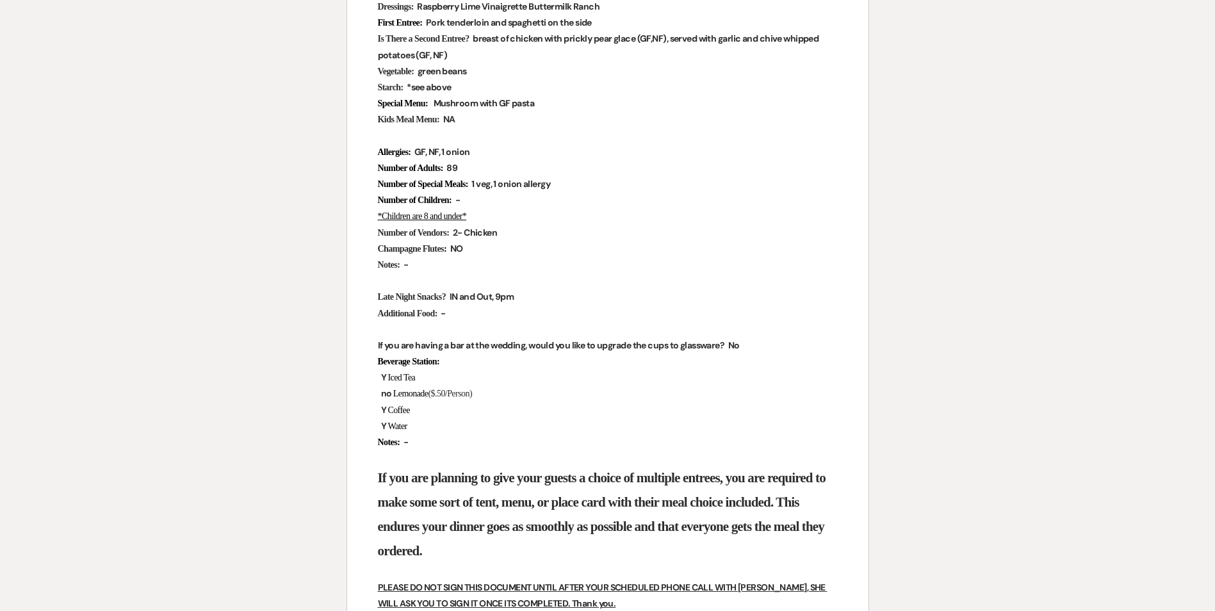
scroll to position [576, 0]
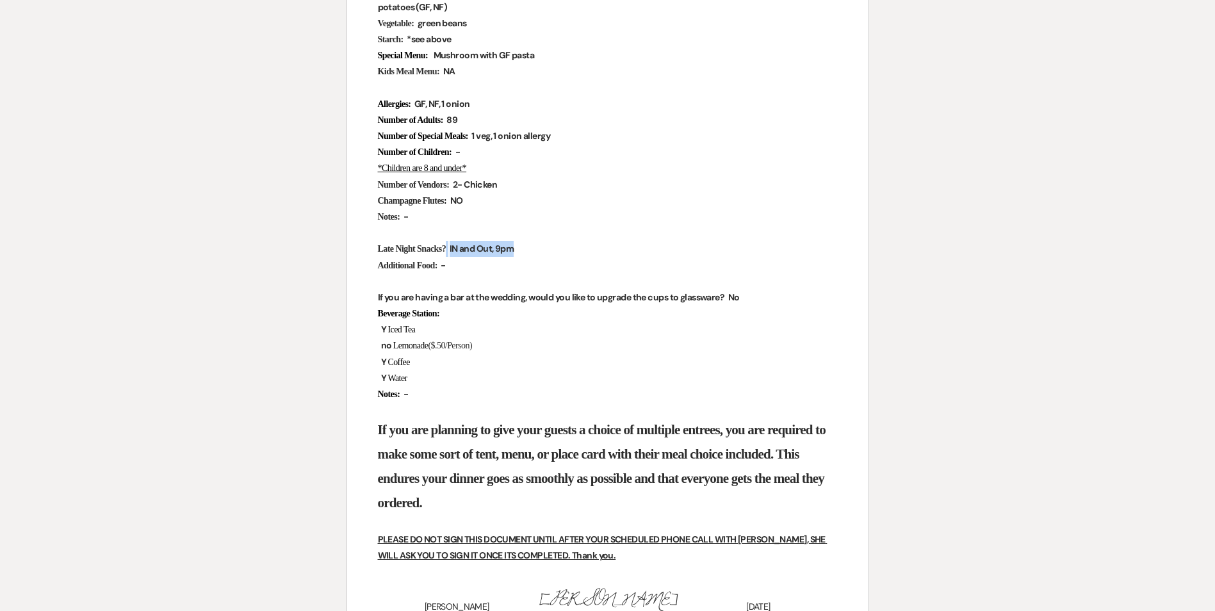
click at [516, 249] on span "IN and Out, 9pm" at bounding box center [481, 248] width 67 height 15
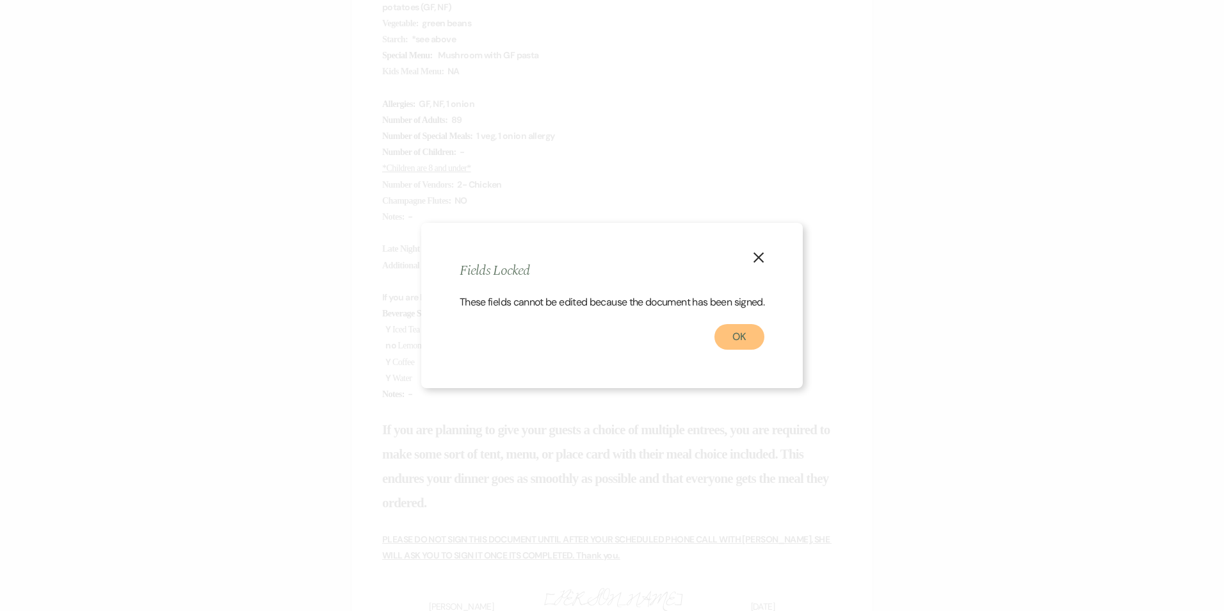
click at [742, 346] on button "OK" at bounding box center [740, 337] width 50 height 26
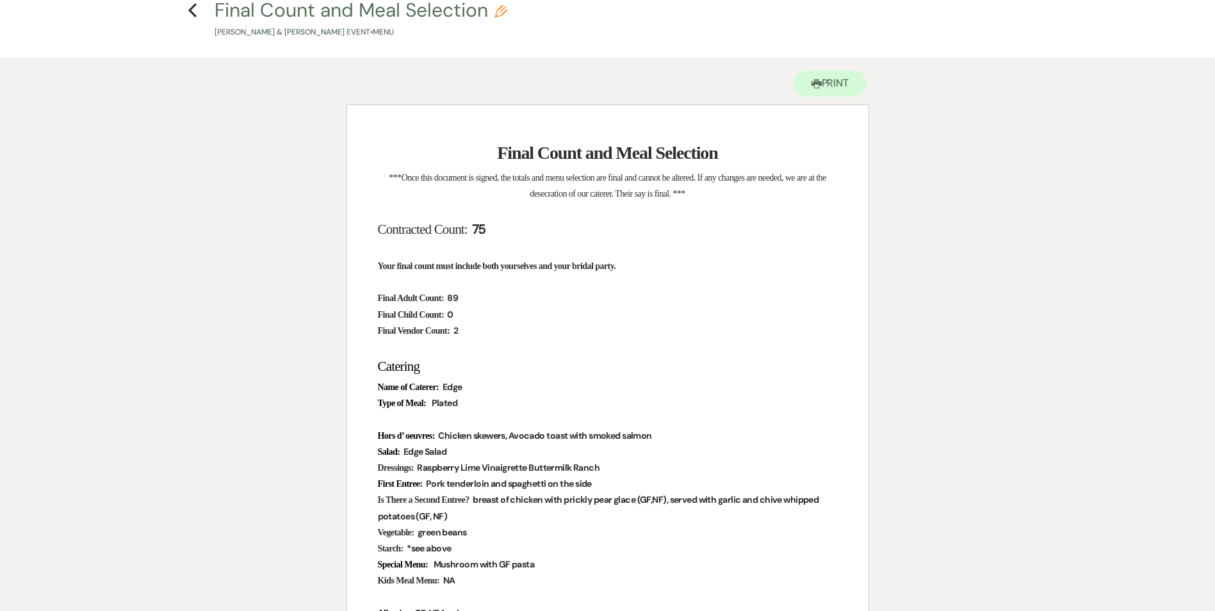
scroll to position [0, 0]
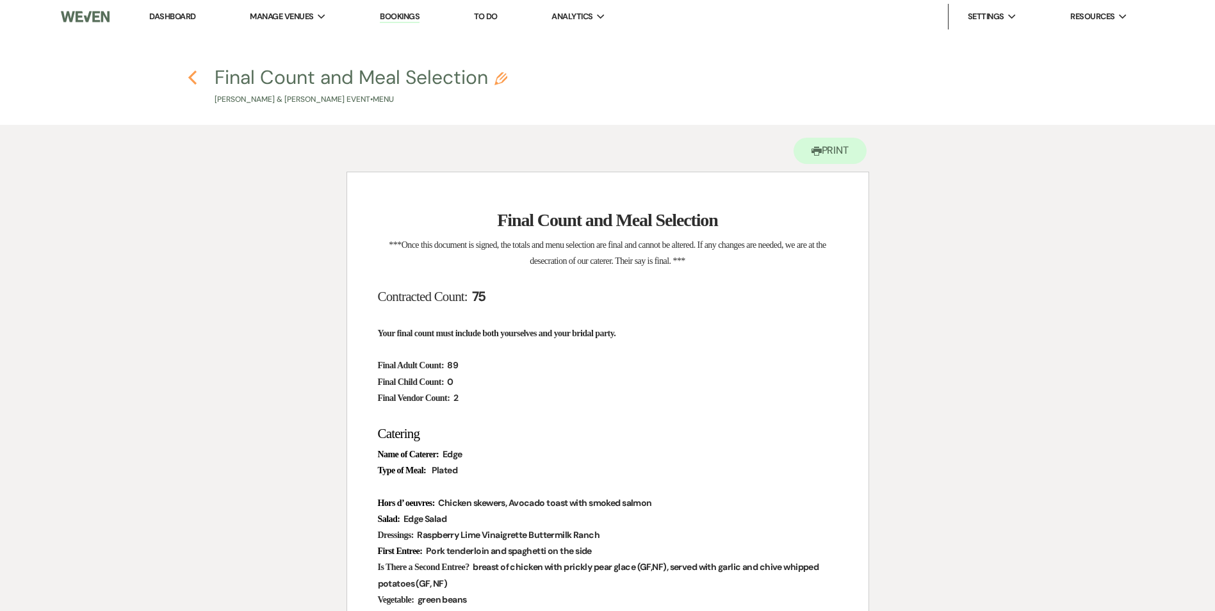
click at [194, 80] on icon "Previous" at bounding box center [193, 77] width 10 height 15
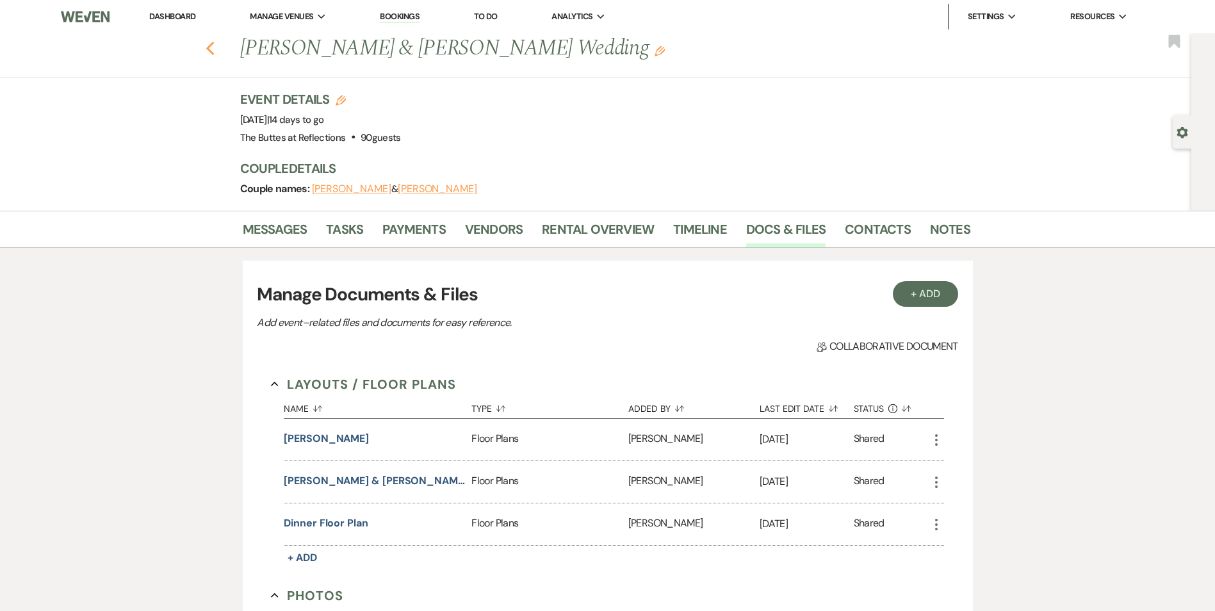
click at [213, 50] on use "button" at bounding box center [210, 49] width 8 height 14
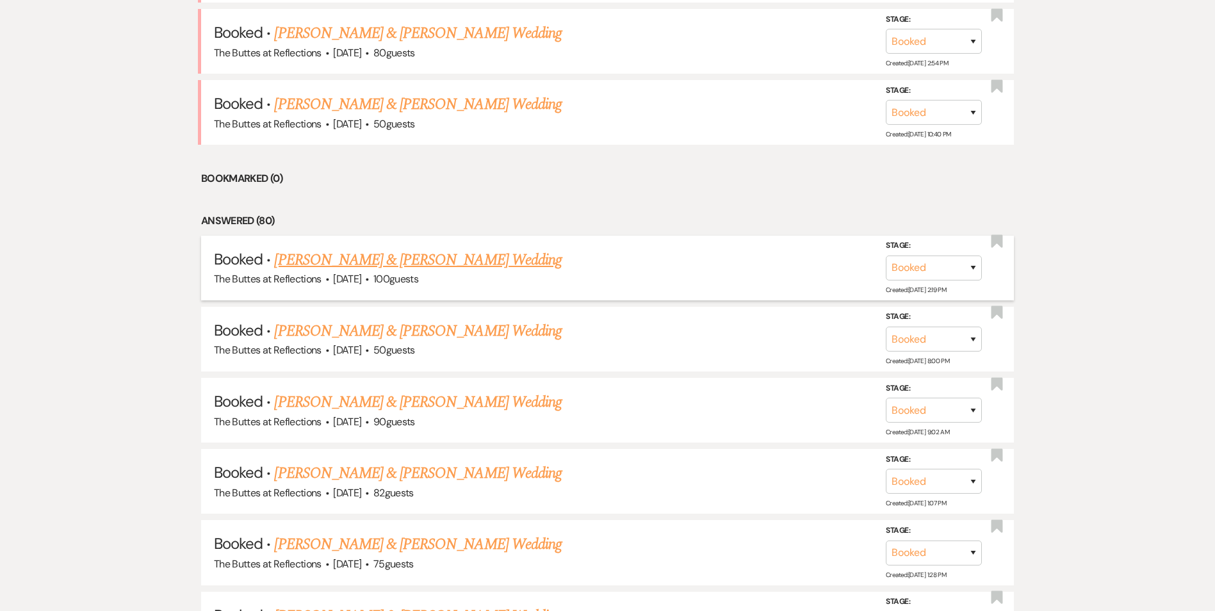
scroll to position [699, 0]
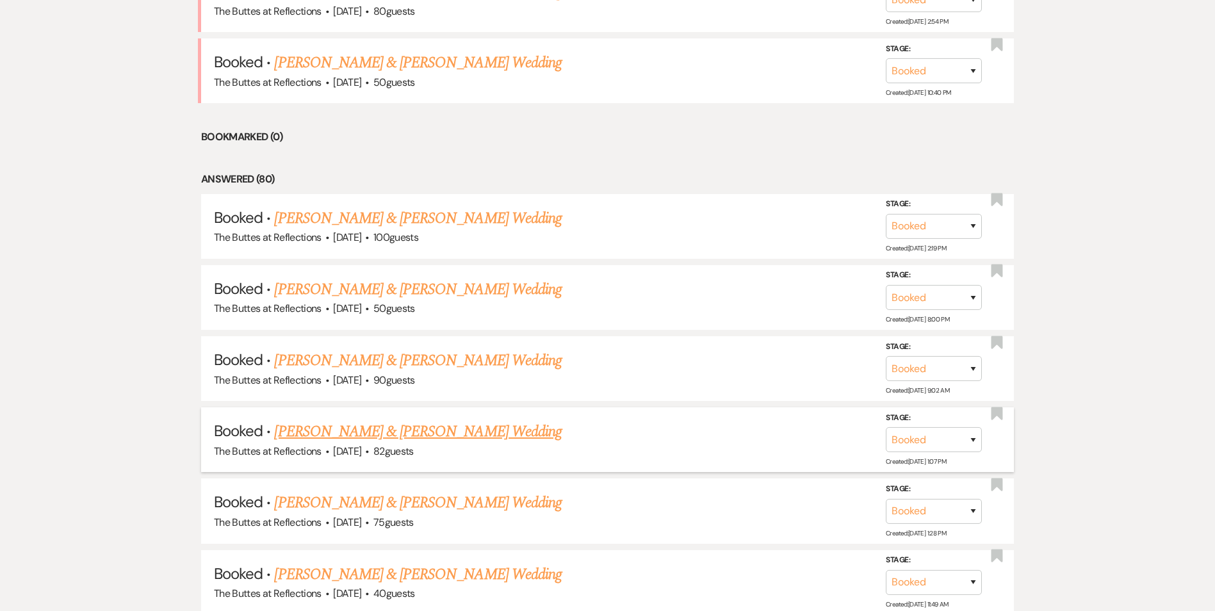
click at [367, 435] on link "[PERSON_NAME] & [PERSON_NAME] Wedding" at bounding box center [417, 431] width 287 height 23
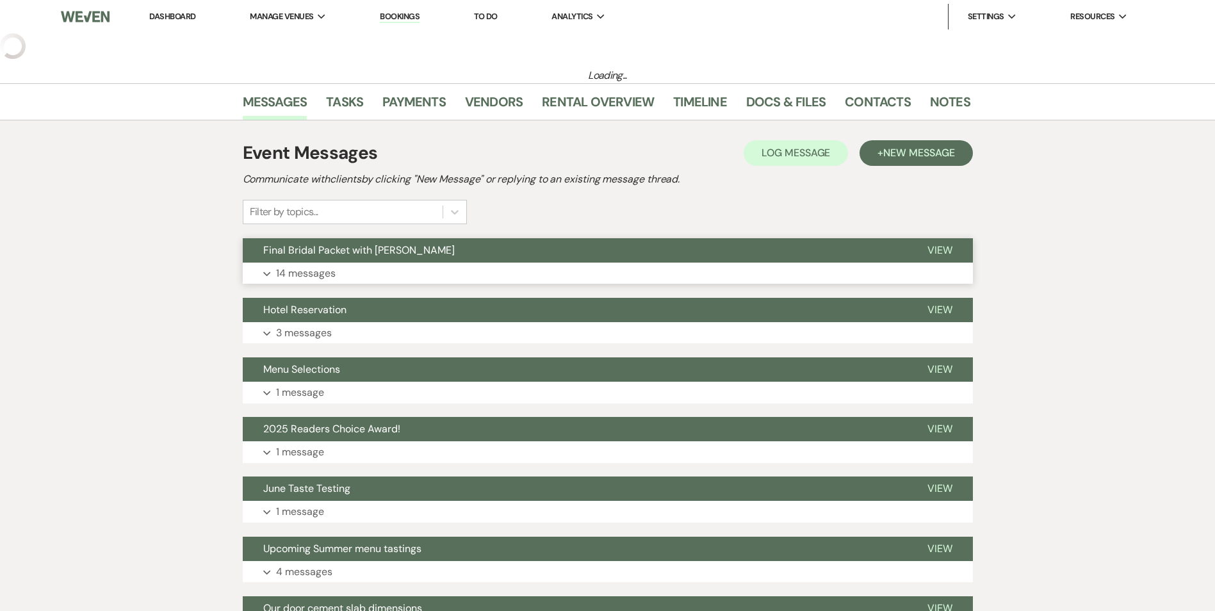
click at [382, 250] on span "Final Bridal Packet with [PERSON_NAME]" at bounding box center [358, 249] width 191 height 13
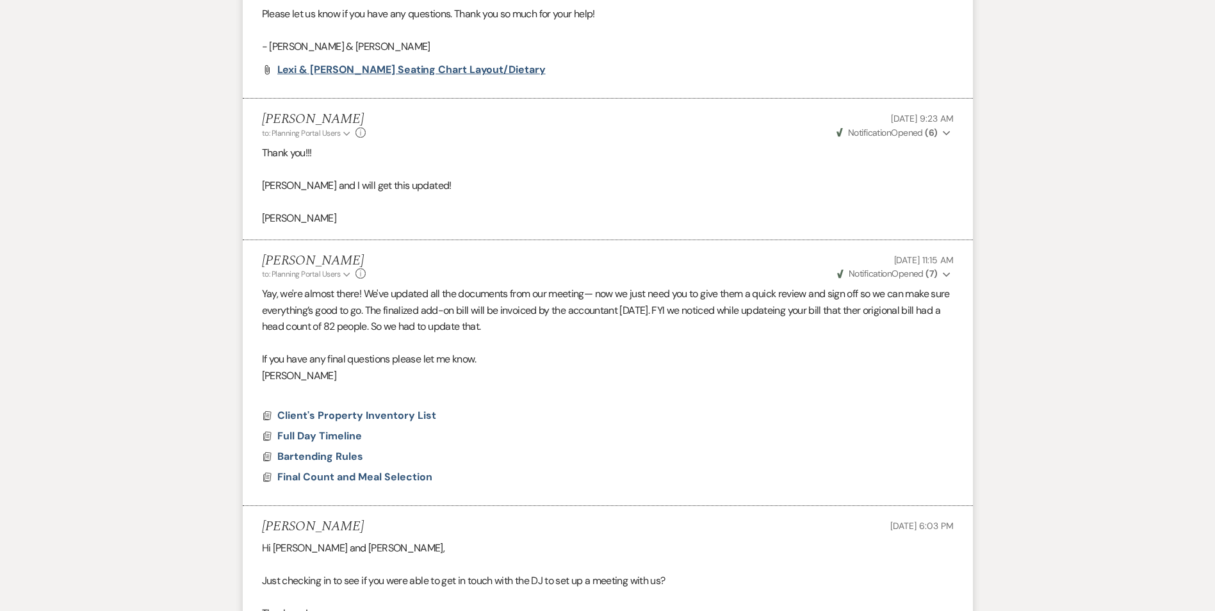
scroll to position [2579, 0]
click at [402, 68] on span "Lexi & [PERSON_NAME] seating chart layout/dietary" at bounding box center [411, 66] width 268 height 13
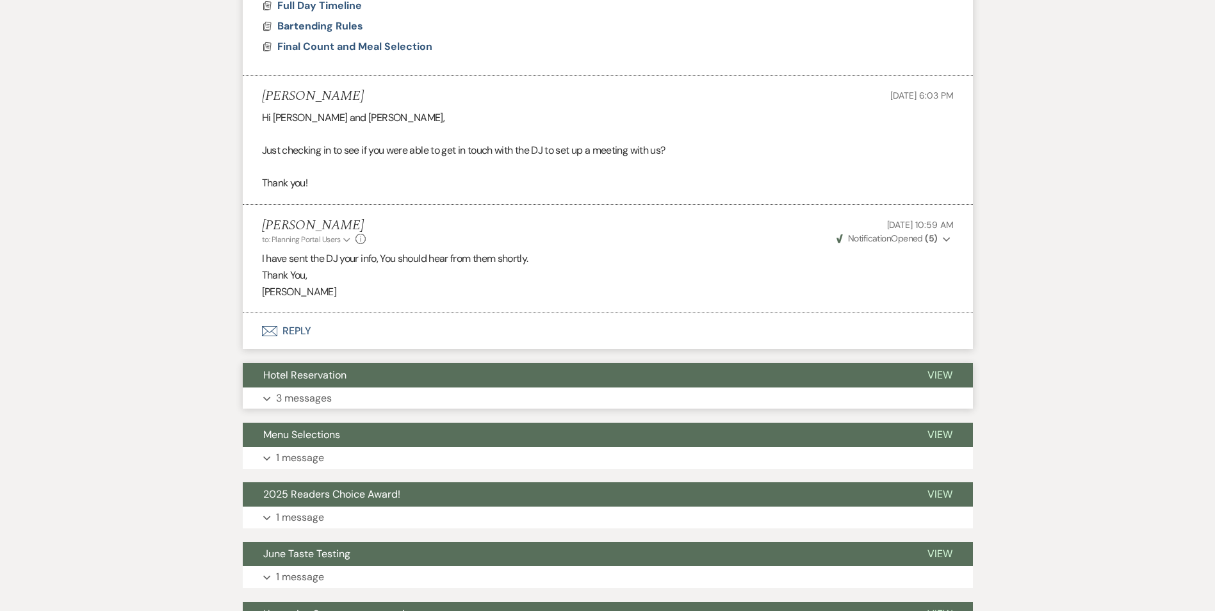
scroll to position [3027, 0]
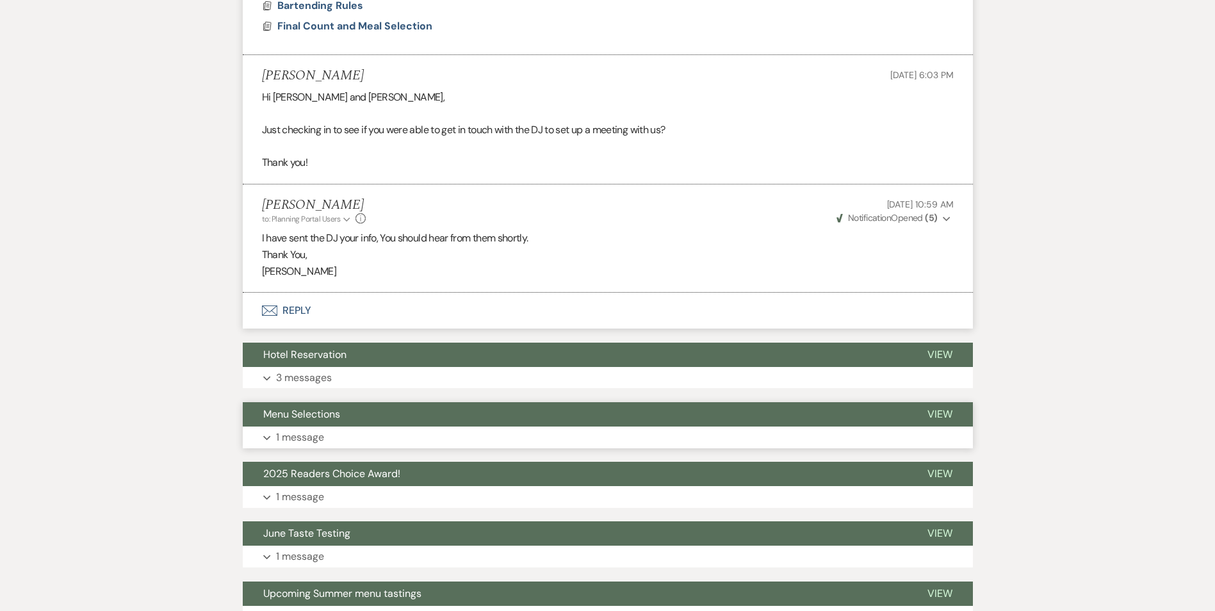
click at [385, 408] on button "Menu Selections" at bounding box center [575, 414] width 664 height 24
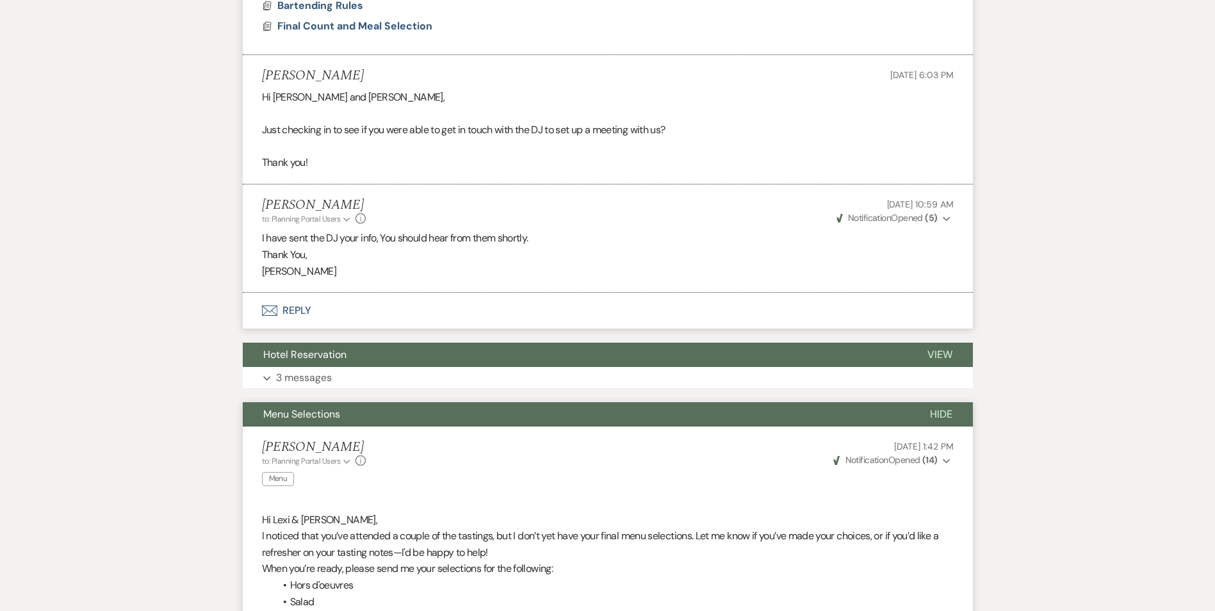
click at [385, 408] on button "Menu Selections" at bounding box center [576, 414] width 667 height 24
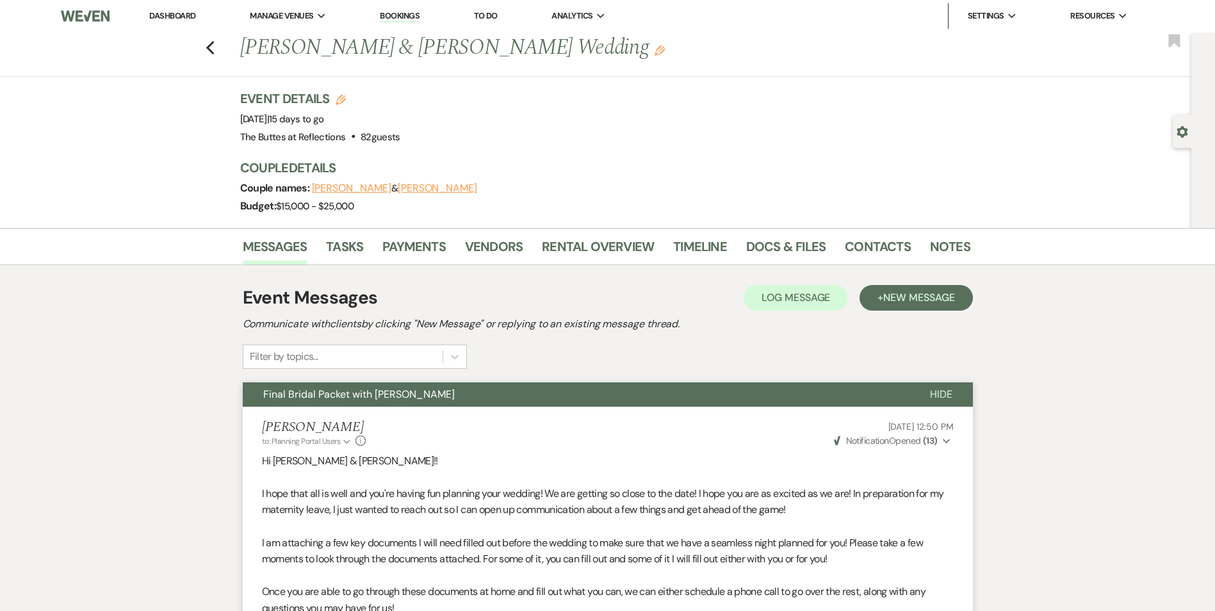
scroll to position [0, 0]
click at [562, 251] on link "Rental Overview" at bounding box center [598, 251] width 112 height 28
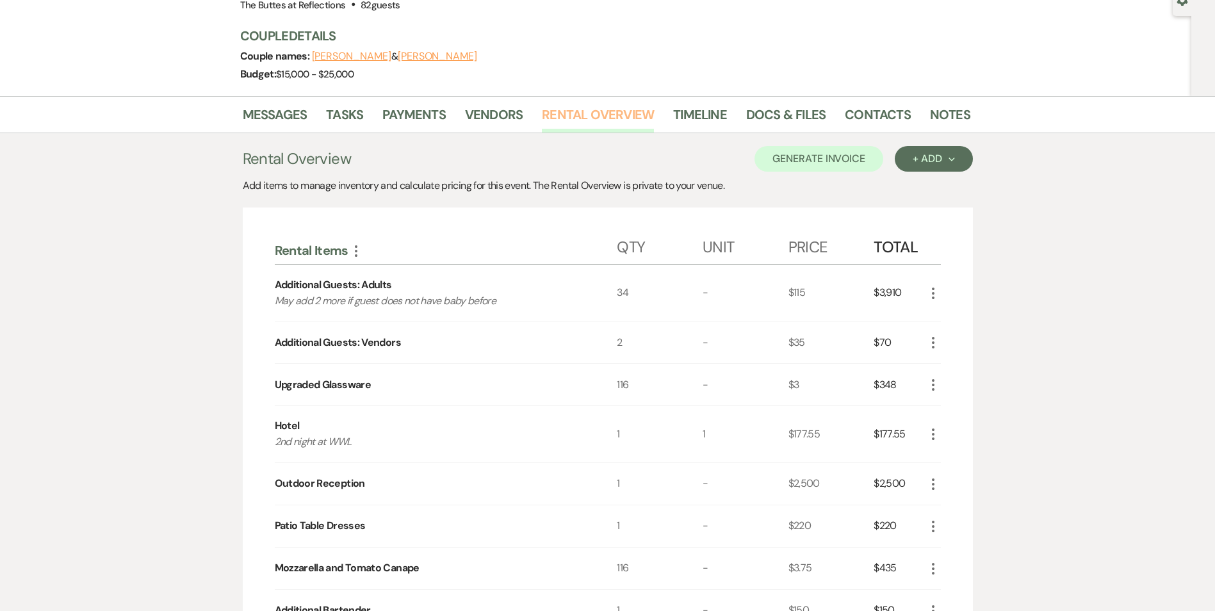
scroll to position [128, 0]
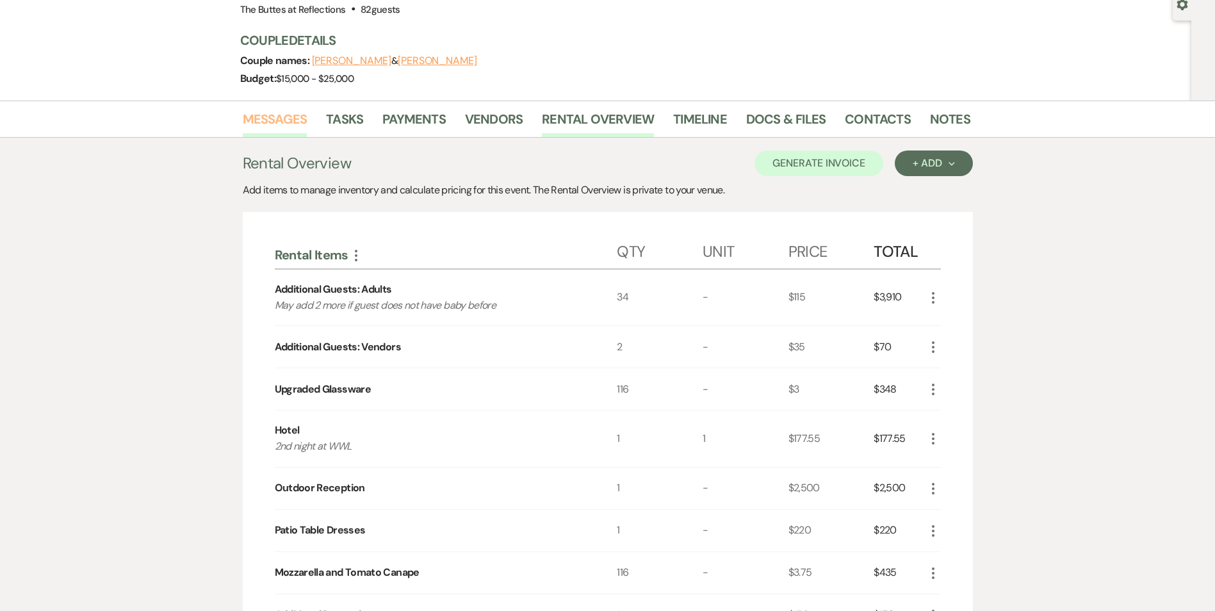
click at [277, 129] on link "Messages" at bounding box center [275, 123] width 65 height 28
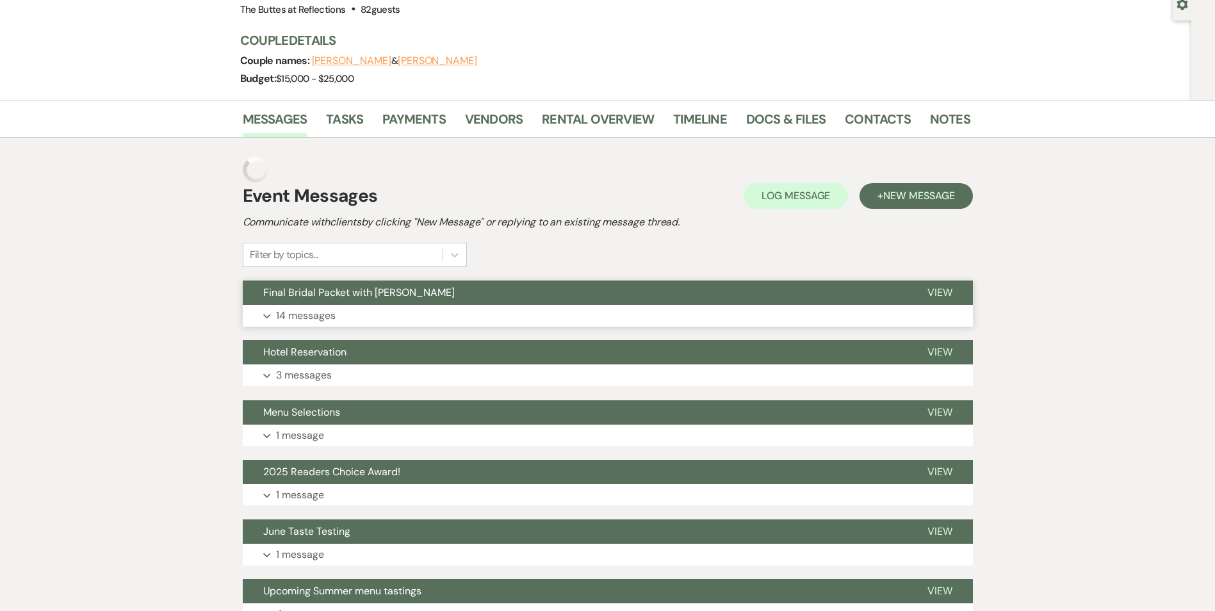
click at [387, 296] on span "Final Bridal Packet with [PERSON_NAME]" at bounding box center [358, 292] width 191 height 13
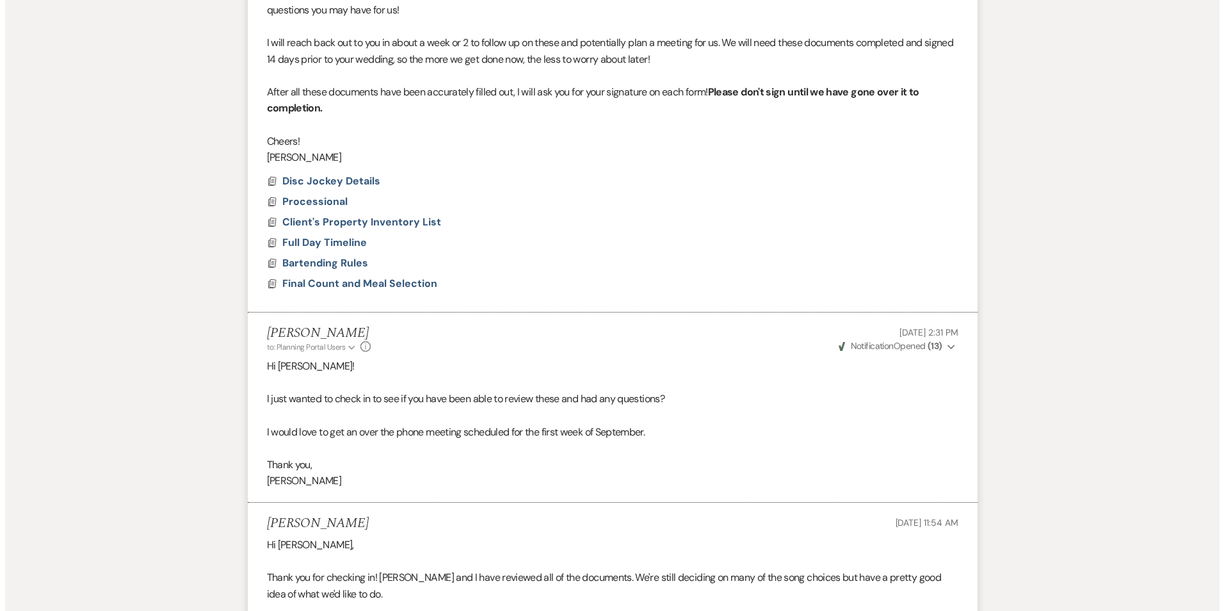
scroll to position [384, 0]
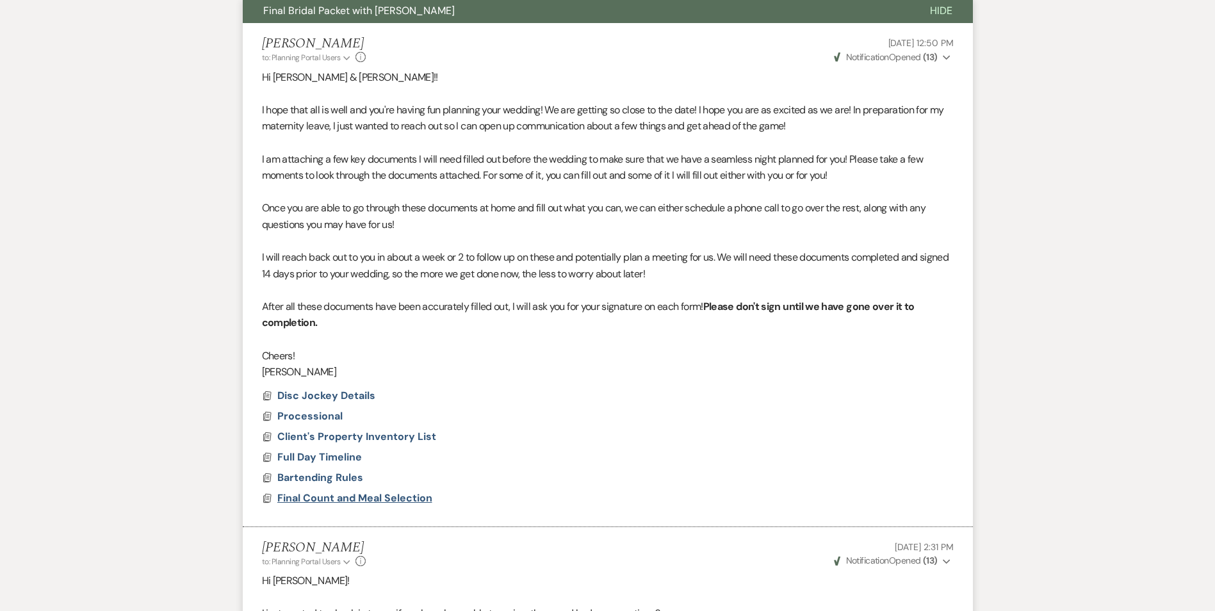
click at [317, 500] on span "Final Count and Meal Selection" at bounding box center [354, 497] width 155 height 13
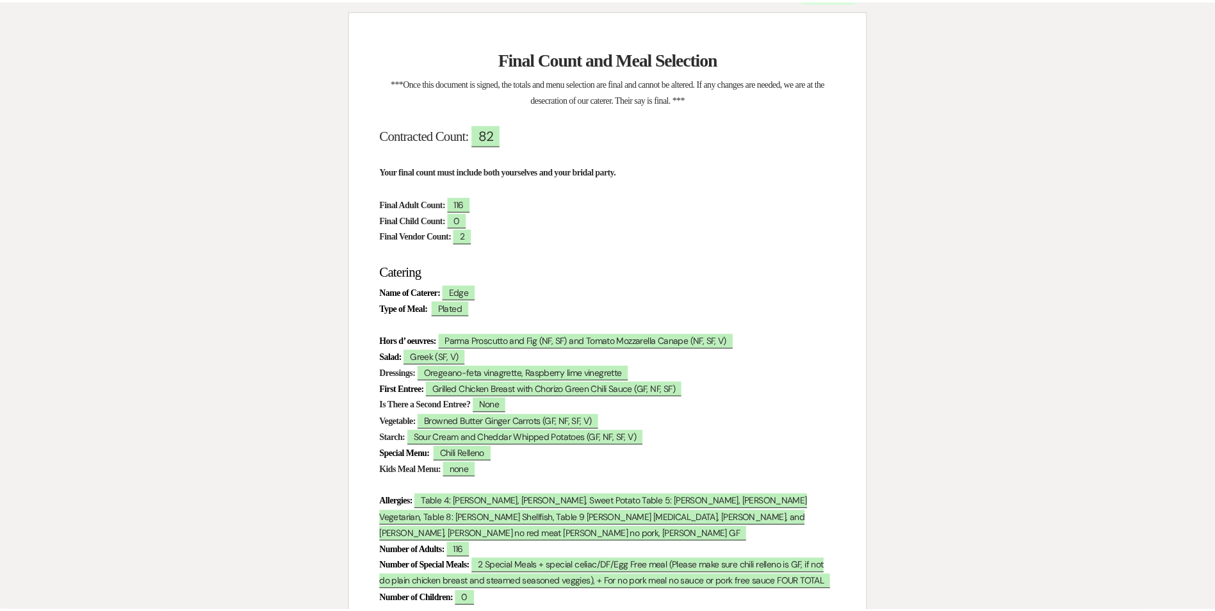
scroll to position [0, 0]
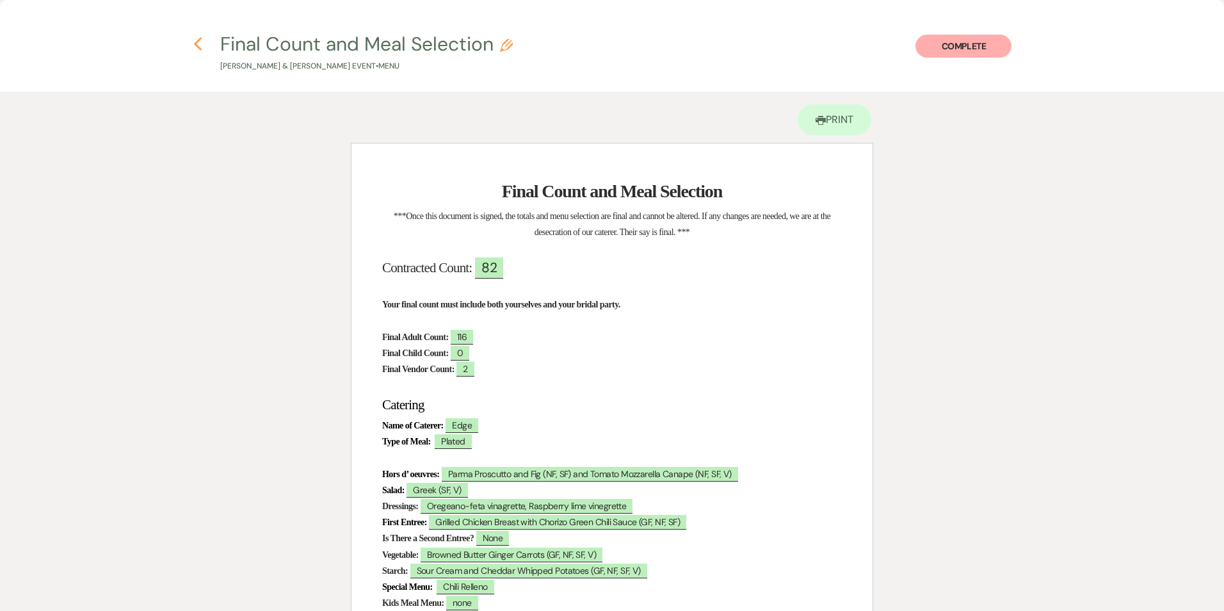
click at [195, 46] on icon "Previous" at bounding box center [198, 44] width 10 height 15
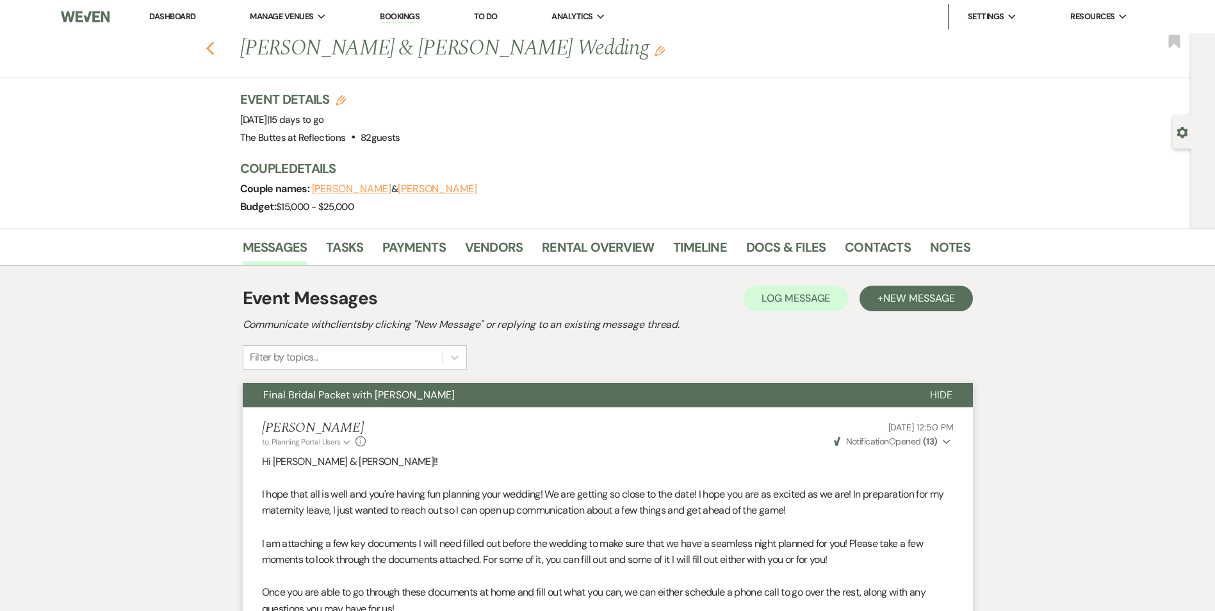
click at [215, 44] on icon "Previous" at bounding box center [211, 48] width 10 height 15
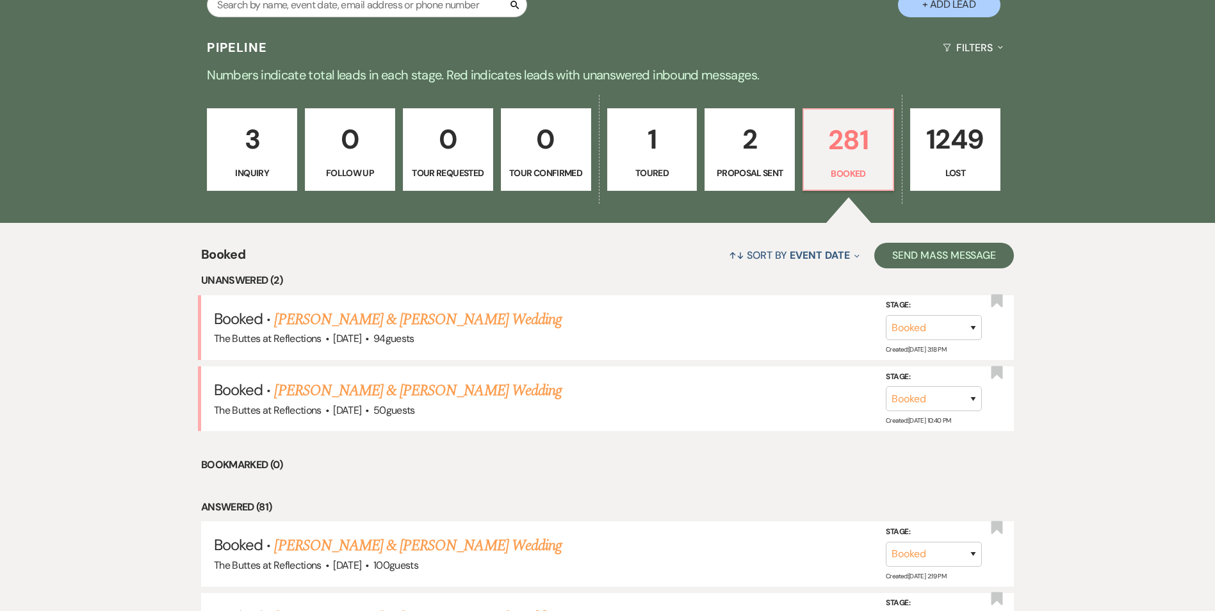
scroll to position [179, 0]
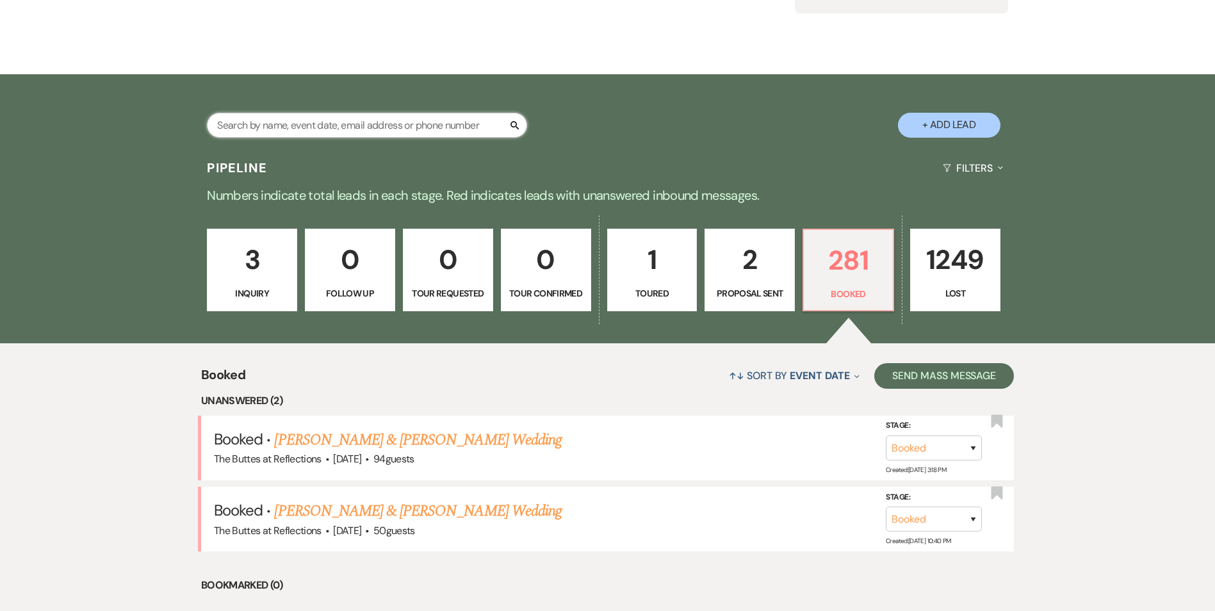
click at [409, 131] on input "text" at bounding box center [367, 125] width 320 height 25
type input "fr"
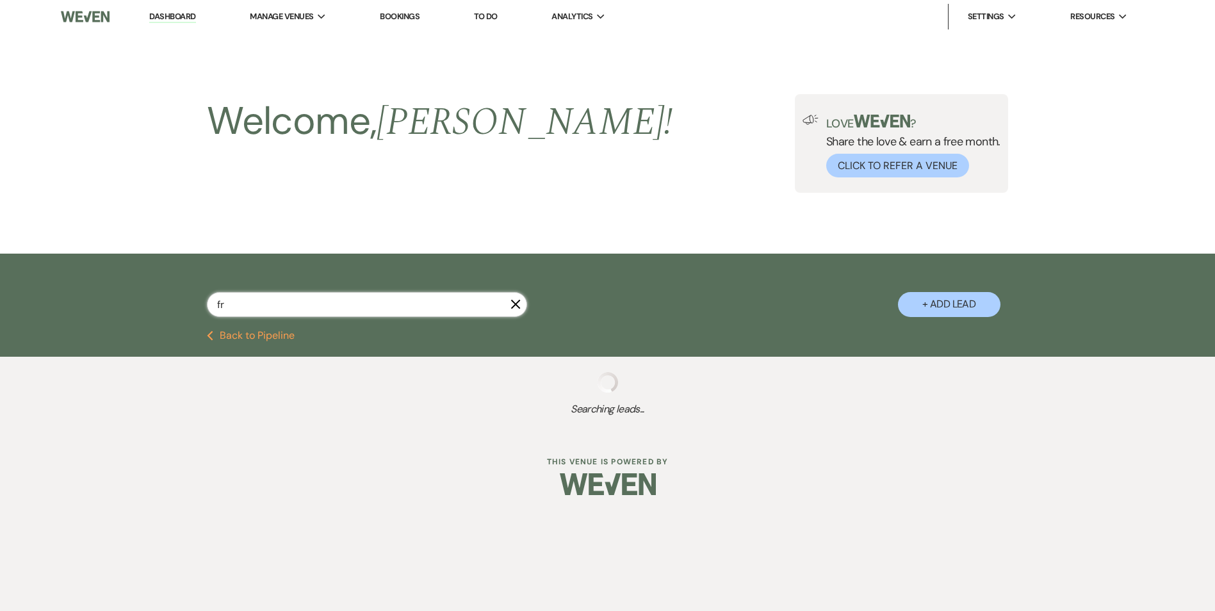
select select "8"
select select "5"
select select "8"
select select "5"
select select "8"
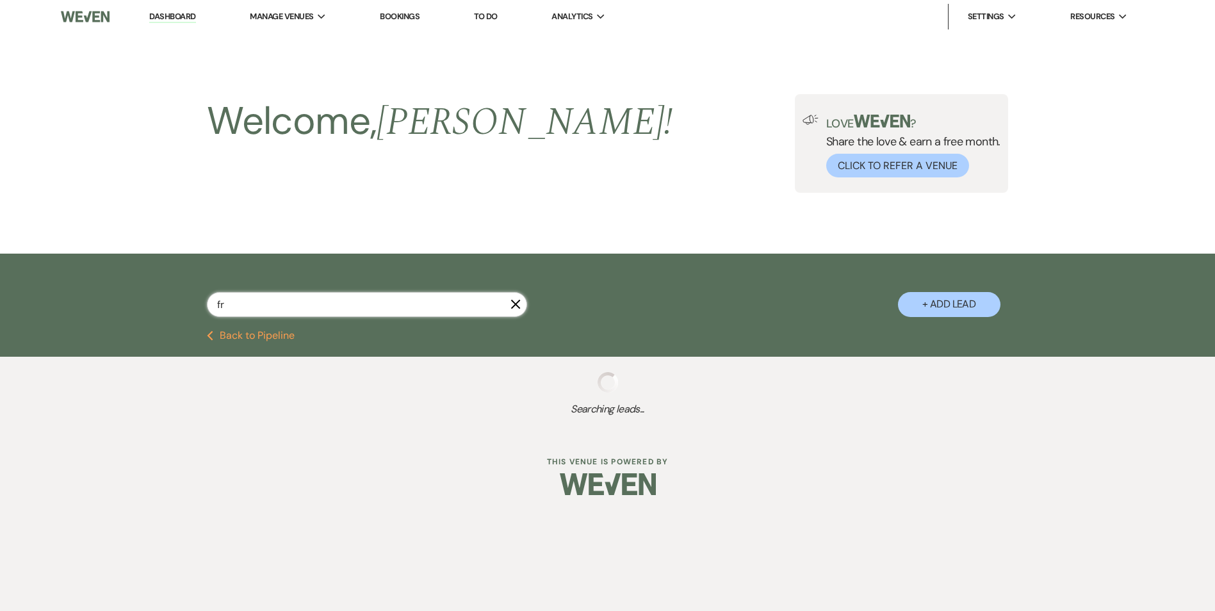
select select "5"
select select "8"
select select "7"
select select "8"
select select "5"
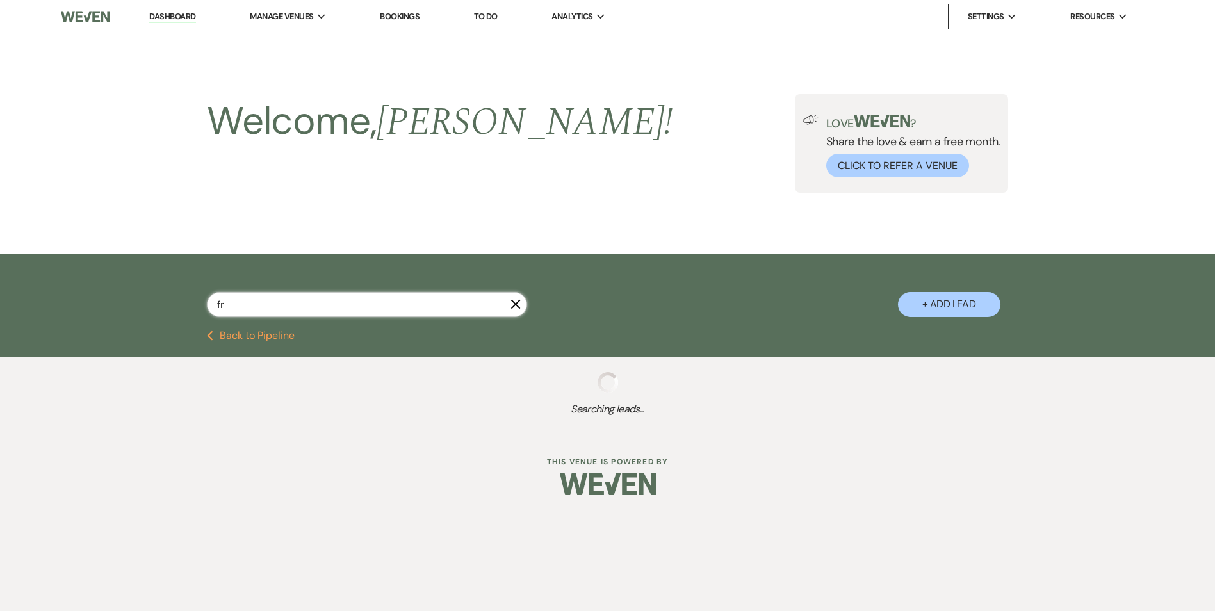
select select "8"
select select "5"
select select "8"
select select "2"
select select "8"
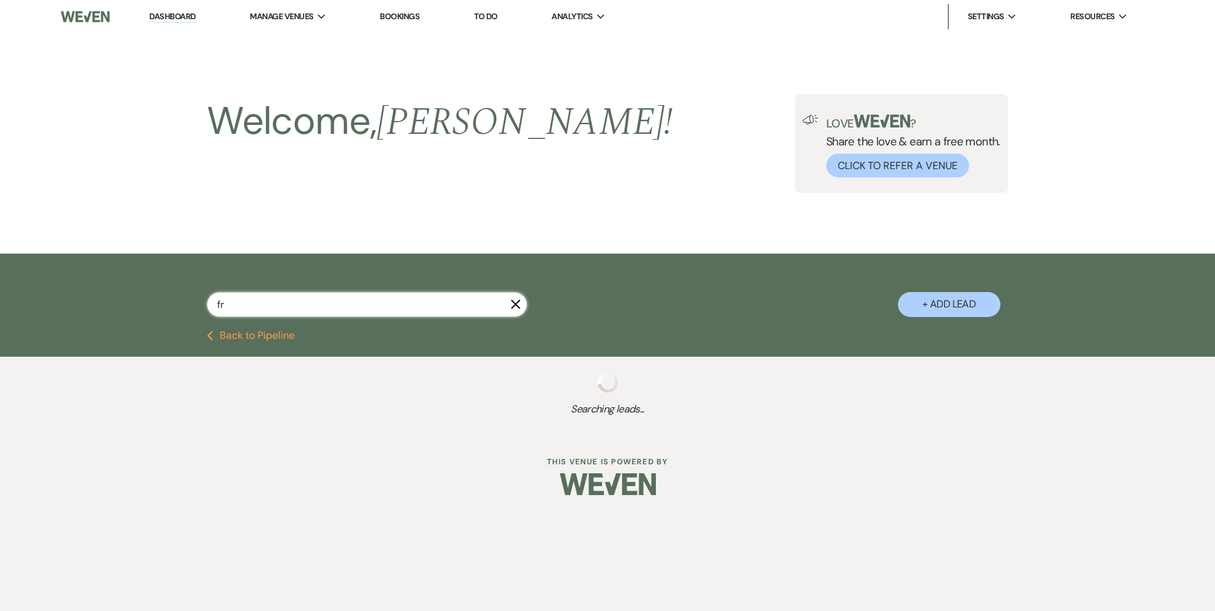
select select "5"
select select "8"
select select "5"
select select "8"
select select "5"
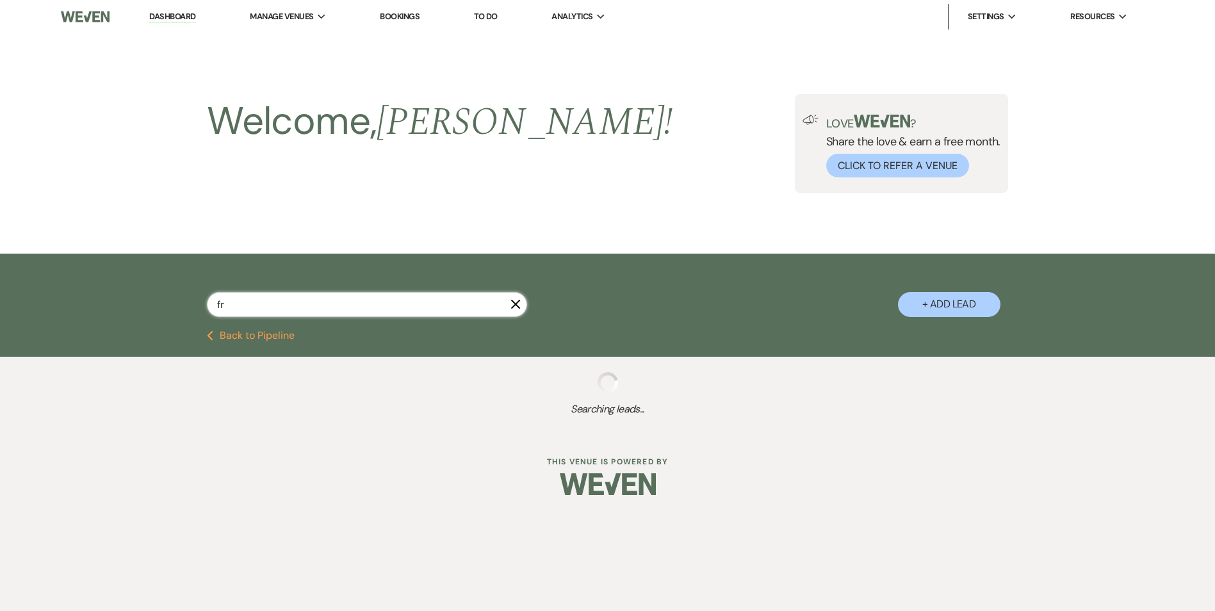
select select "8"
select select "5"
select select "8"
select select "5"
select select "8"
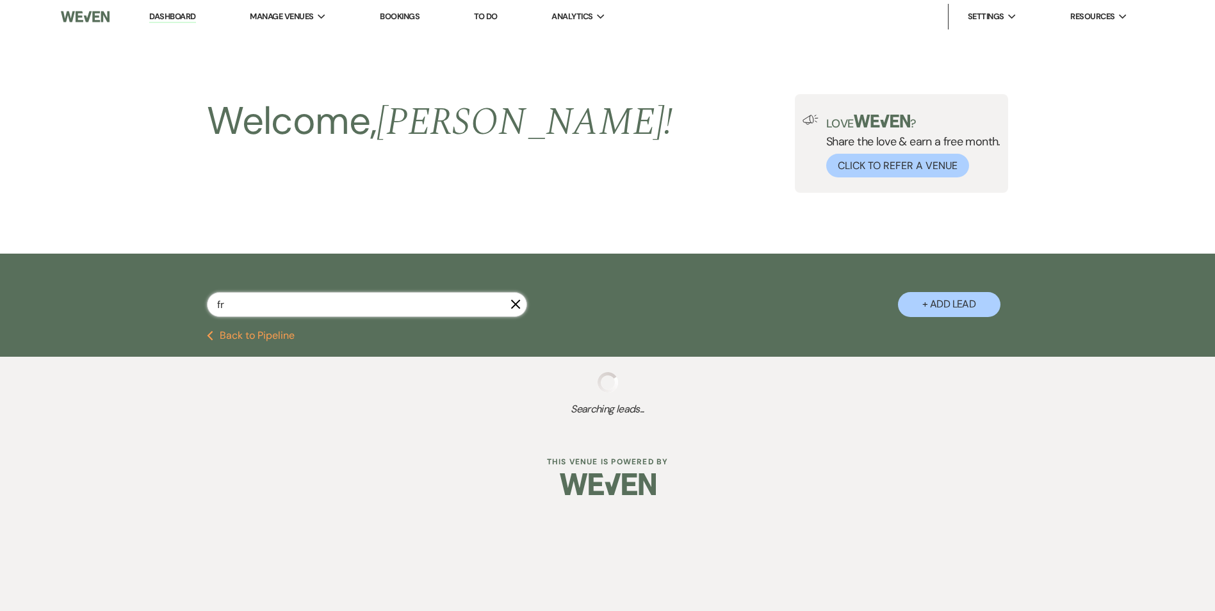
select select "4"
select select "8"
select select "5"
select select "8"
select select "5"
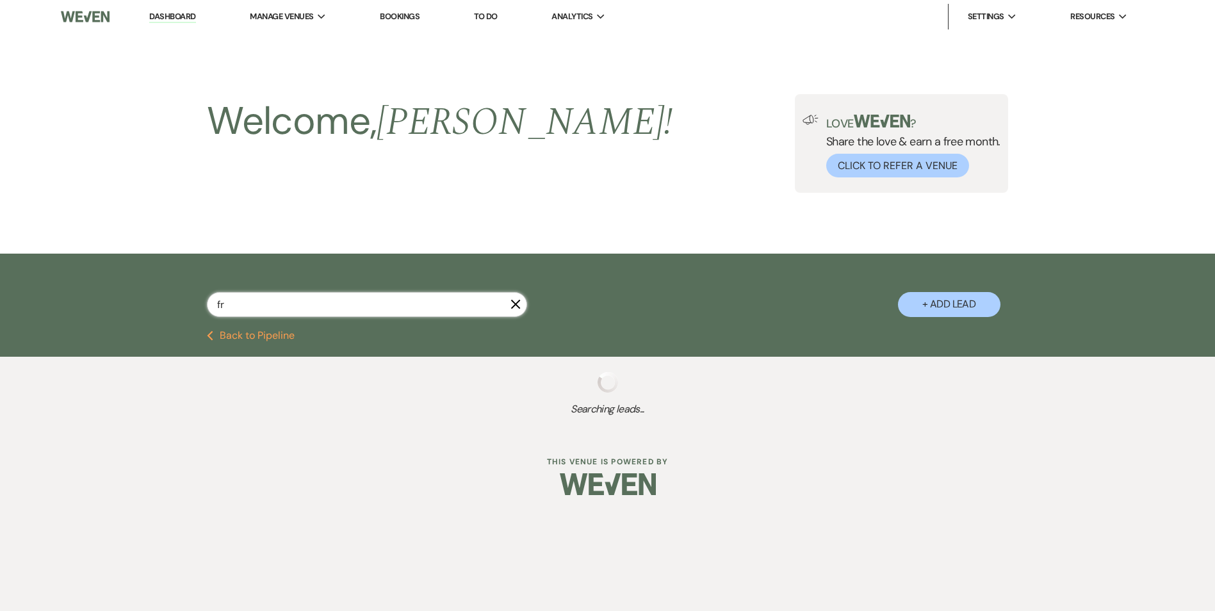
select select "8"
select select "5"
select select "8"
select select "5"
select select "8"
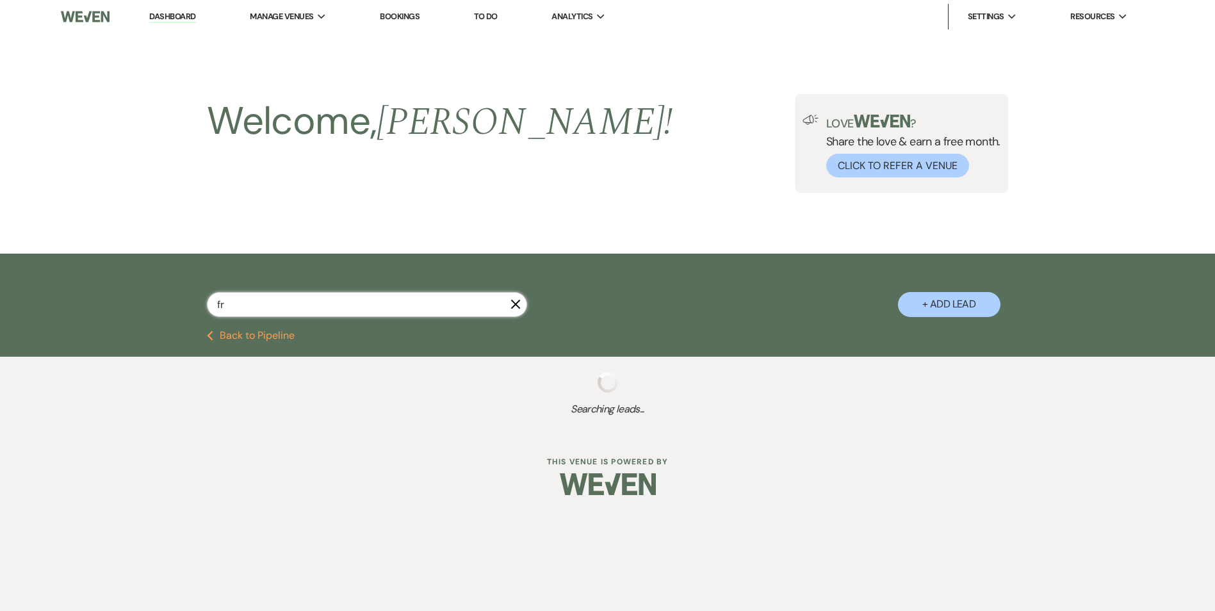
select select "5"
select select "8"
select select "5"
select select "8"
select select "5"
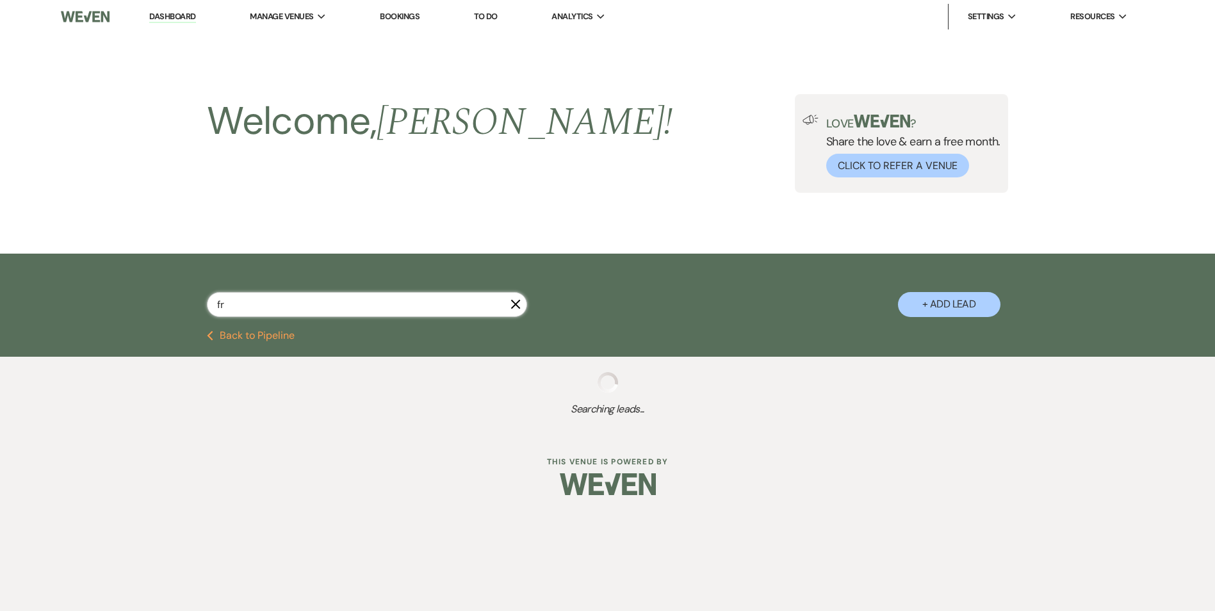
select select "8"
select select "6"
select select "8"
select select "5"
select select "8"
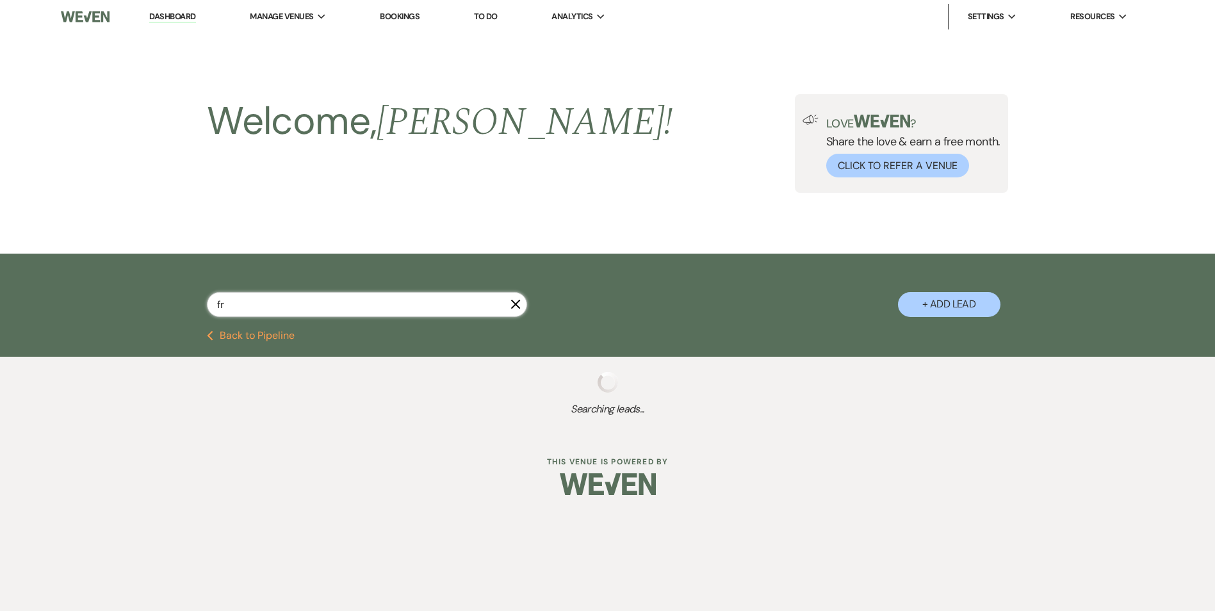
select select "5"
select select "8"
select select "5"
select select "8"
select select "5"
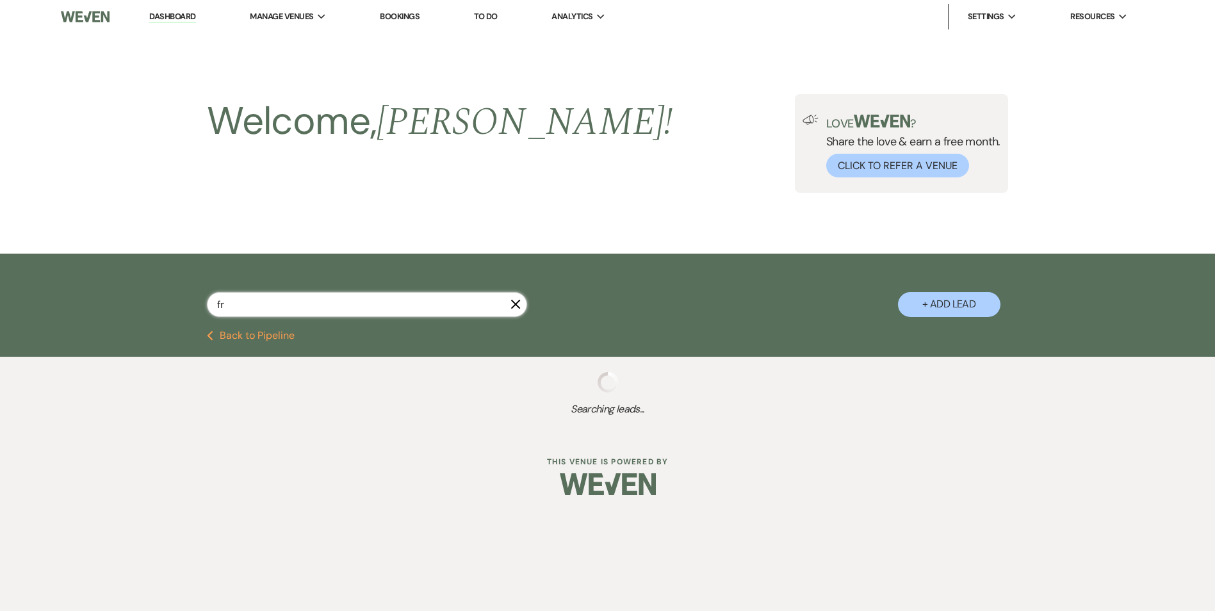
select select "8"
select select "3"
select select "8"
select select "5"
select select "8"
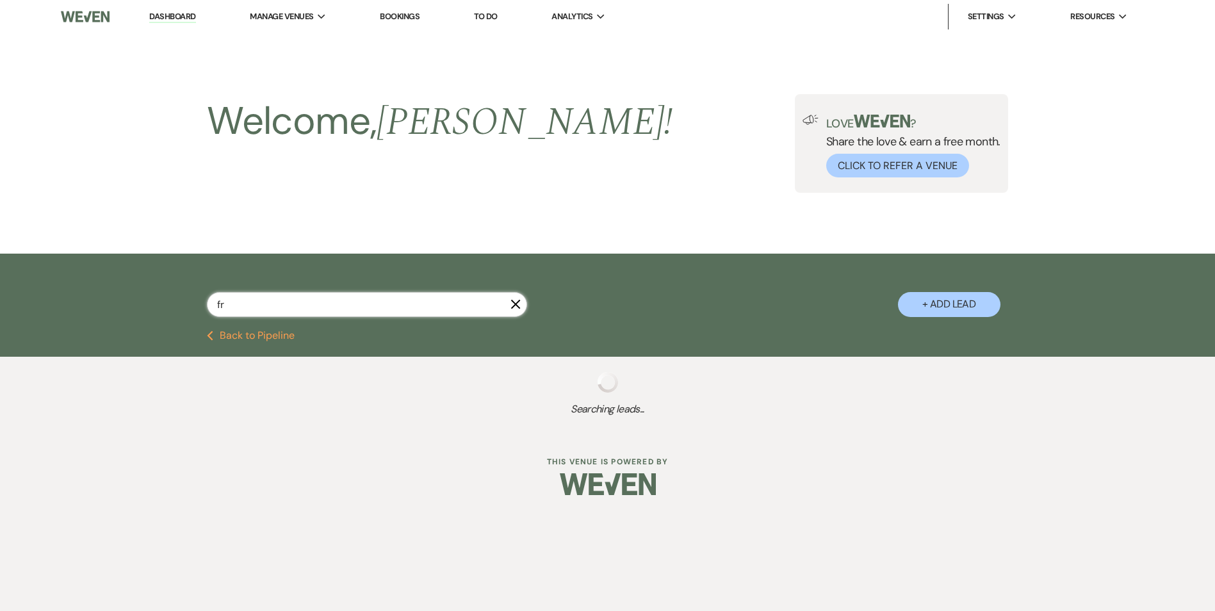
select select "5"
select select "8"
select select "4"
select select "8"
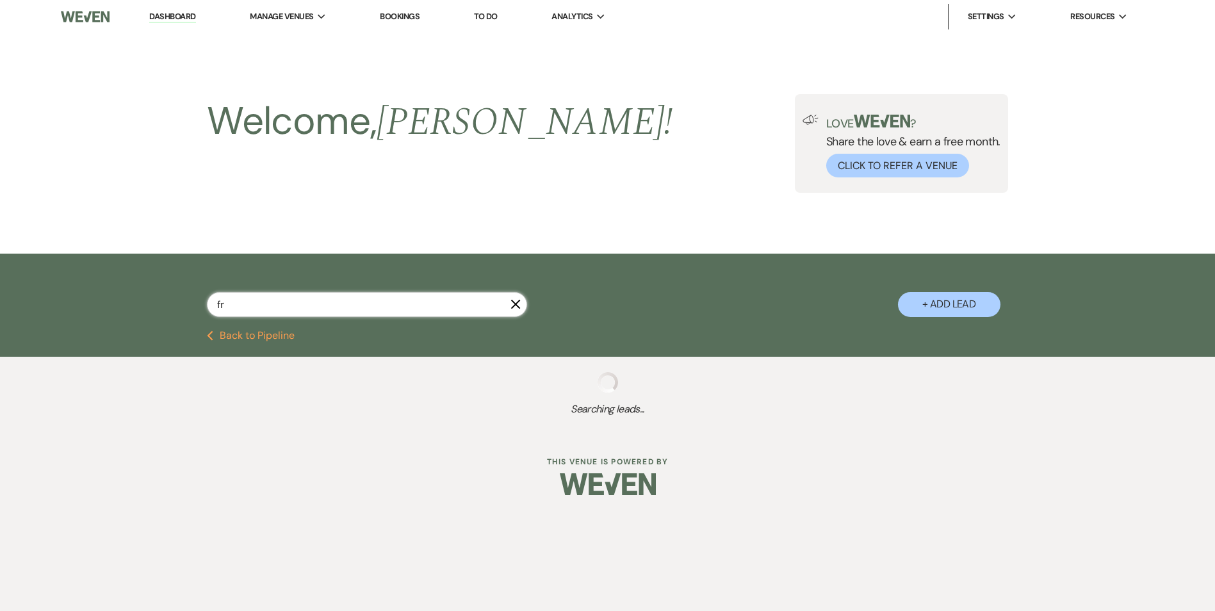
select select "5"
select select "8"
select select "6"
select select "8"
select select "6"
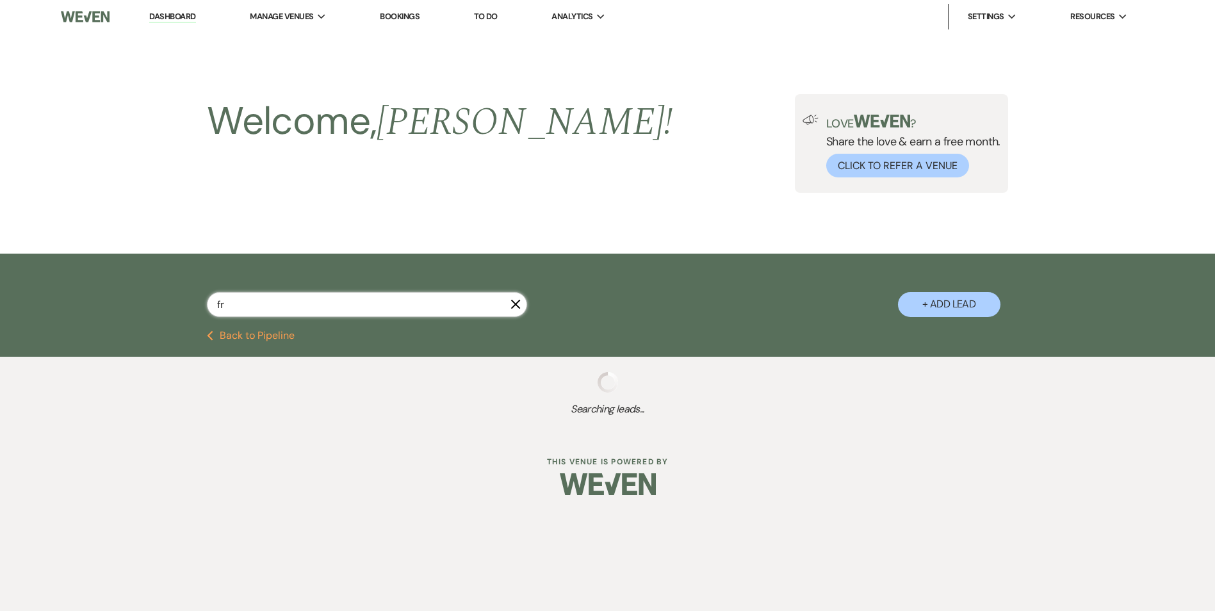
select select "8"
select select "1"
select select "8"
select select "11"
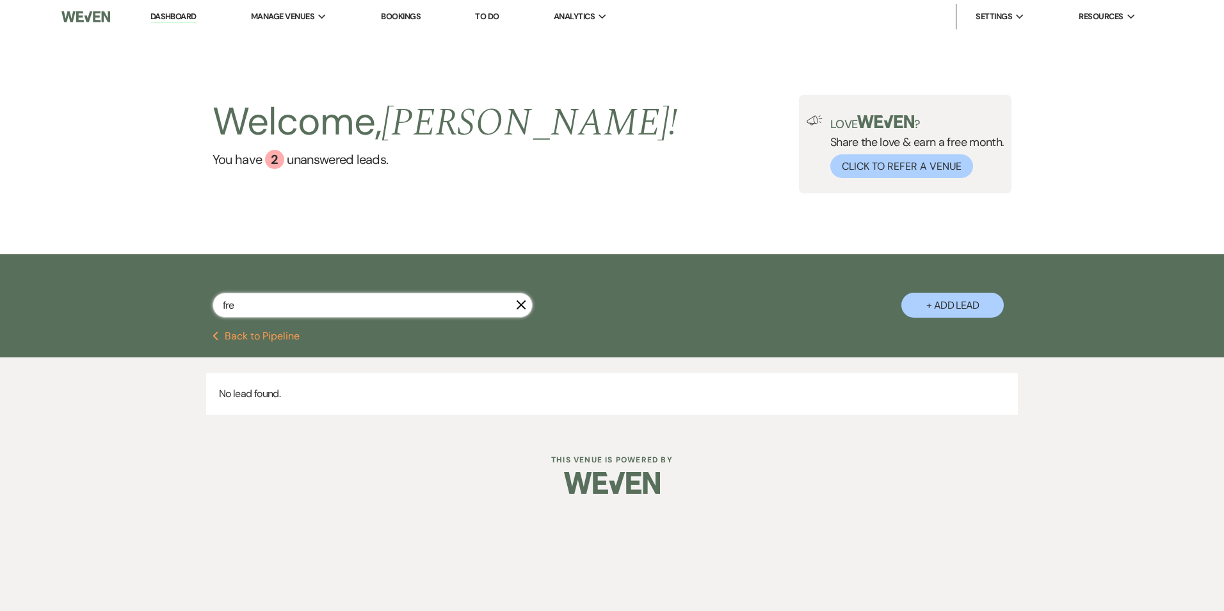
type input "fr"
select select "8"
select select "5"
select select "8"
select select "5"
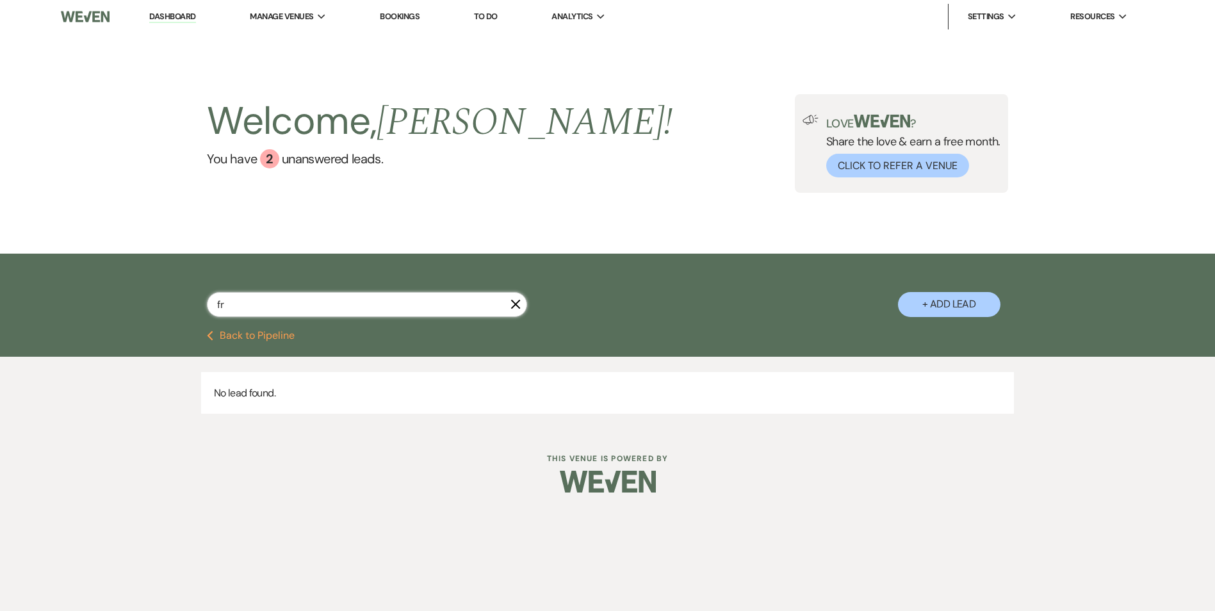
select select "8"
select select "5"
select select "8"
select select "7"
select select "8"
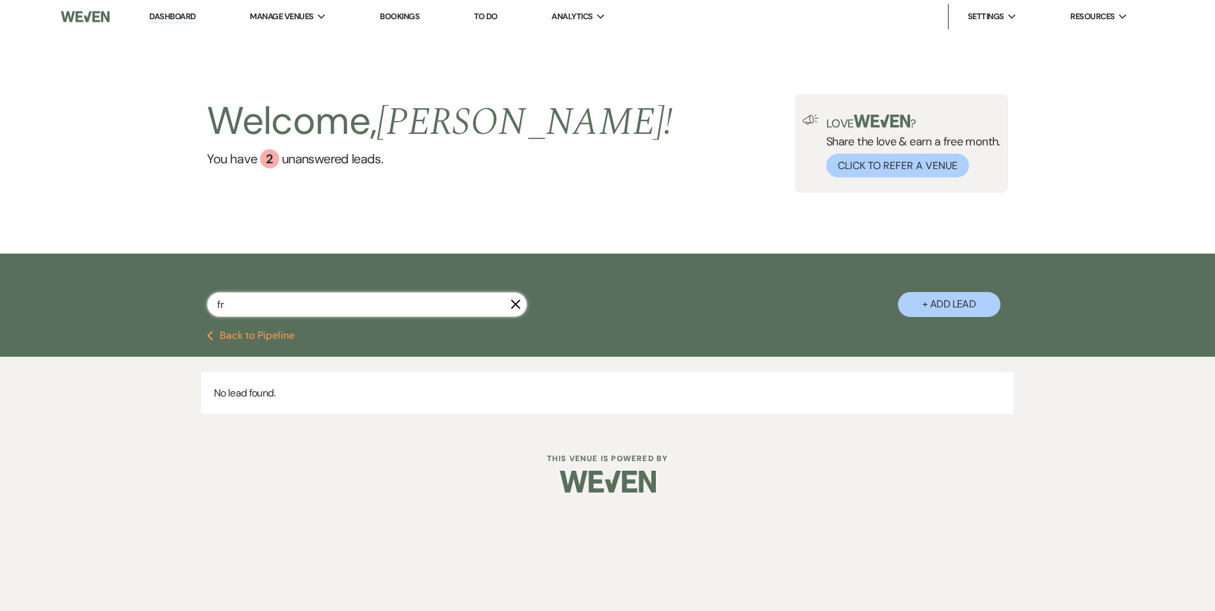
select select "5"
select select "8"
select select "5"
select select "8"
select select "2"
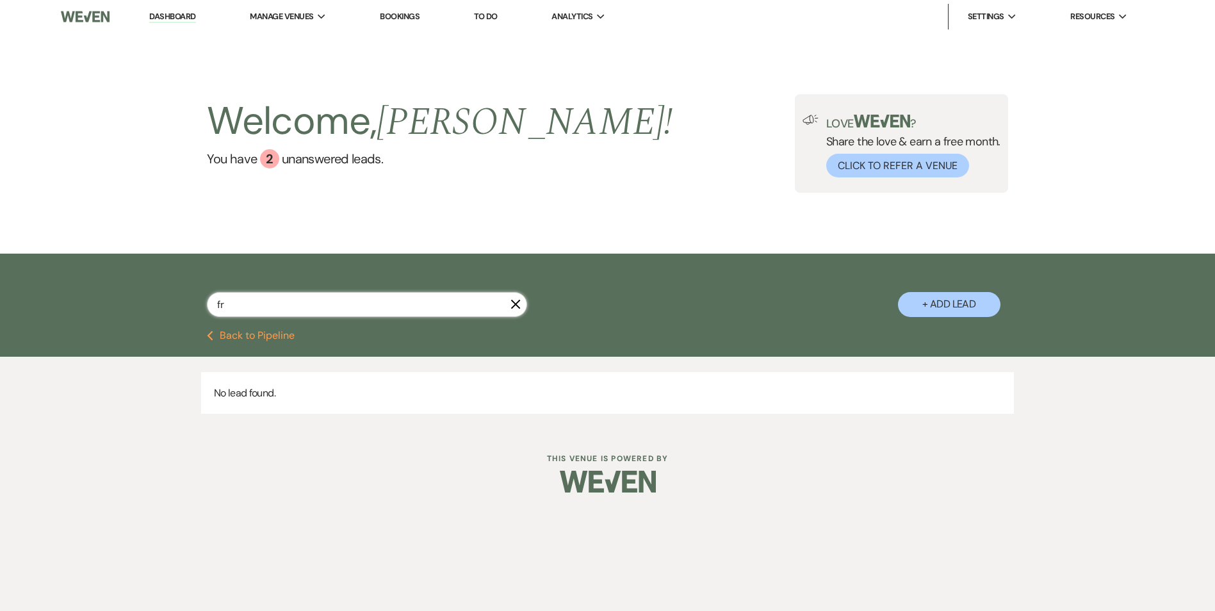
select select "8"
select select "5"
select select "8"
select select "5"
select select "8"
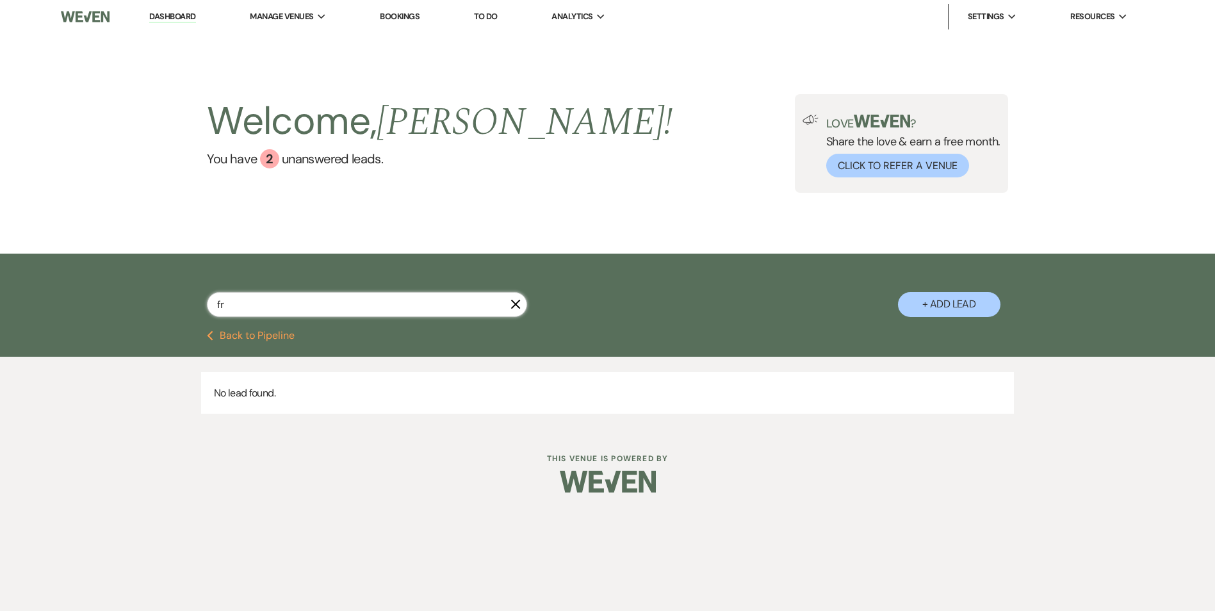
select select "5"
select select "8"
select select "5"
select select "8"
select select "5"
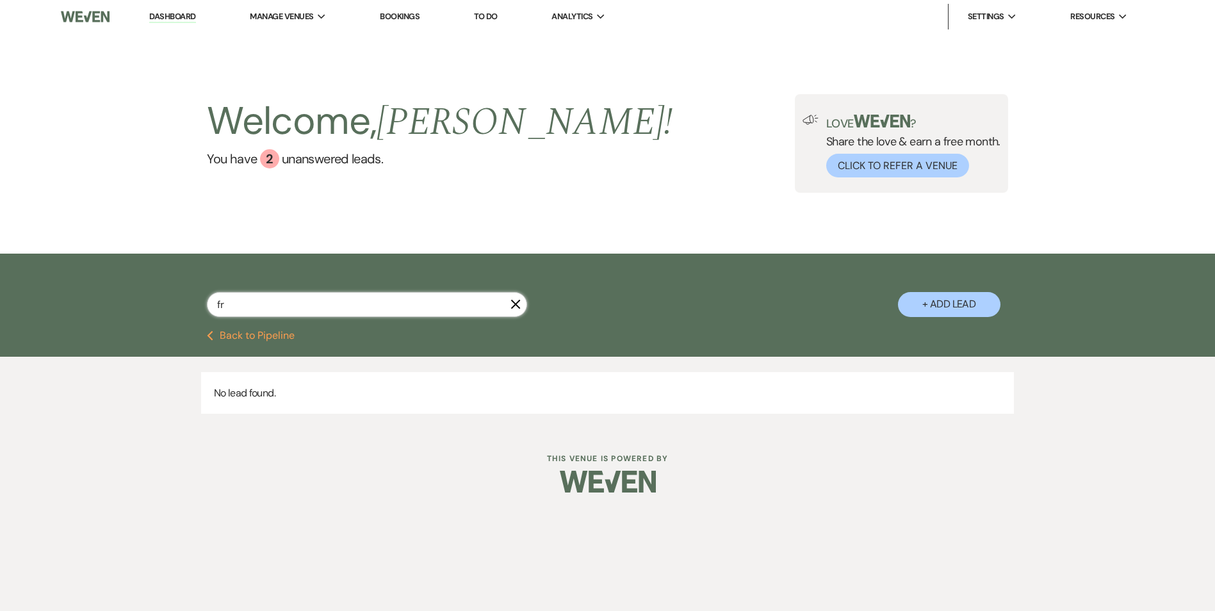
select select "8"
select select "4"
select select "8"
select select "5"
select select "8"
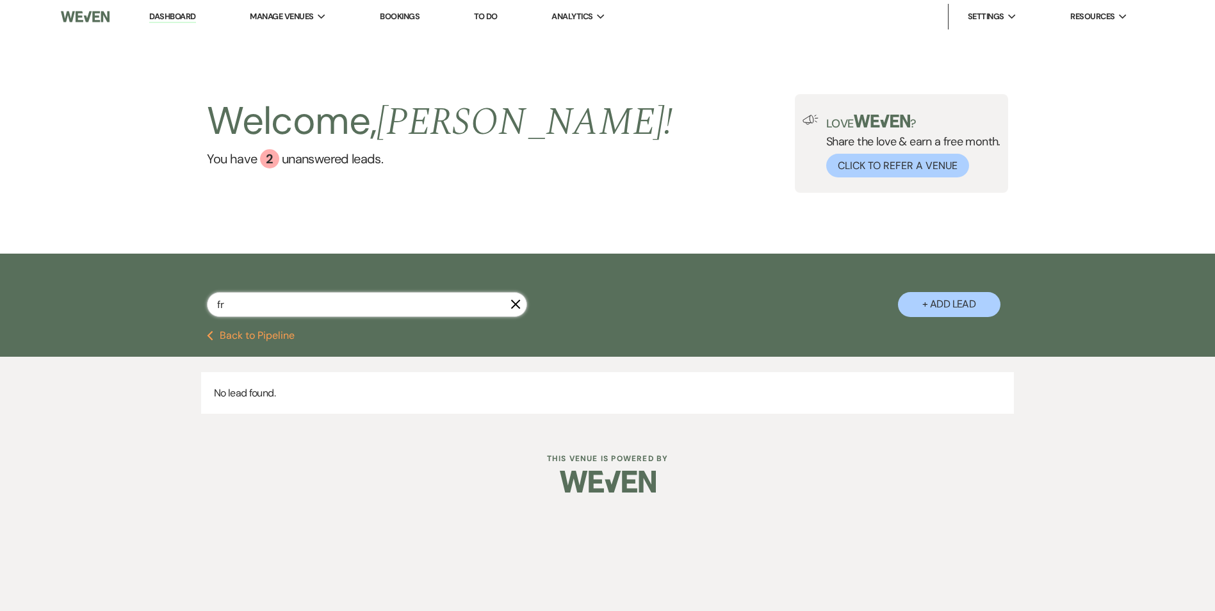
select select "5"
select select "8"
select select "5"
select select "8"
select select "5"
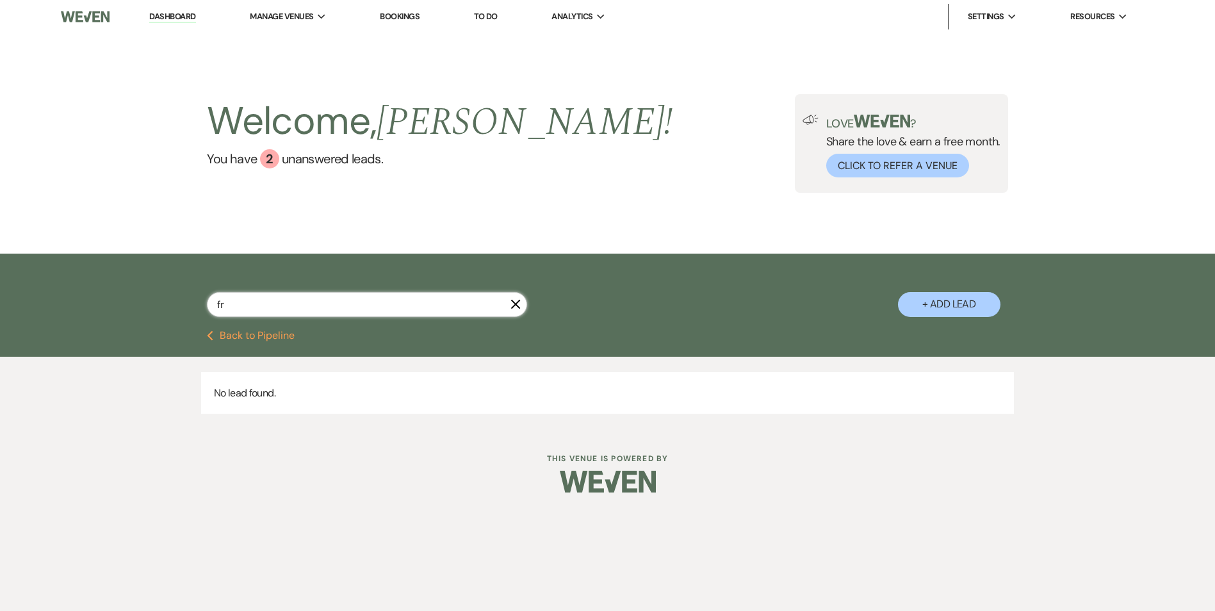
select select "8"
select select "5"
select select "8"
select select "5"
select select "8"
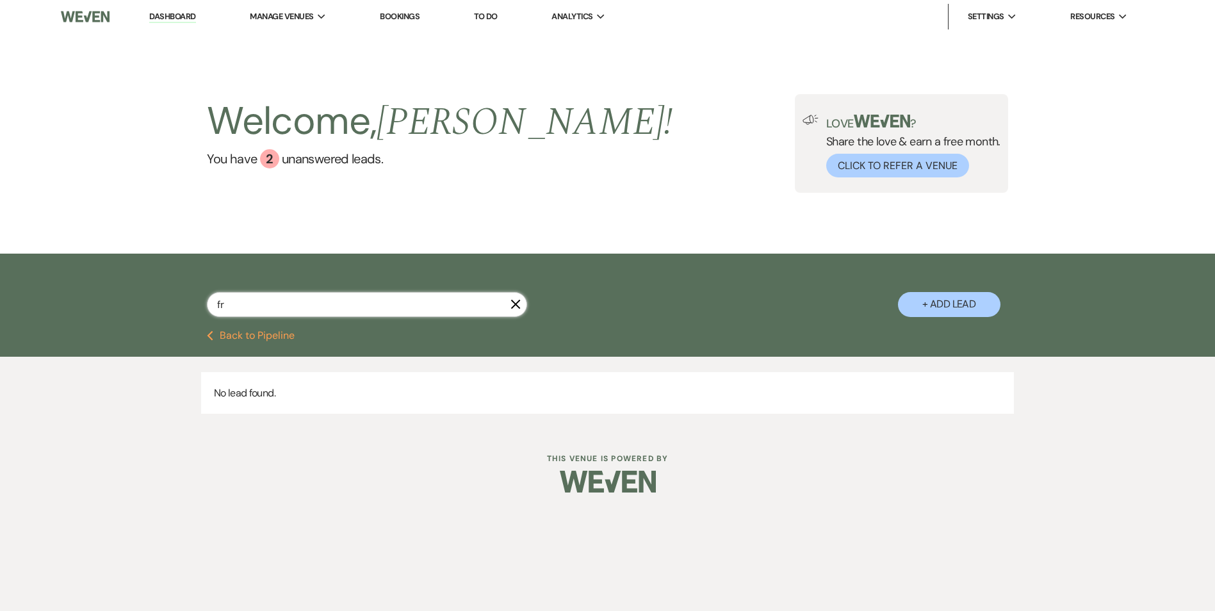
select select "5"
select select "8"
select select "6"
select select "8"
select select "5"
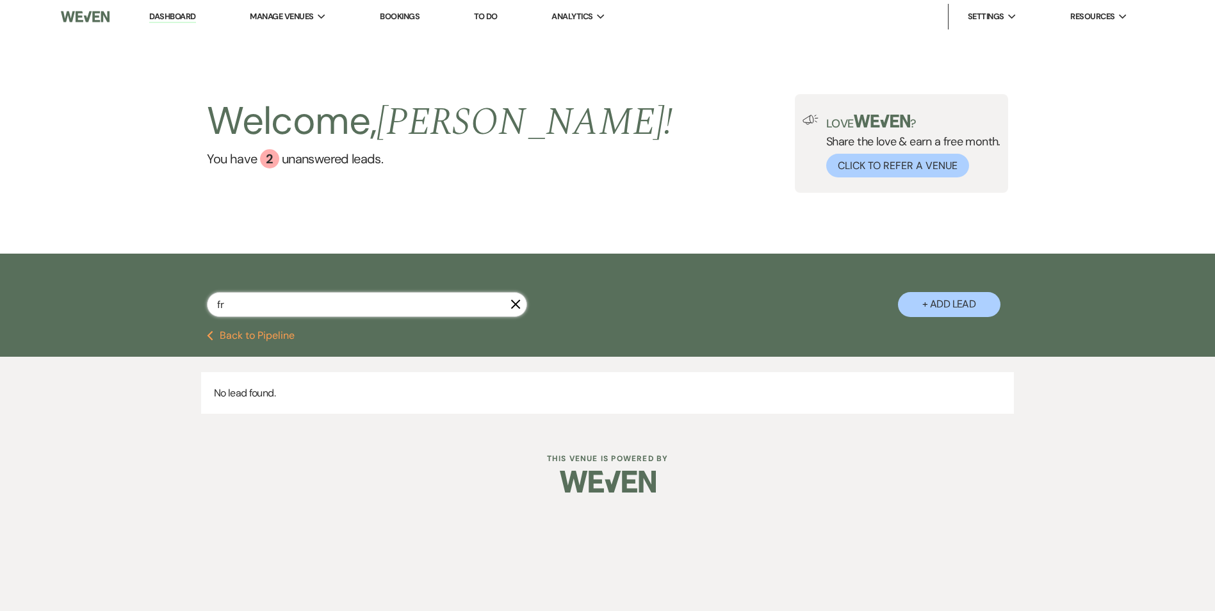
select select "8"
select select "5"
select select "8"
select select "5"
select select "8"
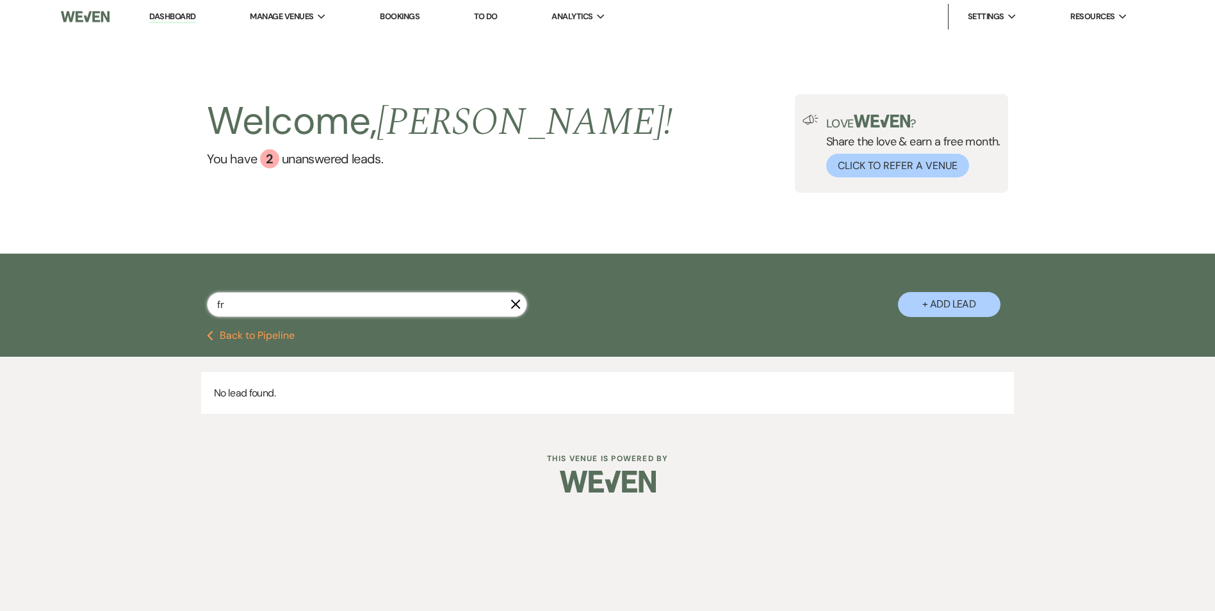
select select "5"
select select "8"
select select "3"
select select "8"
select select "5"
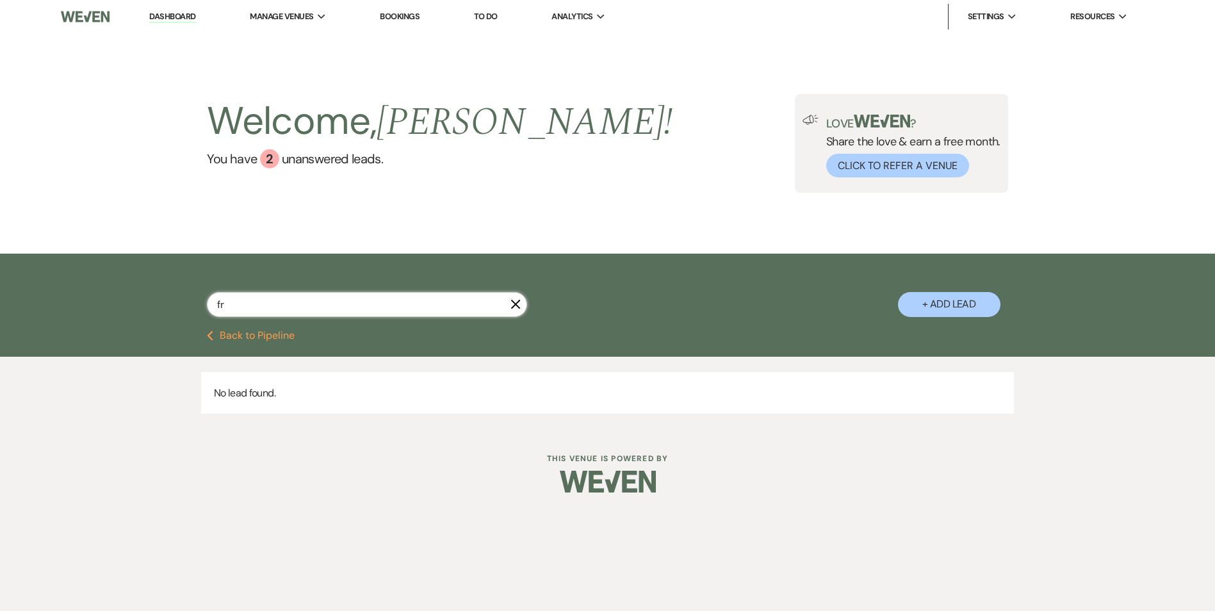
select select "8"
select select "5"
select select "8"
select select "4"
select select "8"
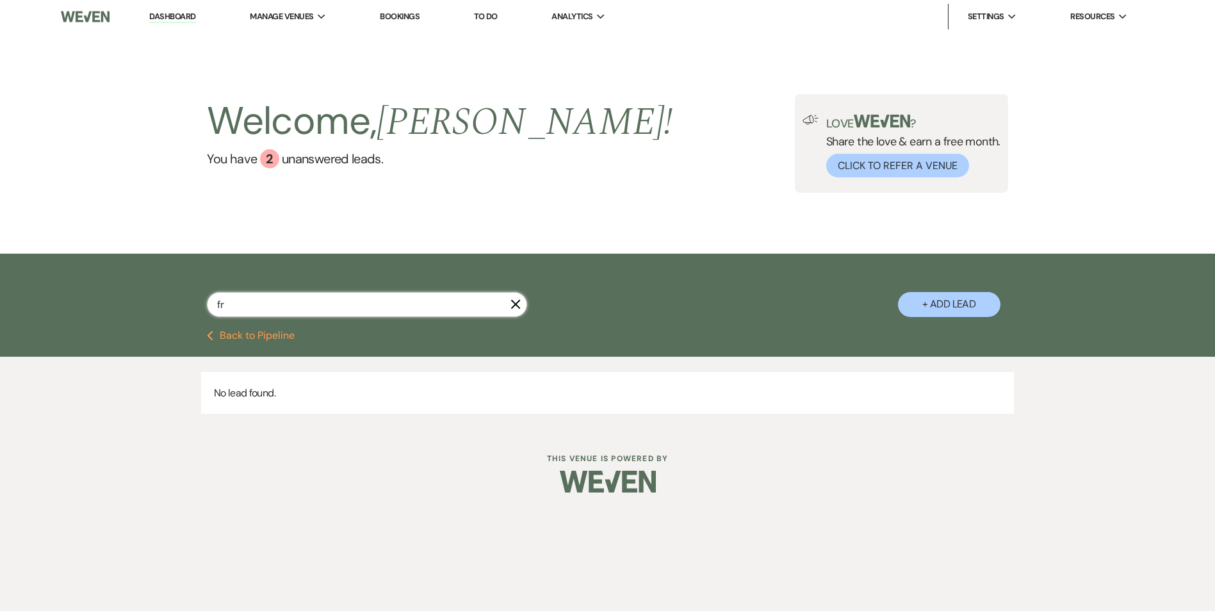
select select "8"
select select "5"
select select "8"
select select "6"
select select "8"
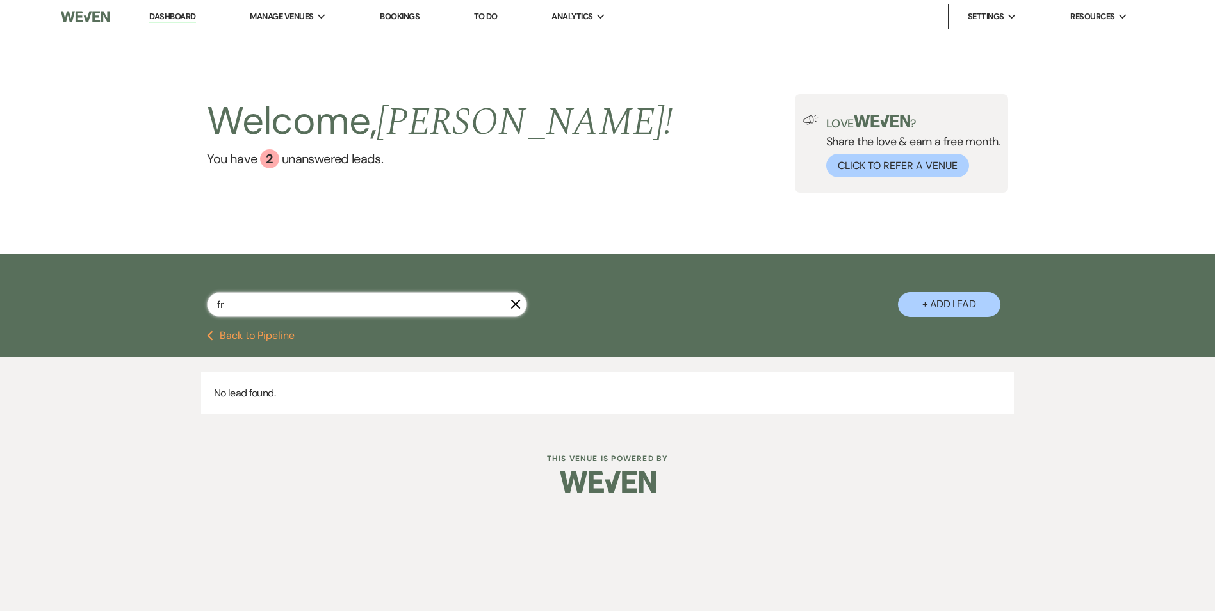
select select "6"
select select "8"
select select "1"
select select "8"
select select "11"
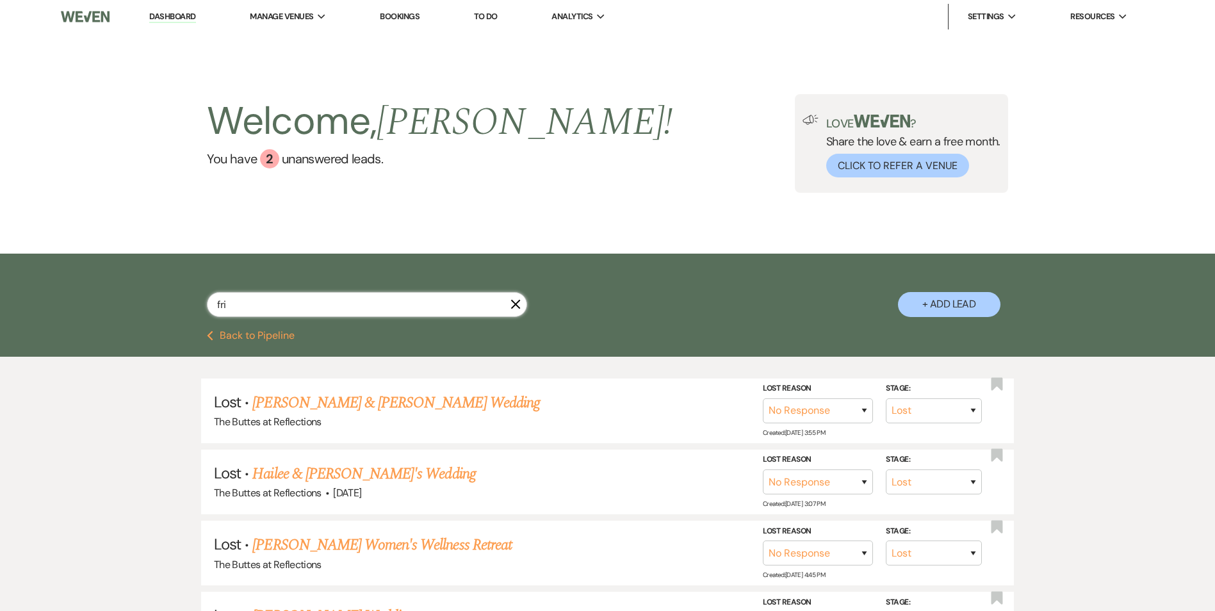
type input "frie"
select select "8"
select select "7"
select select "8"
select select "5"
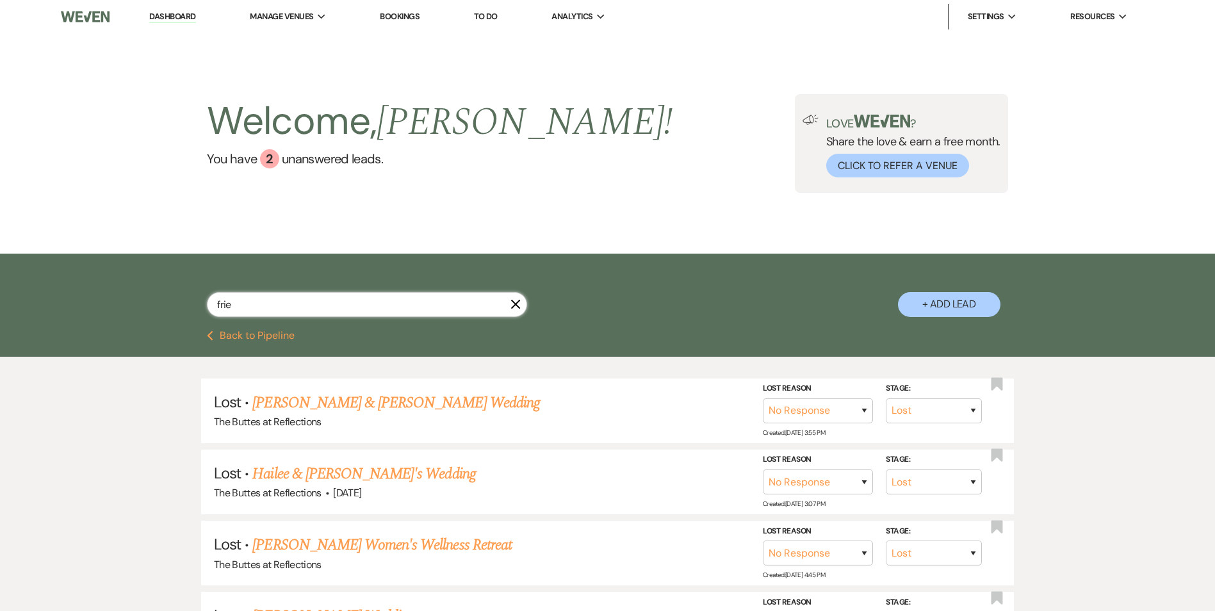
select select "8"
select select "3"
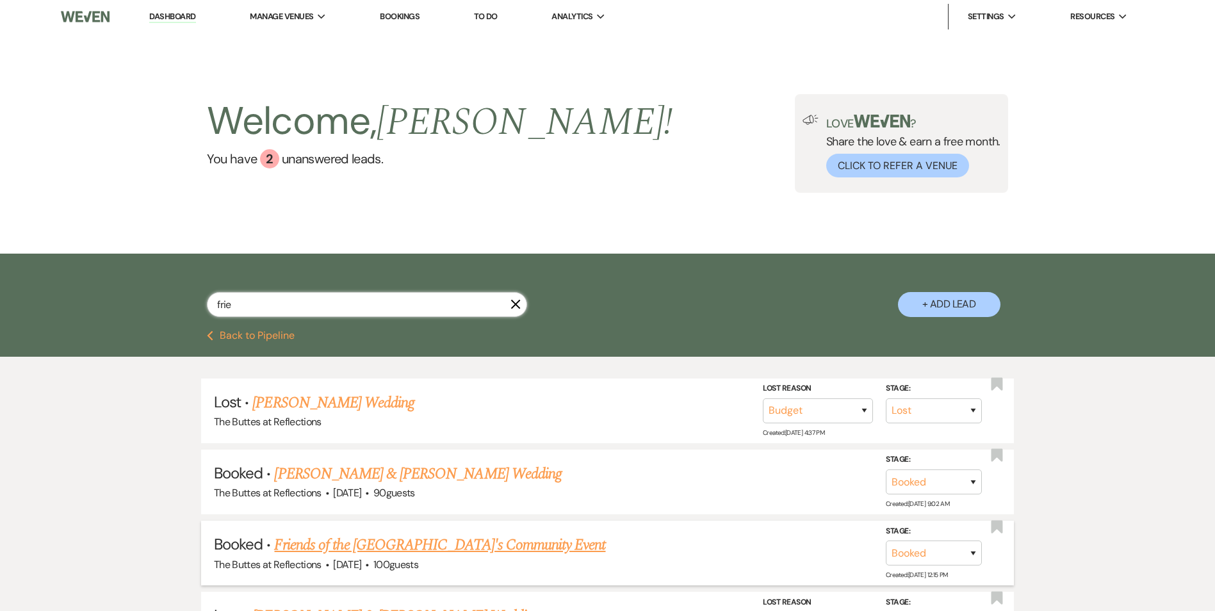
type input "frie"
click at [415, 547] on link "Friends of the [GEOGRAPHIC_DATA]'s Community Event" at bounding box center [439, 544] width 331 height 23
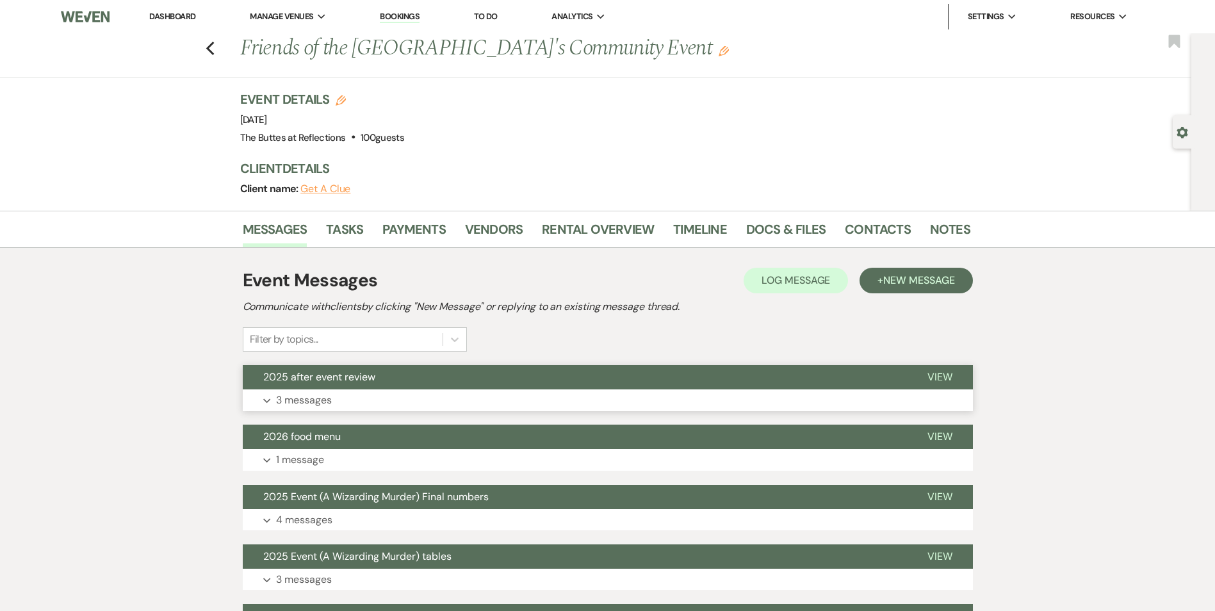
click at [460, 384] on button "2025 after event review" at bounding box center [575, 377] width 664 height 24
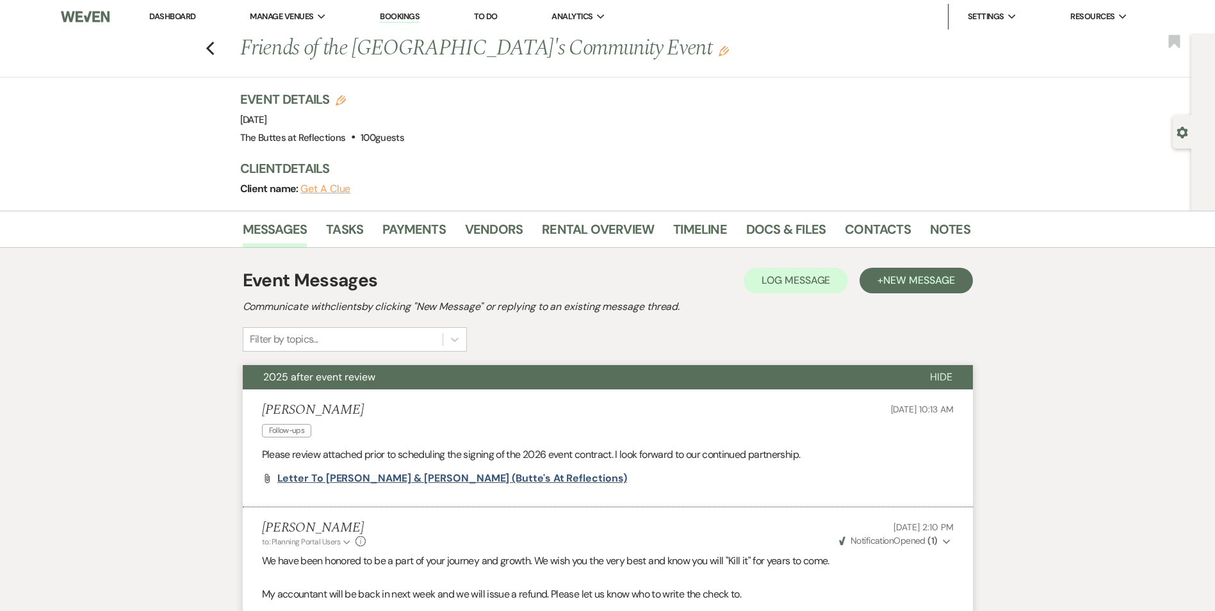
click at [353, 482] on span "Letter to [PERSON_NAME] & [PERSON_NAME] (Butte's at Reflections)" at bounding box center [452, 477] width 350 height 13
click at [212, 54] on icon "Previous" at bounding box center [211, 48] width 10 height 15
select select "8"
select select "7"
select select "8"
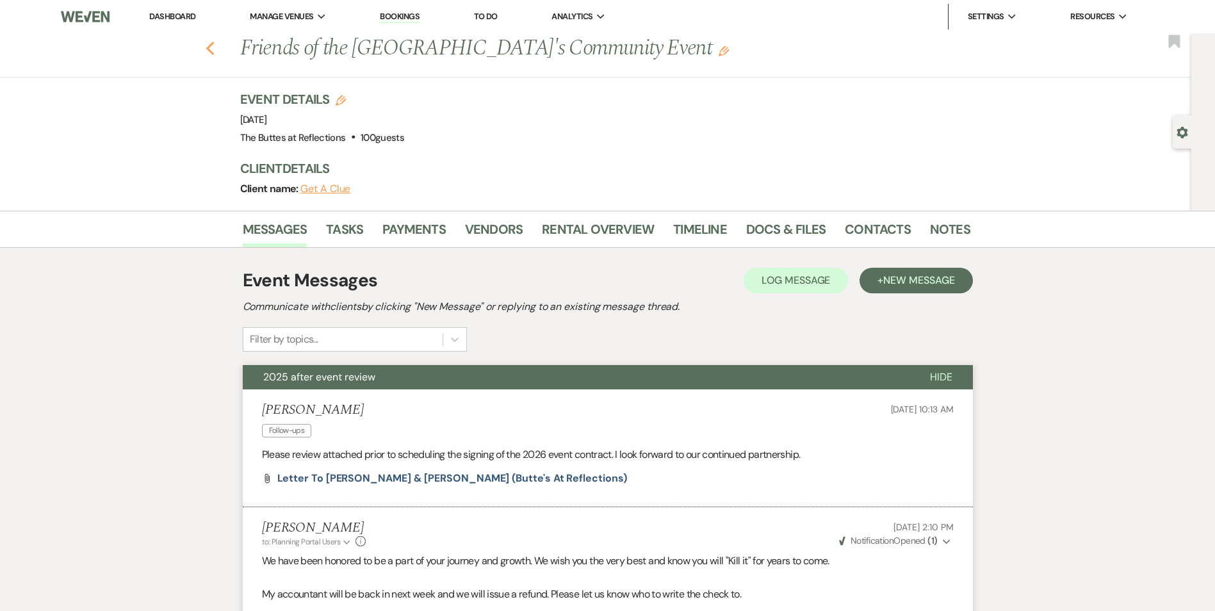
select select "5"
select select "8"
select select "3"
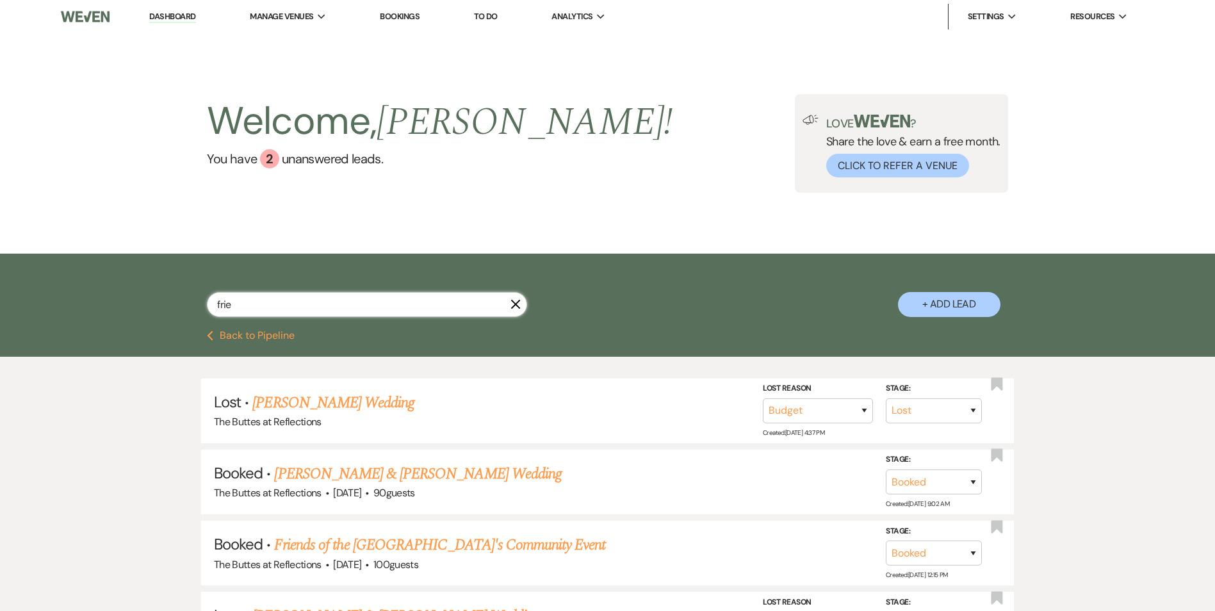
drag, startPoint x: 291, startPoint y: 307, endPoint x: 148, endPoint y: 318, distance: 143.8
click at [148, 318] on div "frie X + Add Lead" at bounding box center [608, 293] width 922 height 67
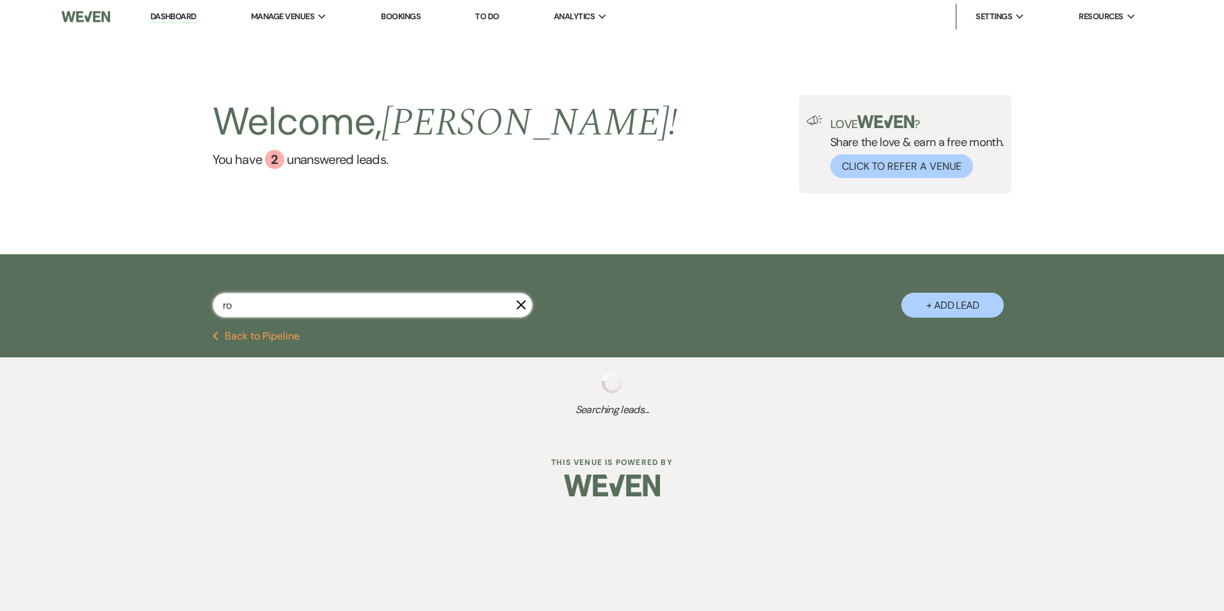
type input "rot"
select select "6"
select select "8"
select select "5"
select select "8"
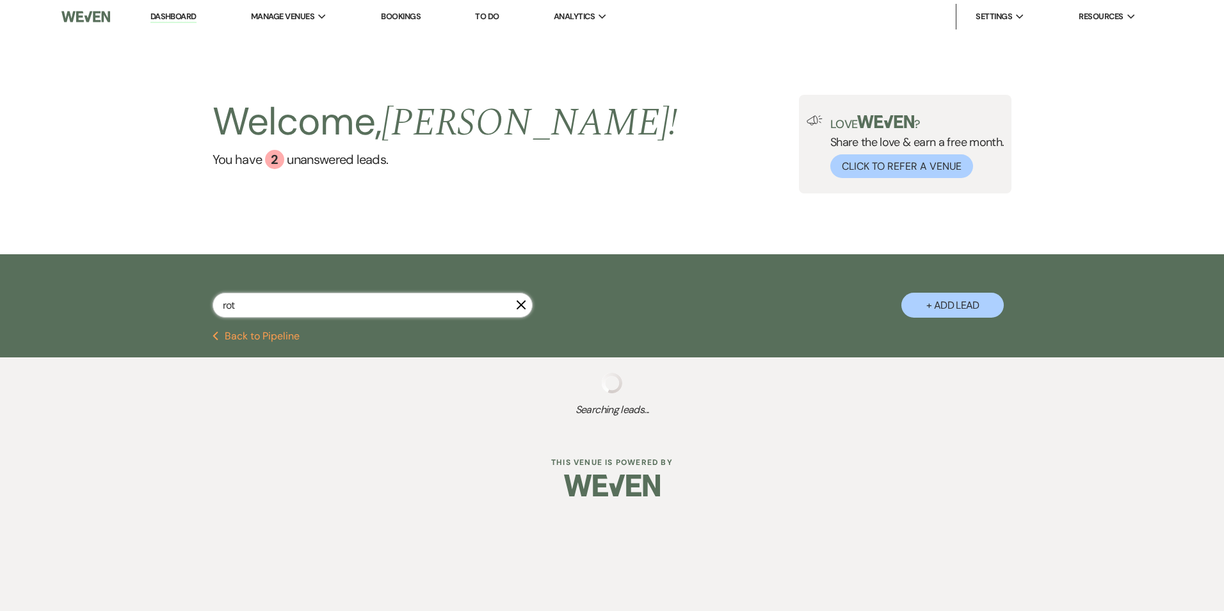
select select "5"
select select "8"
select select "5"
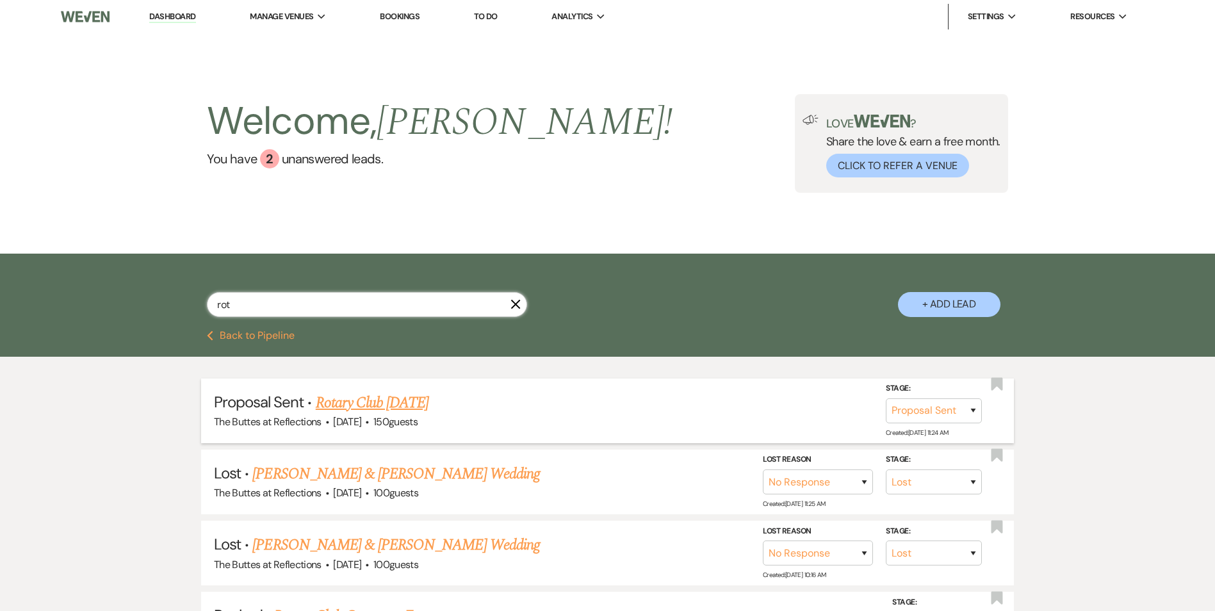
type input "rot"
click at [383, 403] on link "Rotary Club [DATE]" at bounding box center [372, 402] width 113 height 23
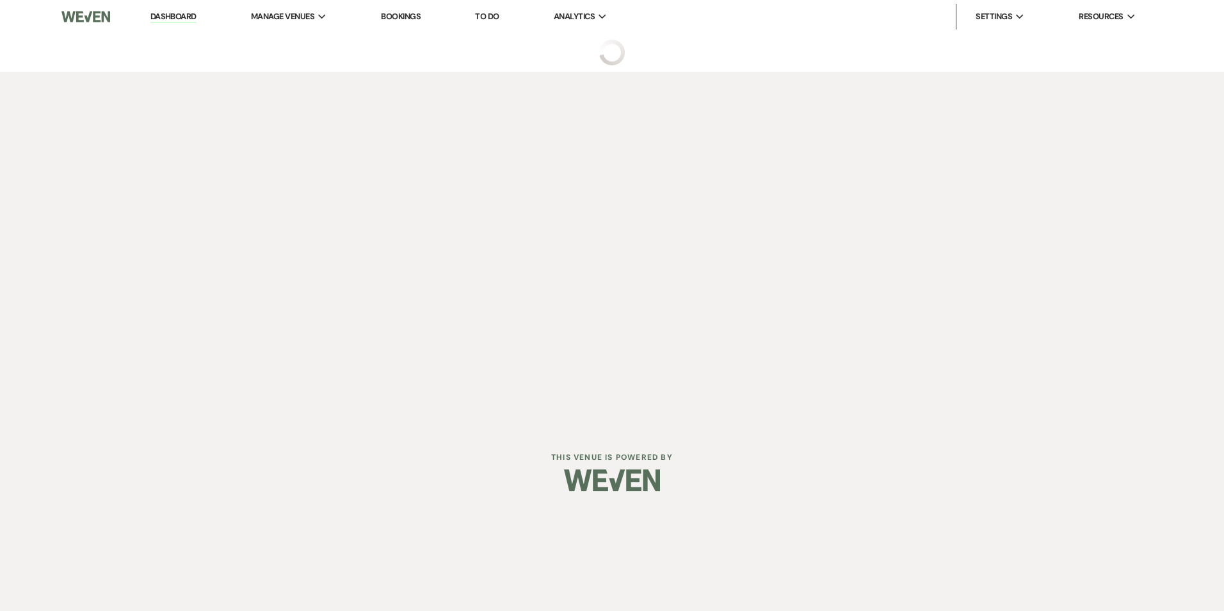
select select "6"
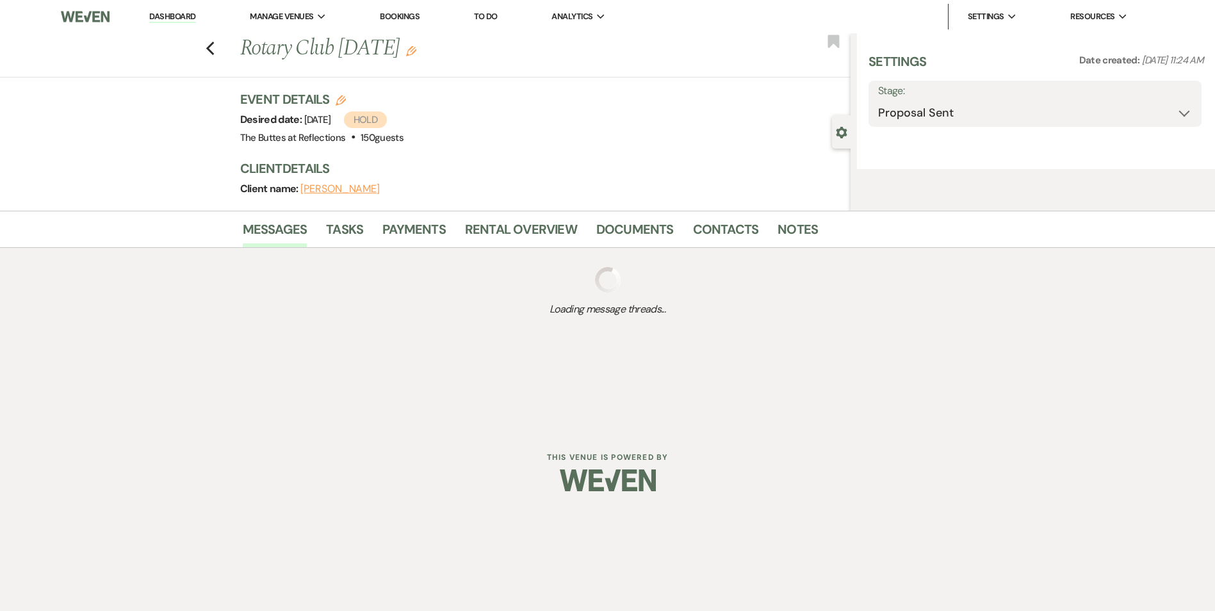
select select "20"
select select "7"
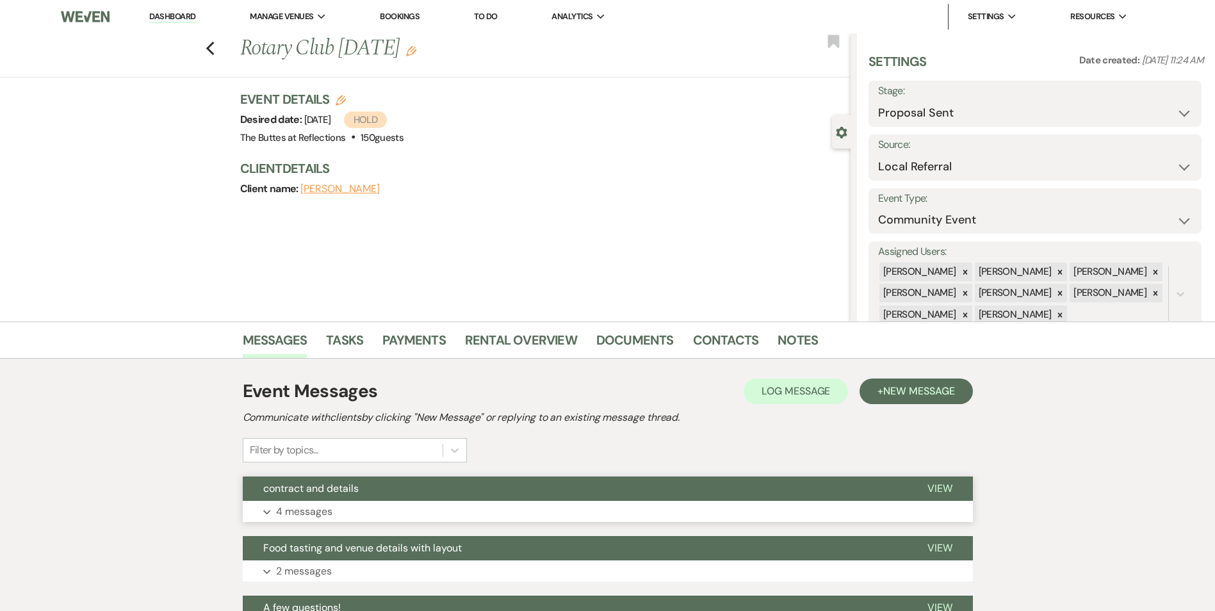
click at [401, 489] on button "contract and details" at bounding box center [575, 488] width 664 height 24
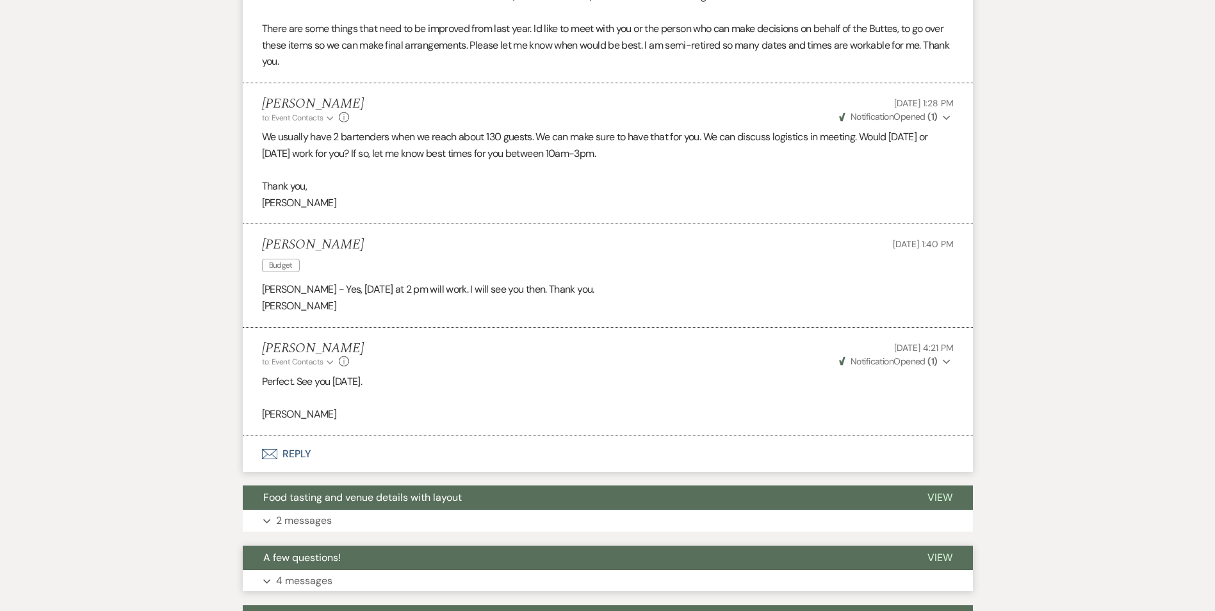
scroll to position [616, 0]
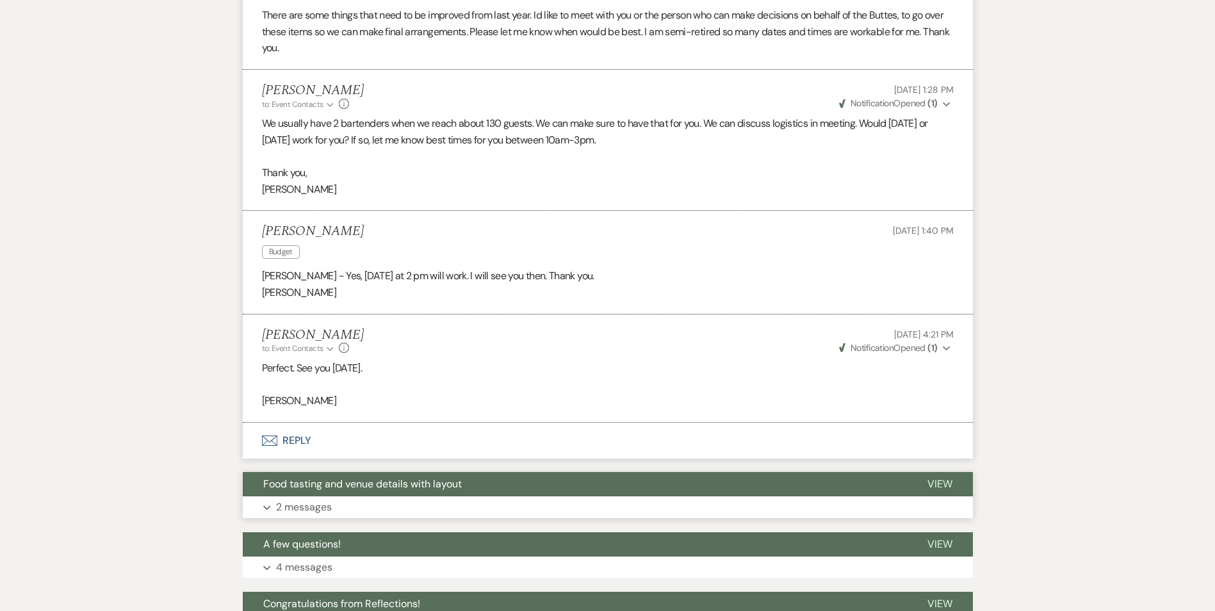
click at [414, 485] on span "Food tasting and venue details with layout" at bounding box center [362, 483] width 199 height 13
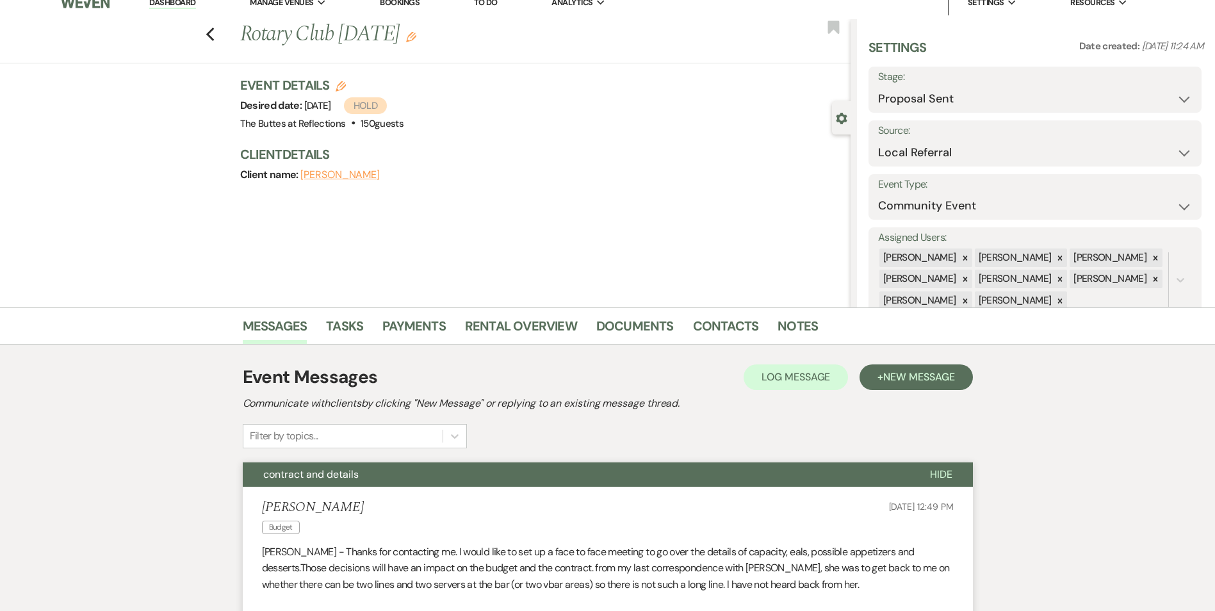
scroll to position [0, 0]
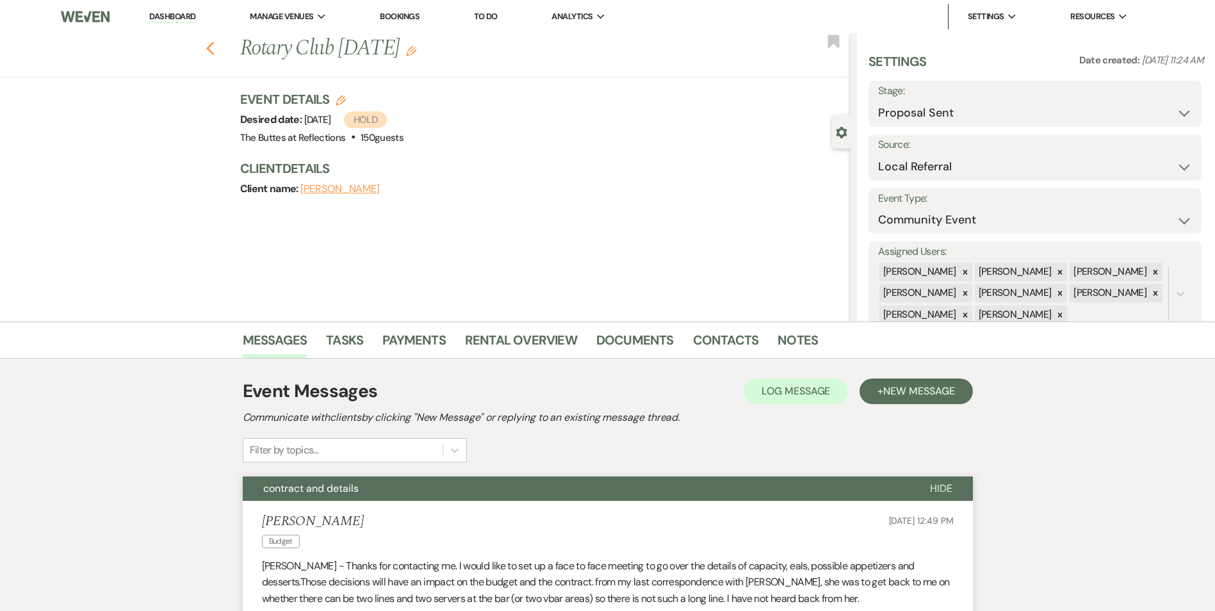
click at [214, 46] on use "button" at bounding box center [210, 49] width 8 height 14
select select "6"
select select "8"
select select "5"
select select "8"
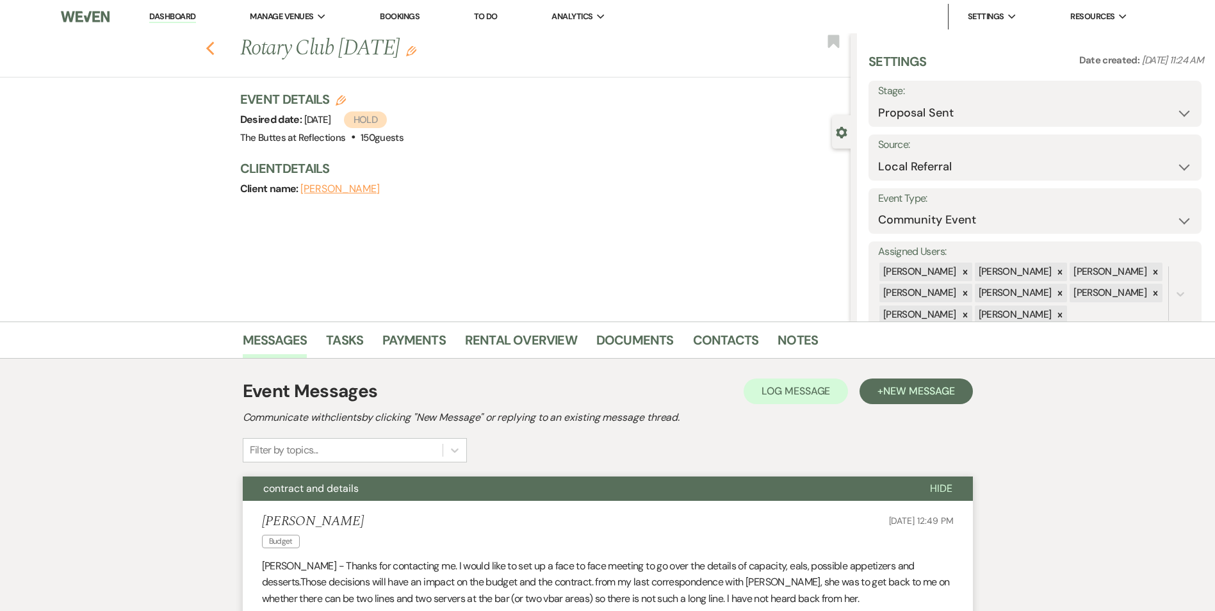
select select "5"
select select "8"
select select "5"
